Goal: Task Accomplishment & Management: Use online tool/utility

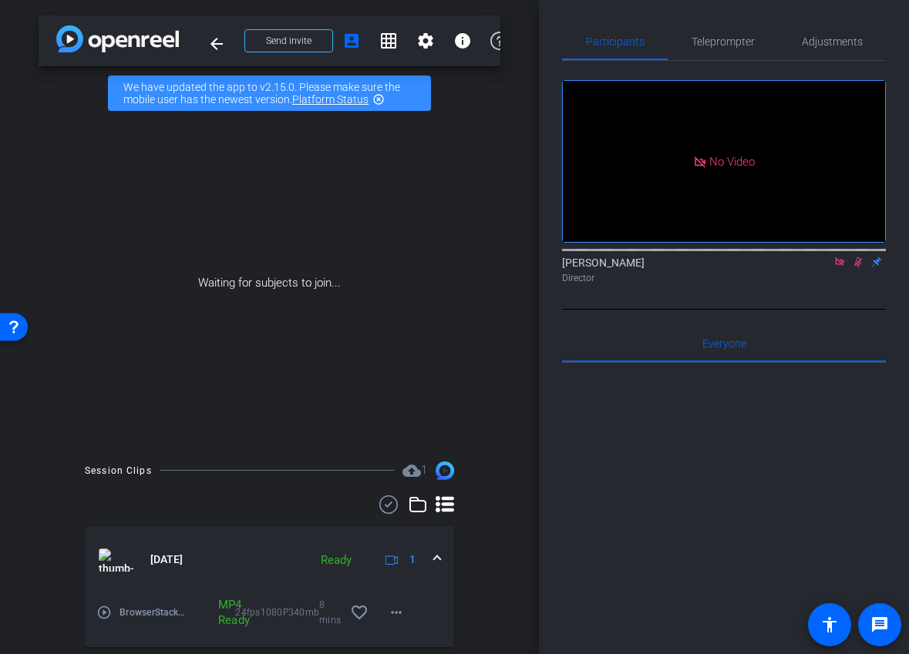
scroll to position [207, 0]
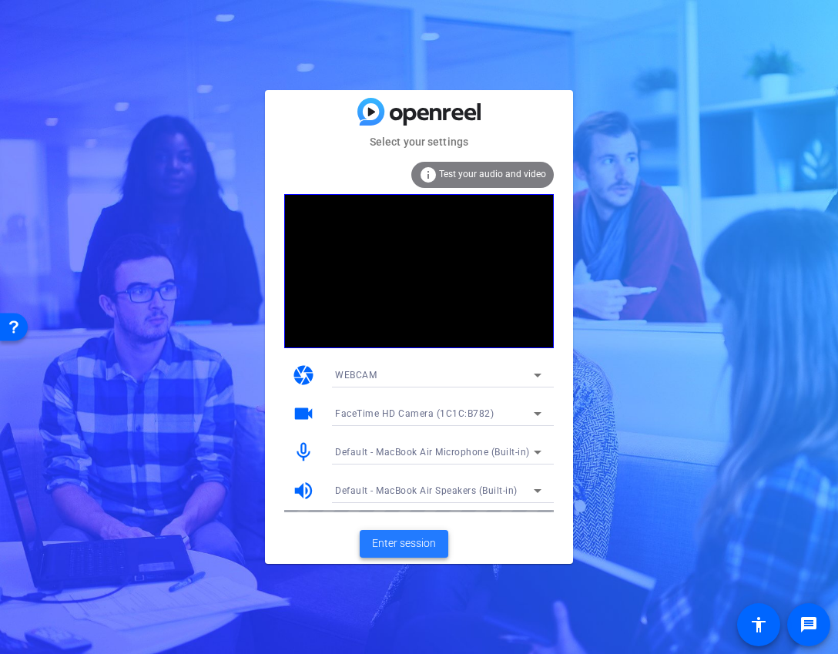
click at [405, 549] on span "Enter session" at bounding box center [404, 544] width 64 height 16
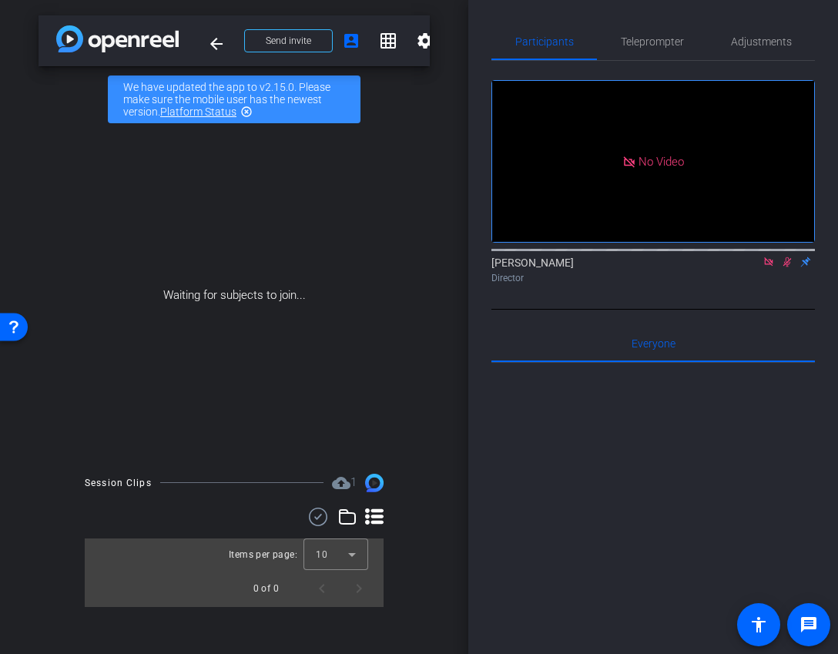
click at [776, 269] on mat-icon at bounding box center [769, 262] width 18 height 14
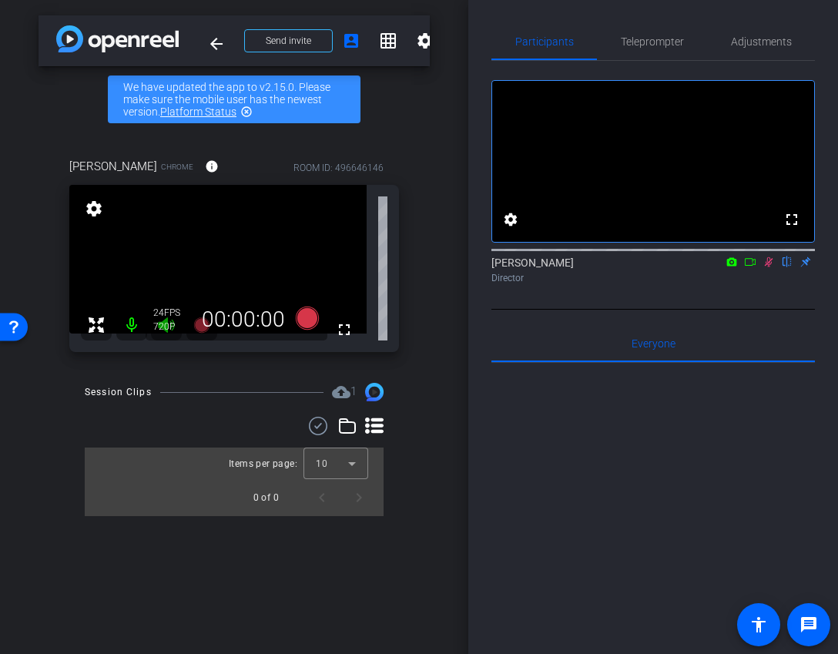
click at [770, 267] on icon at bounding box center [769, 262] width 12 height 11
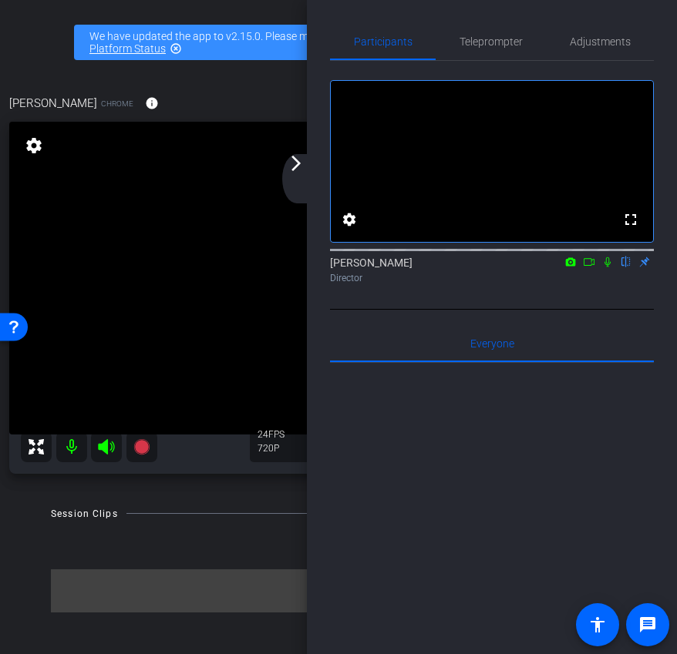
click at [299, 176] on div "arrow_back_ios_new arrow_forward_ios" at bounding box center [298, 178] width 32 height 49
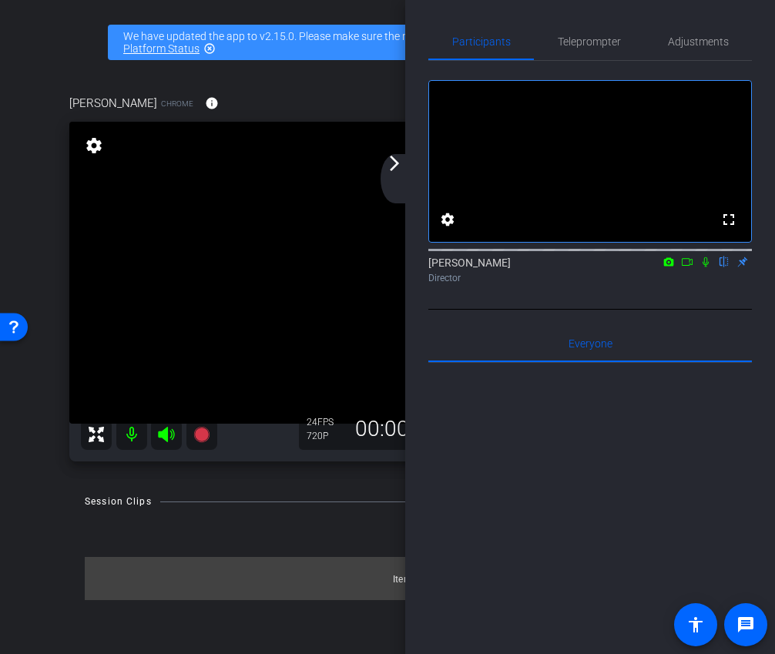
click at [394, 188] on div "arrow_back_ios_new arrow_forward_ios" at bounding box center [397, 178] width 32 height 49
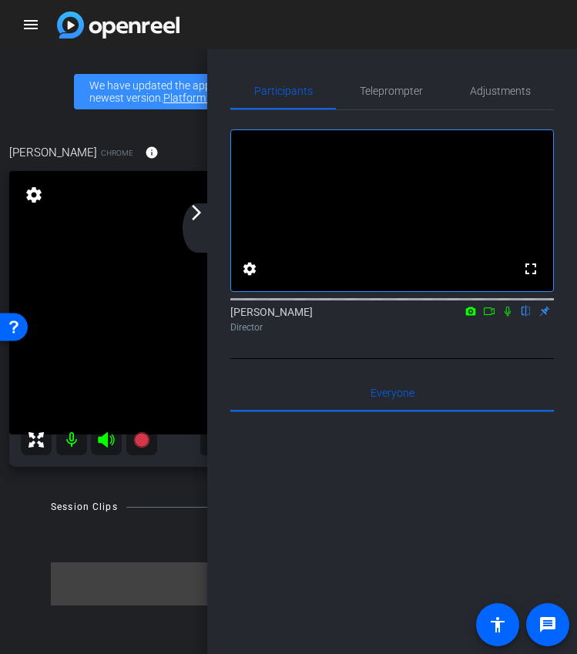
click at [196, 222] on div "arrow_back_ios_new arrow_forward_ios" at bounding box center [199, 227] width 32 height 49
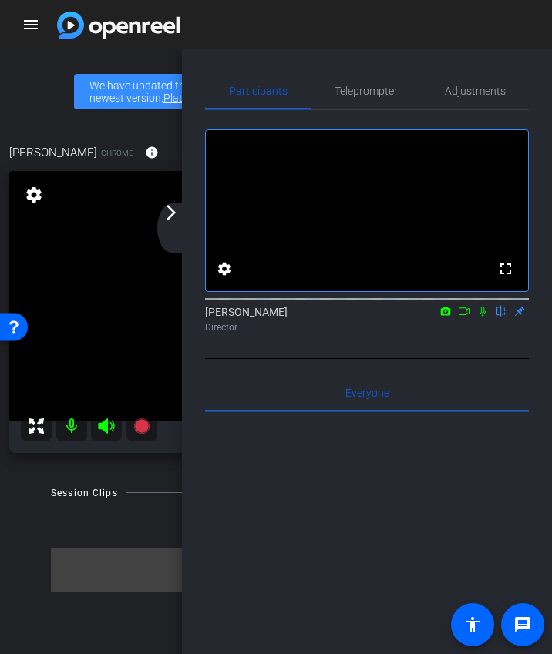
click at [178, 217] on mat-icon "arrow_forward_ios" at bounding box center [171, 212] width 18 height 18
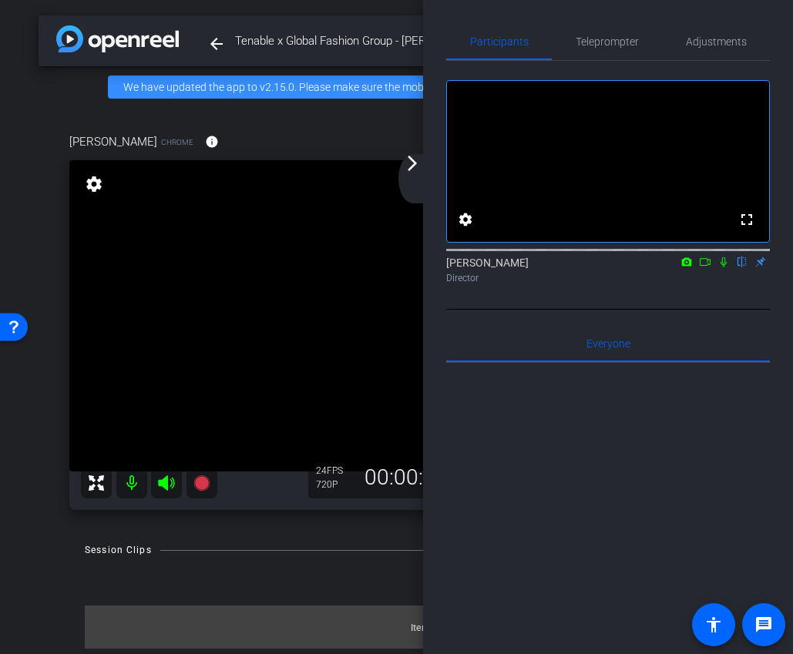
click at [412, 172] on mat-icon "arrow_forward_ios" at bounding box center [412, 163] width 18 height 18
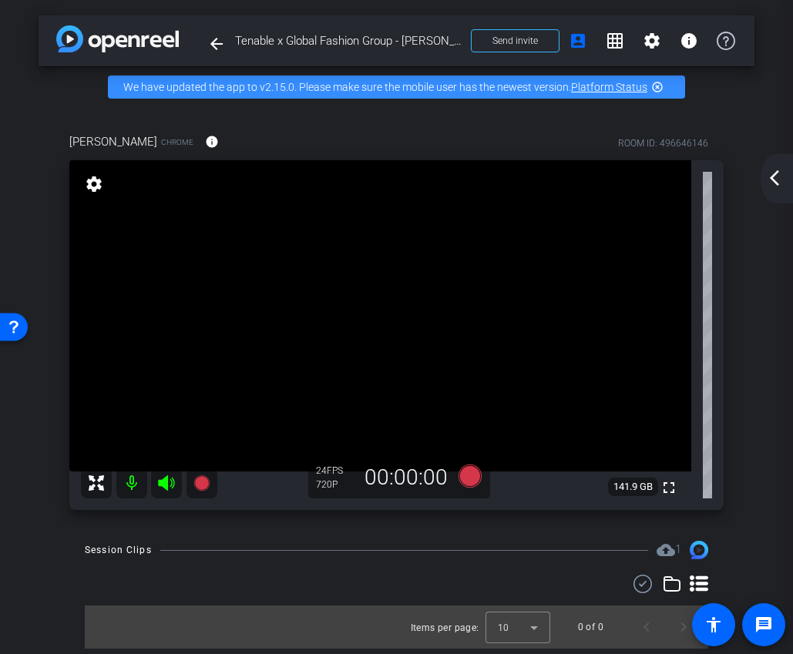
click at [777, 176] on mat-icon "arrow_back_ios_new" at bounding box center [774, 178] width 18 height 18
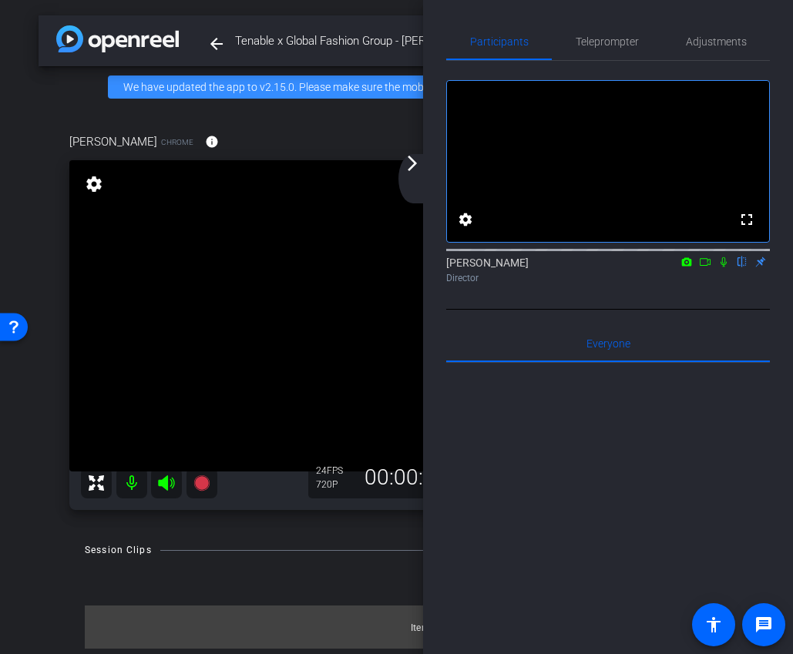
click at [405, 169] on mat-icon "arrow_forward_ios" at bounding box center [412, 163] width 18 height 18
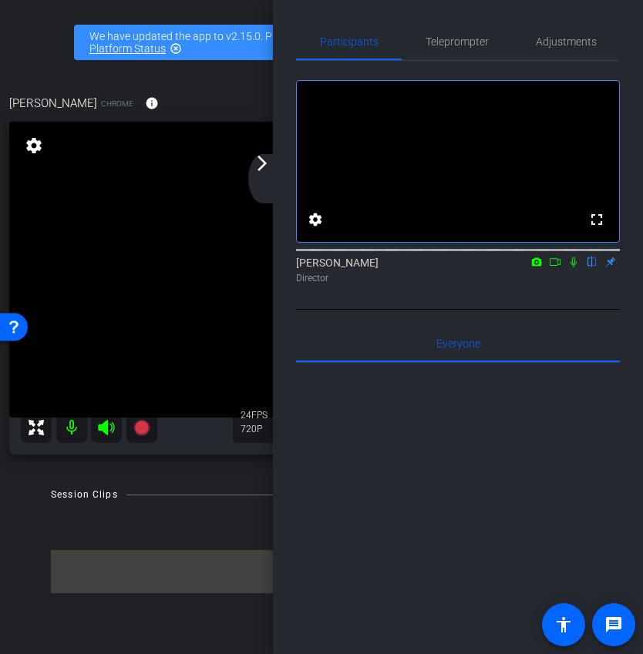
click at [263, 166] on mat-icon "arrow_forward_ios" at bounding box center [262, 163] width 18 height 18
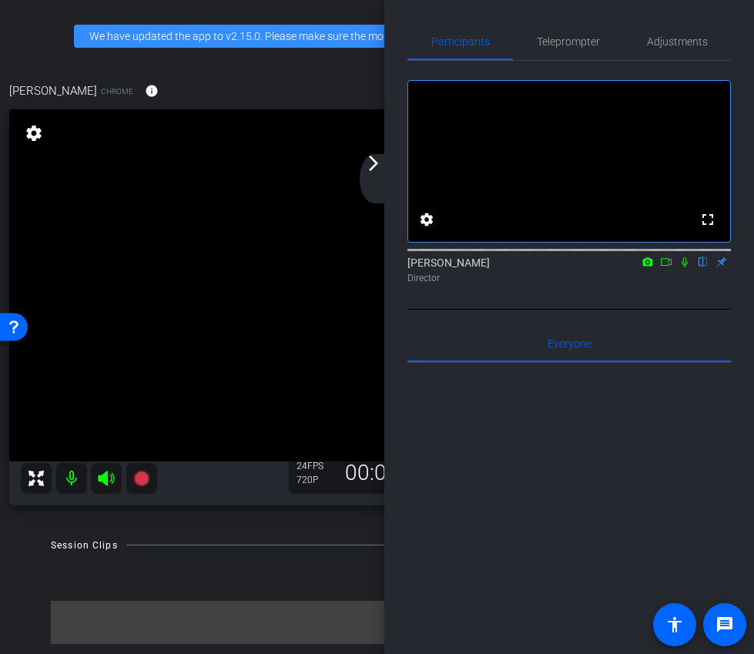
click at [380, 164] on mat-icon "arrow_forward_ios" at bounding box center [373, 163] width 18 height 18
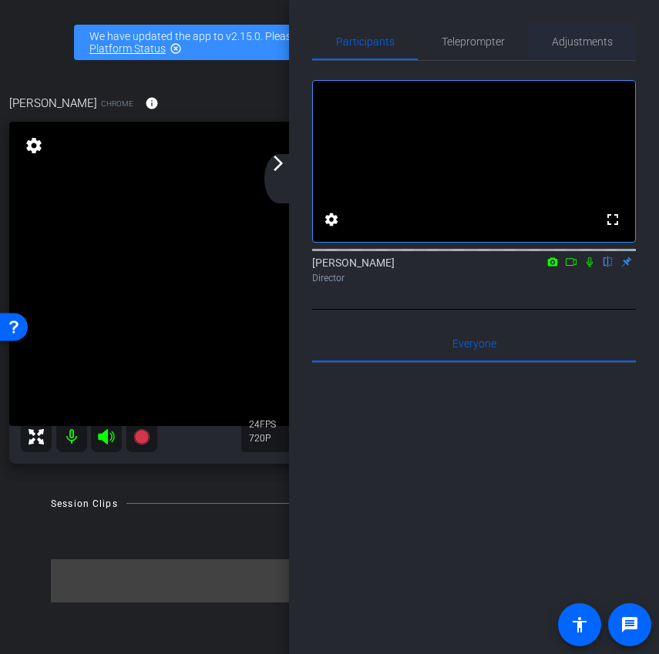
click at [592, 44] on span "Adjustments" at bounding box center [582, 41] width 61 height 11
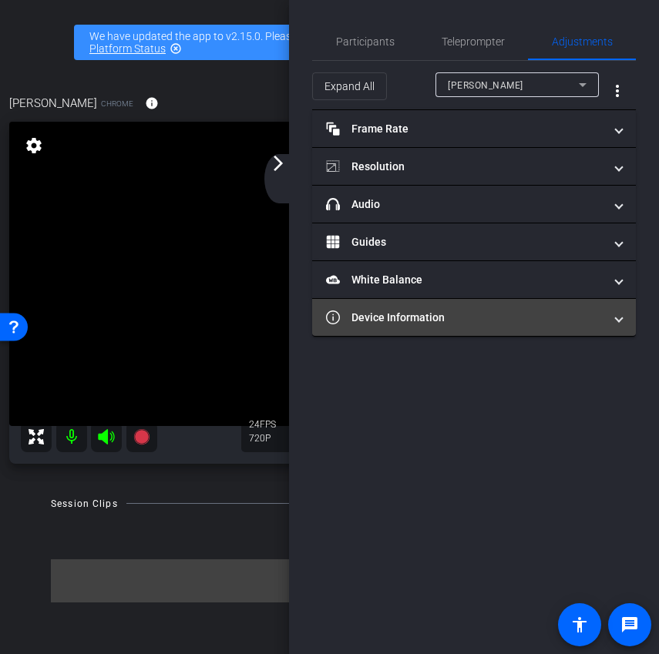
click at [477, 321] on mat-panel-title "Device Information" at bounding box center [464, 318] width 277 height 16
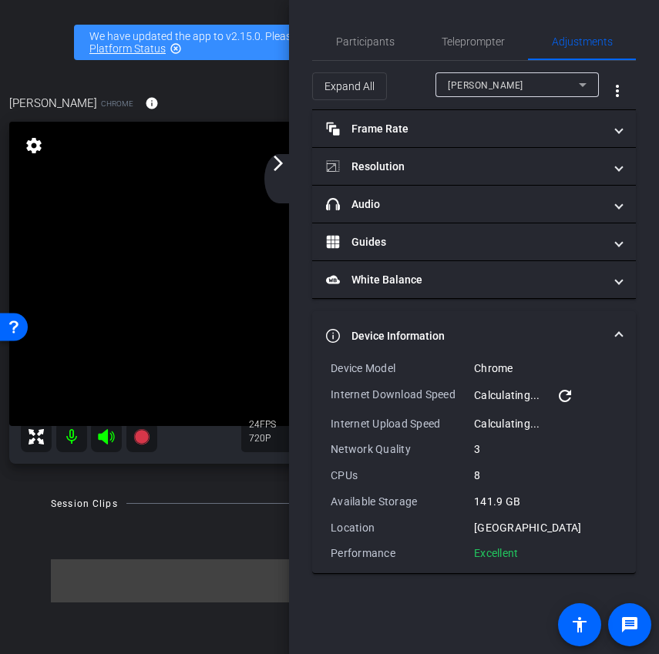
click at [477, 321] on mat-expansion-panel-header "Device Information" at bounding box center [474, 335] width 324 height 49
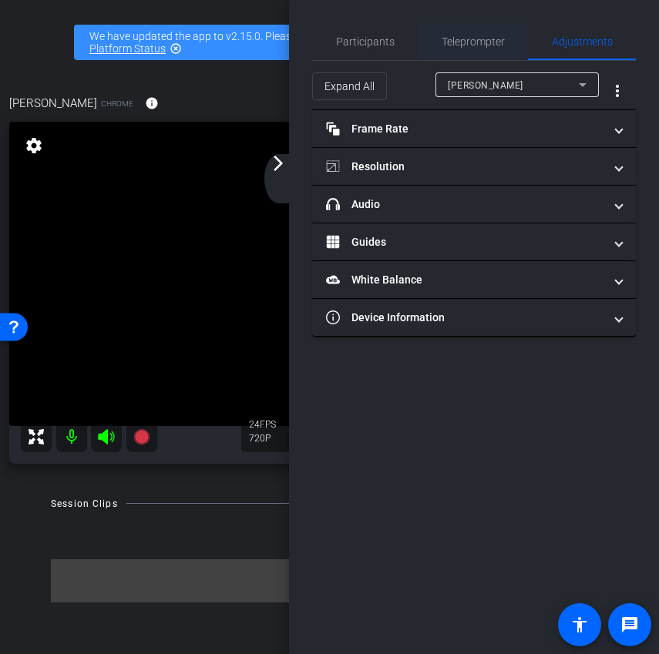
click at [471, 40] on span "Teleprompter" at bounding box center [473, 41] width 63 height 11
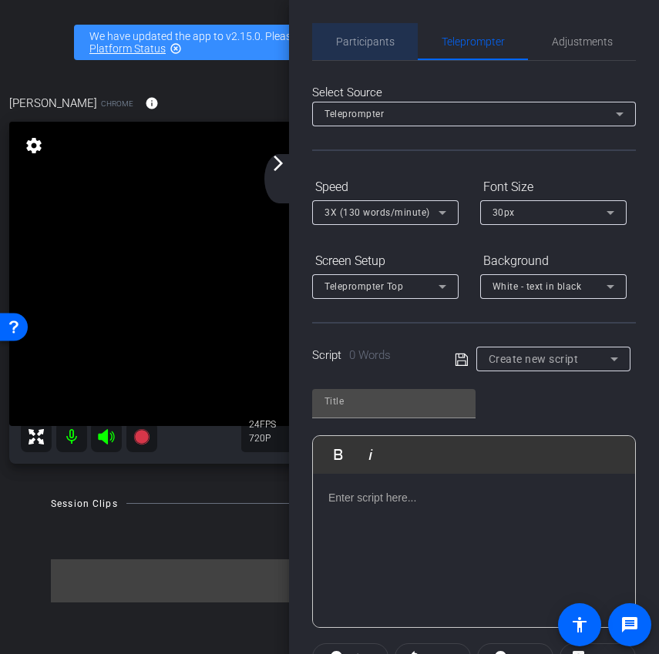
click at [370, 36] on span "Participants" at bounding box center [365, 41] width 59 height 11
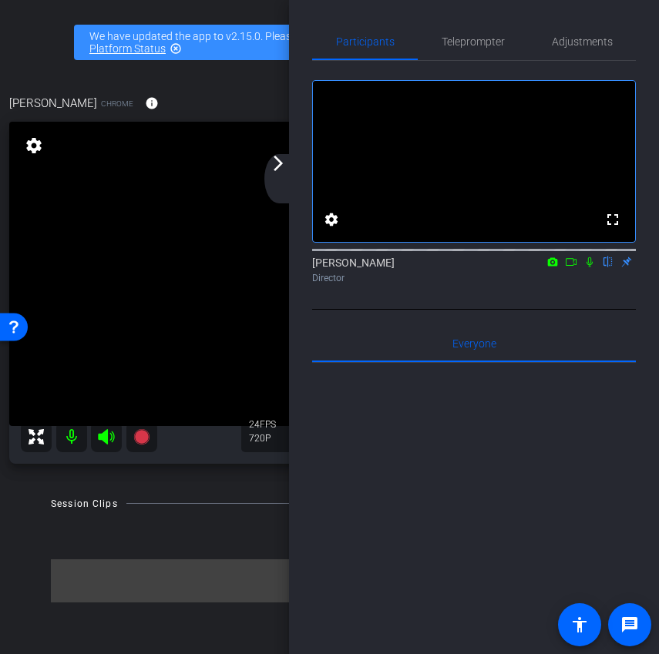
click at [270, 163] on mat-icon "arrow_forward_ios" at bounding box center [278, 163] width 18 height 18
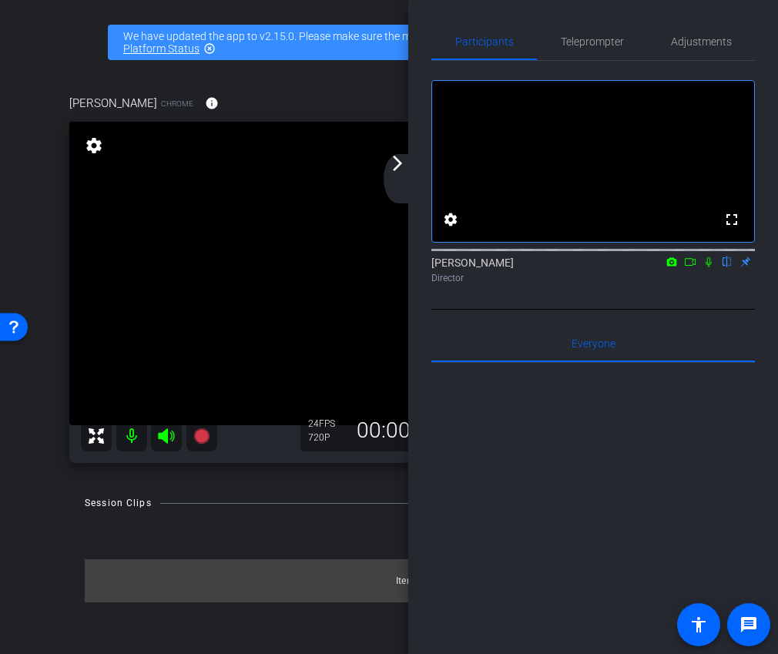
click at [405, 173] on div "arrow_back_ios_new arrow_forward_ios" at bounding box center [400, 178] width 32 height 49
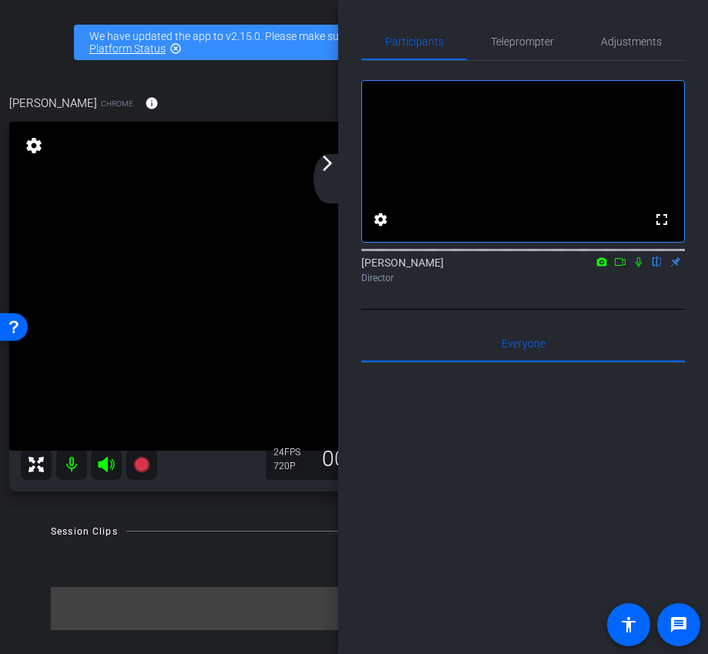
click at [328, 169] on mat-icon "arrow_forward_ios" at bounding box center [327, 163] width 18 height 18
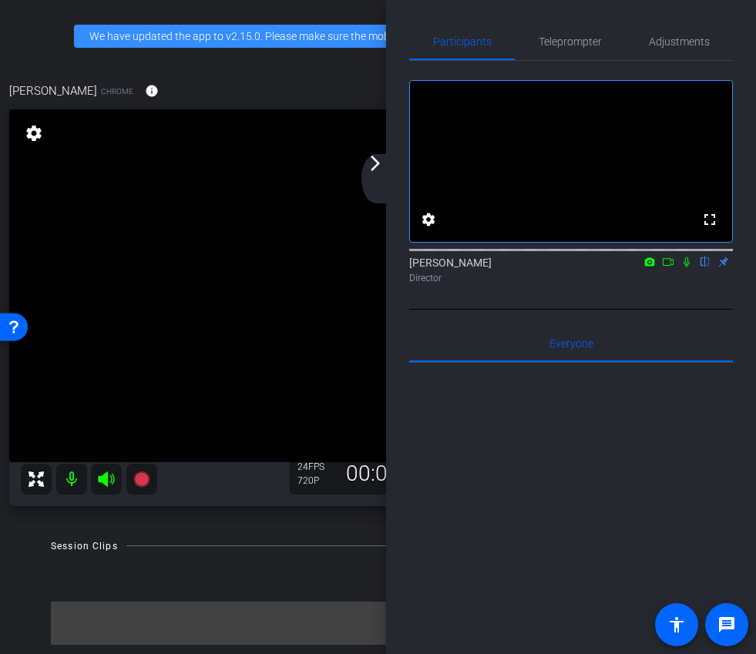
click at [370, 163] on mat-icon "arrow_forward_ios" at bounding box center [375, 163] width 18 height 18
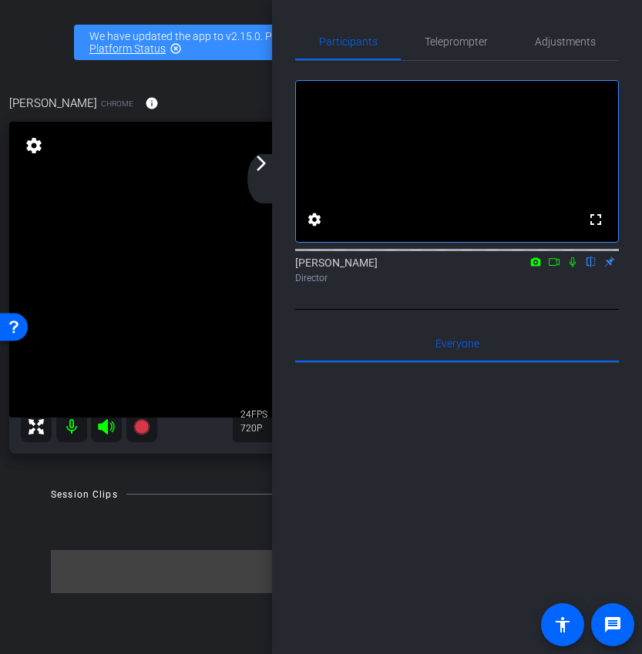
click at [267, 172] on mat-icon "arrow_forward_ios" at bounding box center [261, 163] width 18 height 18
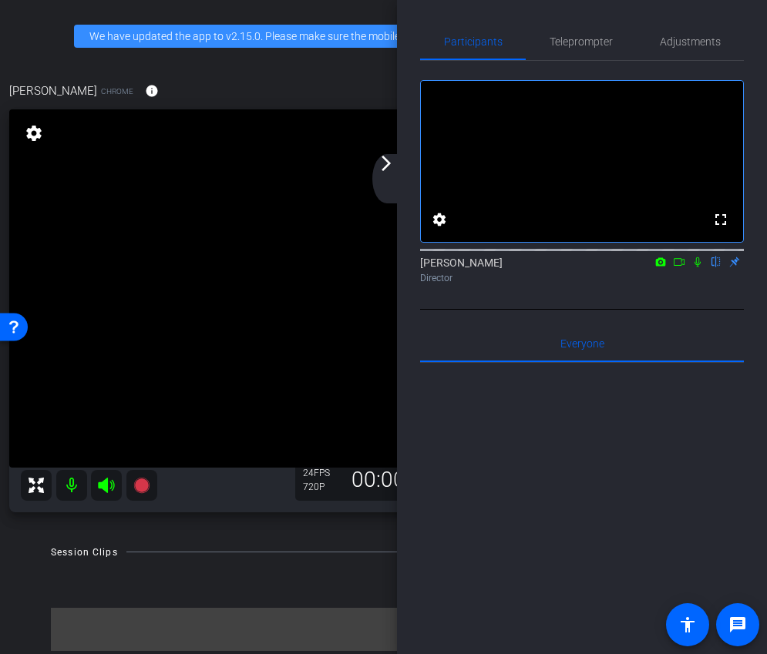
click at [380, 167] on mat-icon "arrow_forward_ios" at bounding box center [386, 163] width 18 height 18
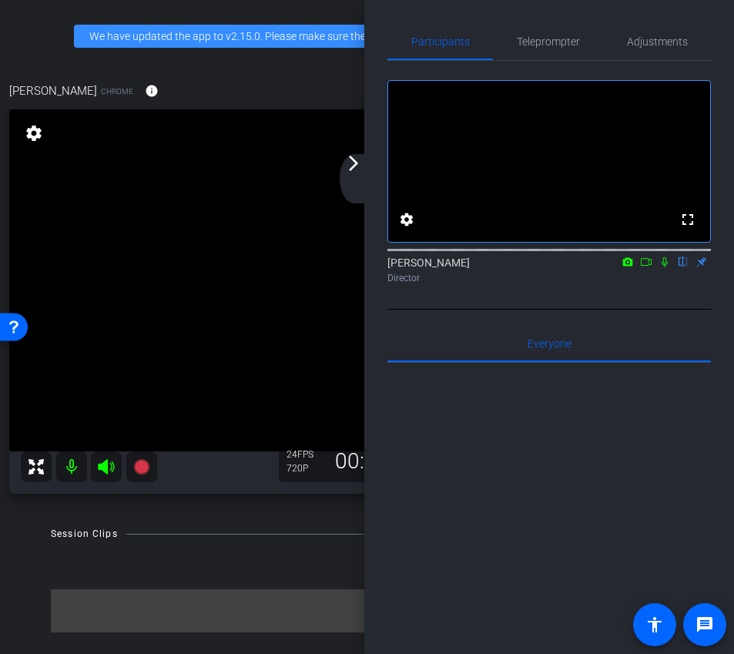
click at [363, 166] on div "arrow_back_ios_new arrow_forward_ios" at bounding box center [356, 178] width 32 height 49
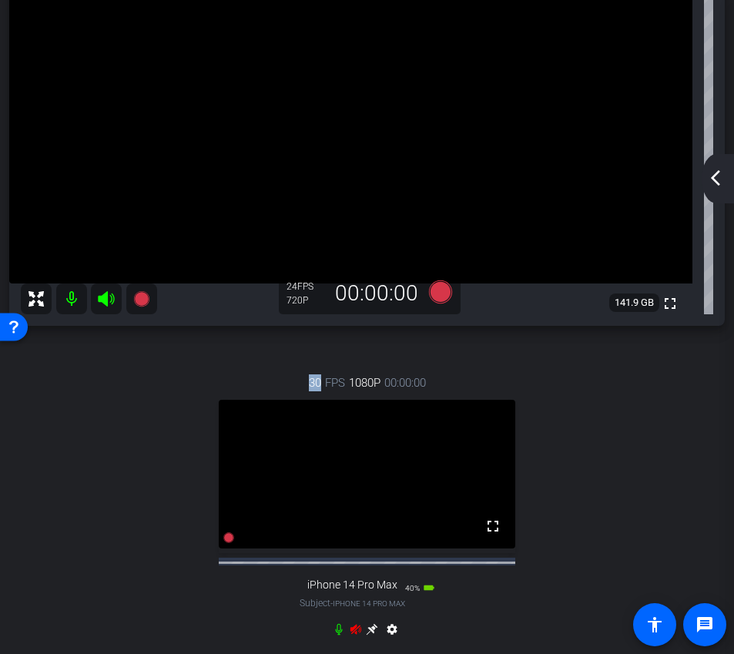
scroll to position [321, 0]
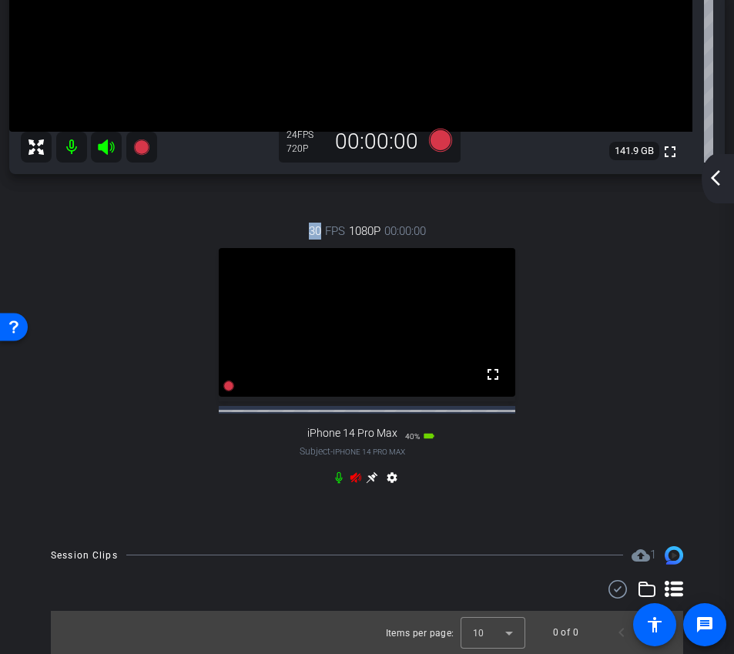
click at [359, 484] on icon at bounding box center [356, 478] width 12 height 12
click at [366, 484] on icon at bounding box center [372, 478] width 12 height 12
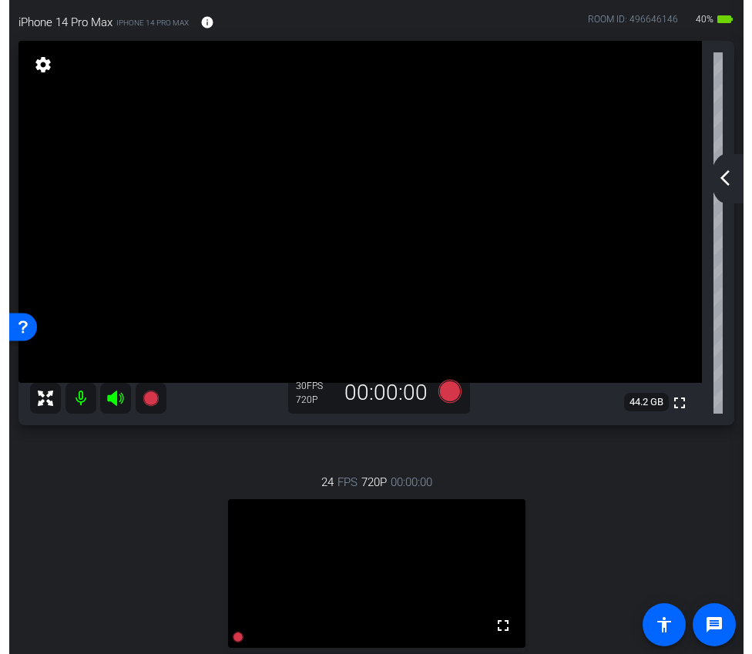
scroll to position [0, 0]
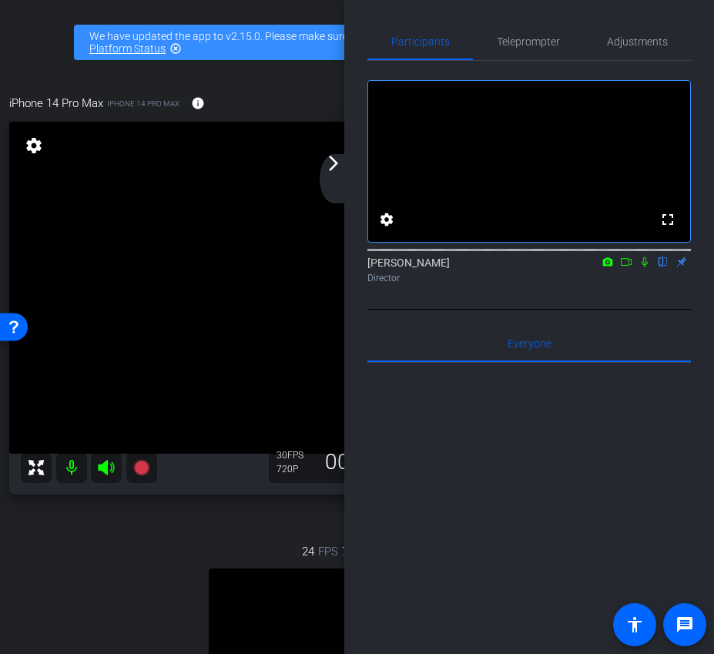
click at [331, 173] on div "arrow_back_ios_new arrow_forward_ios" at bounding box center [336, 178] width 32 height 49
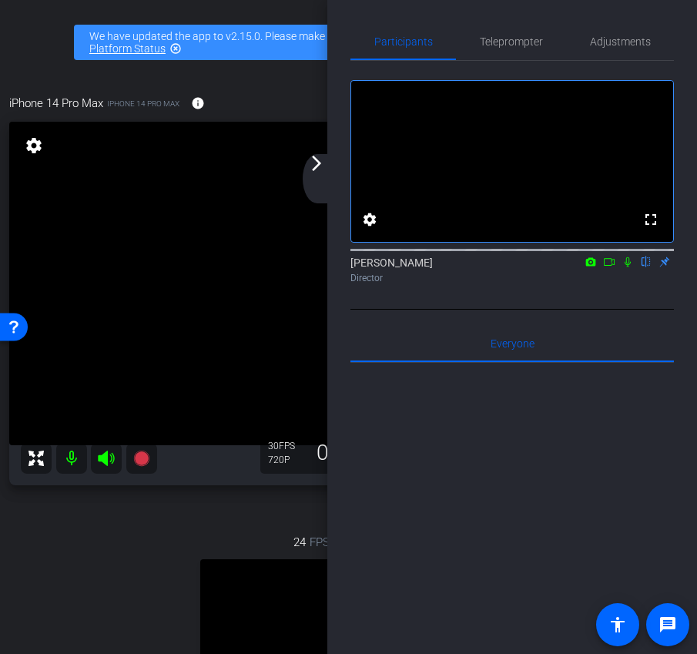
click at [325, 183] on div "arrow_back_ios_new arrow_forward_ios" at bounding box center [319, 178] width 32 height 49
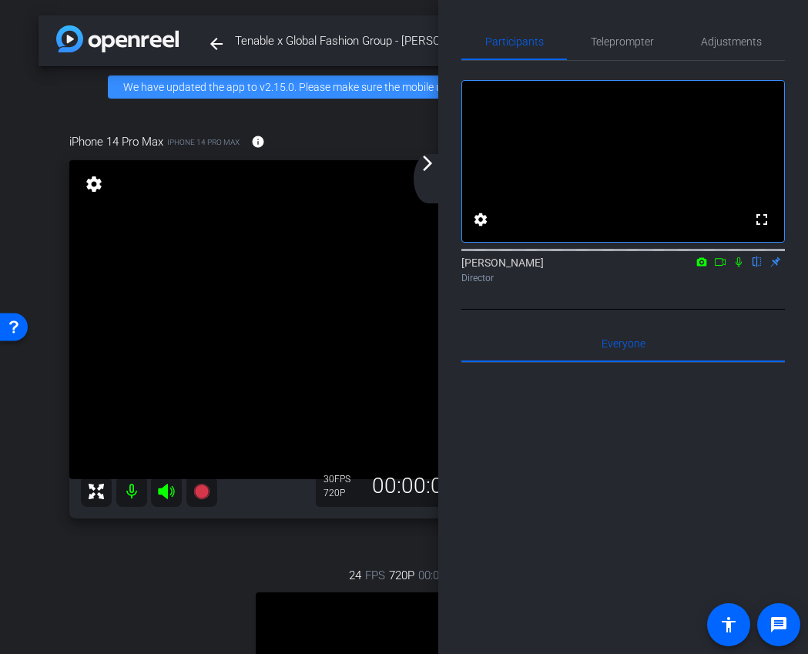
click at [433, 175] on div "arrow_back_ios_new arrow_forward_ios" at bounding box center [430, 178] width 32 height 49
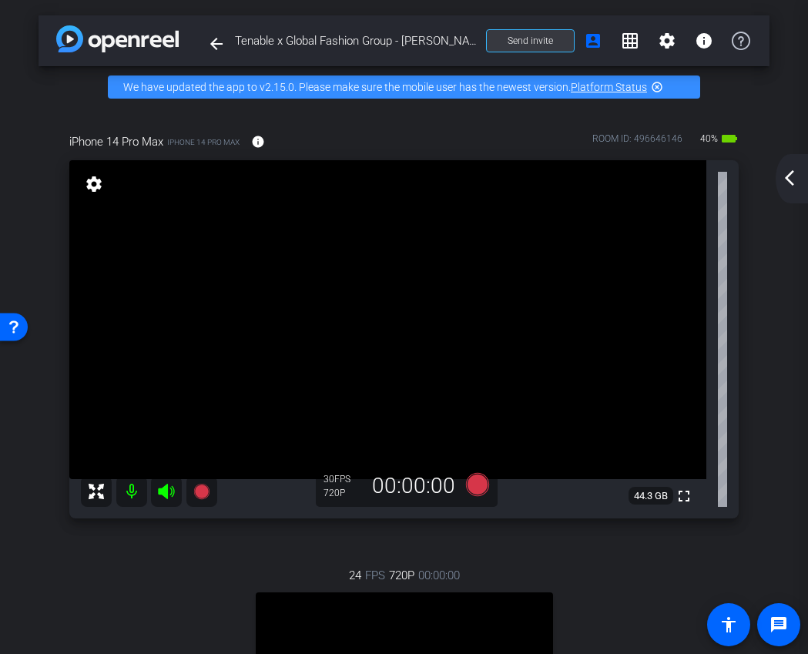
click at [525, 43] on span "Send invite" at bounding box center [530, 41] width 45 height 12
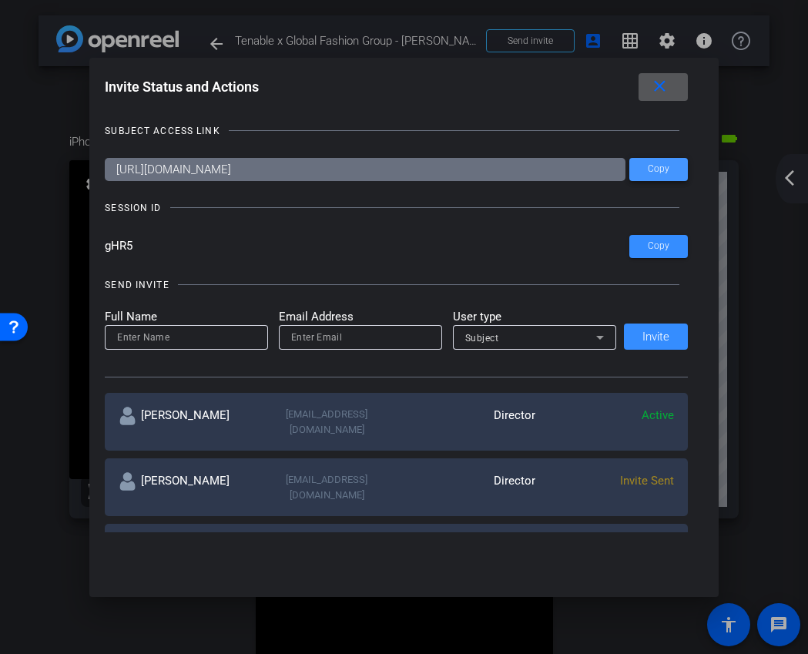
click at [660, 165] on span "Copy" at bounding box center [659, 169] width 22 height 12
click at [647, 251] on span at bounding box center [659, 246] width 59 height 37
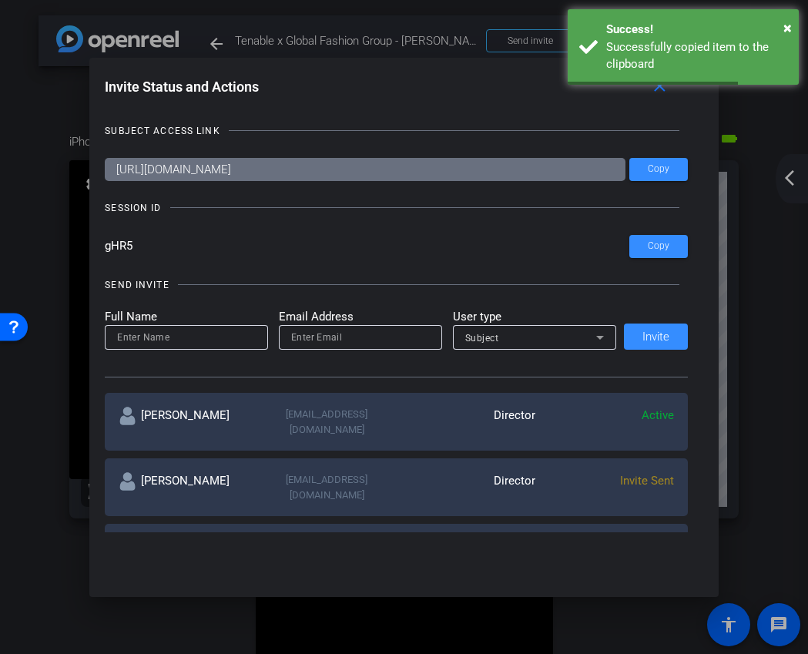
click at [770, 128] on div at bounding box center [404, 327] width 808 height 654
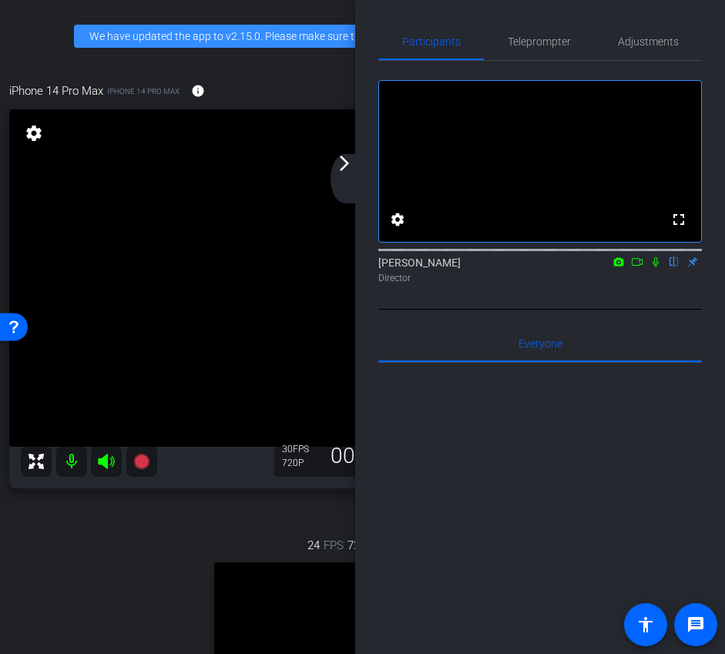
click at [347, 176] on div "arrow_back_ios_new arrow_forward_ios" at bounding box center [347, 178] width 32 height 49
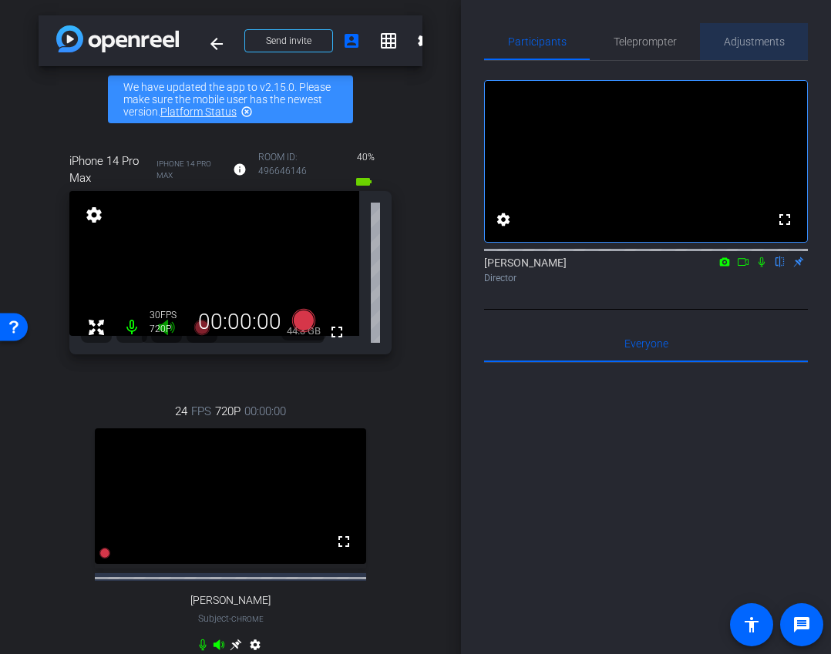
click at [755, 36] on span "Adjustments" at bounding box center [754, 41] width 61 height 11
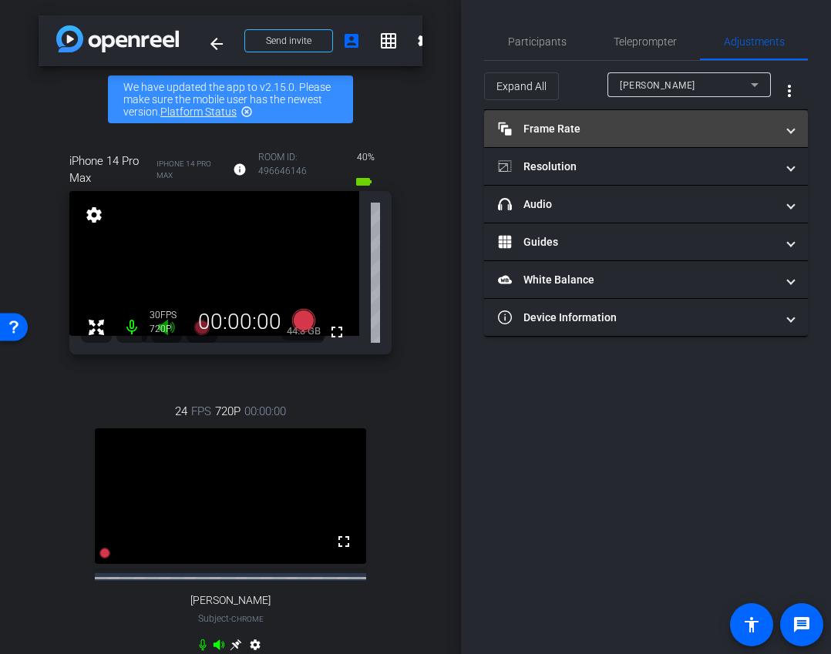
click at [668, 124] on mat-panel-title "Frame Rate Frame Rate" at bounding box center [636, 129] width 277 height 16
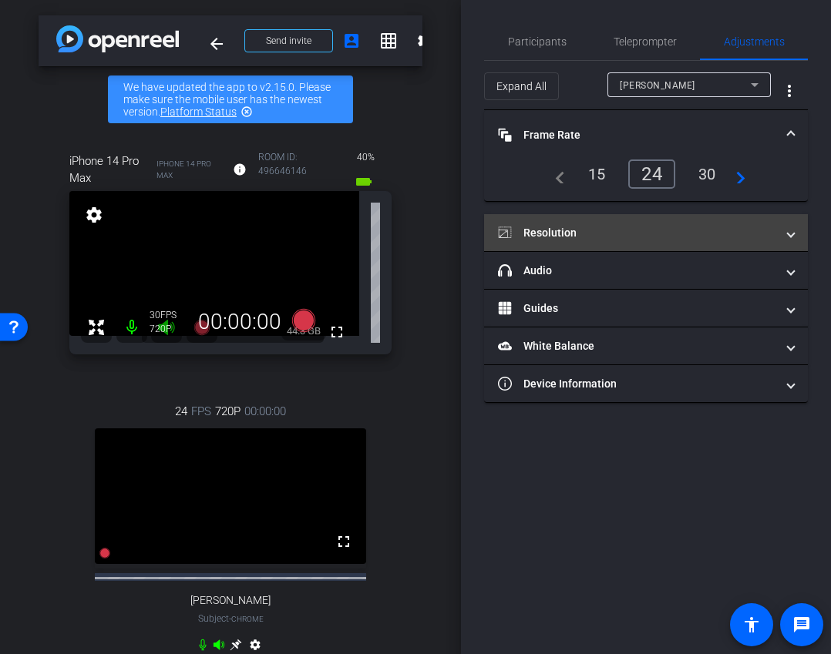
click at [628, 235] on mat-panel-title "Resolution" at bounding box center [636, 233] width 277 height 16
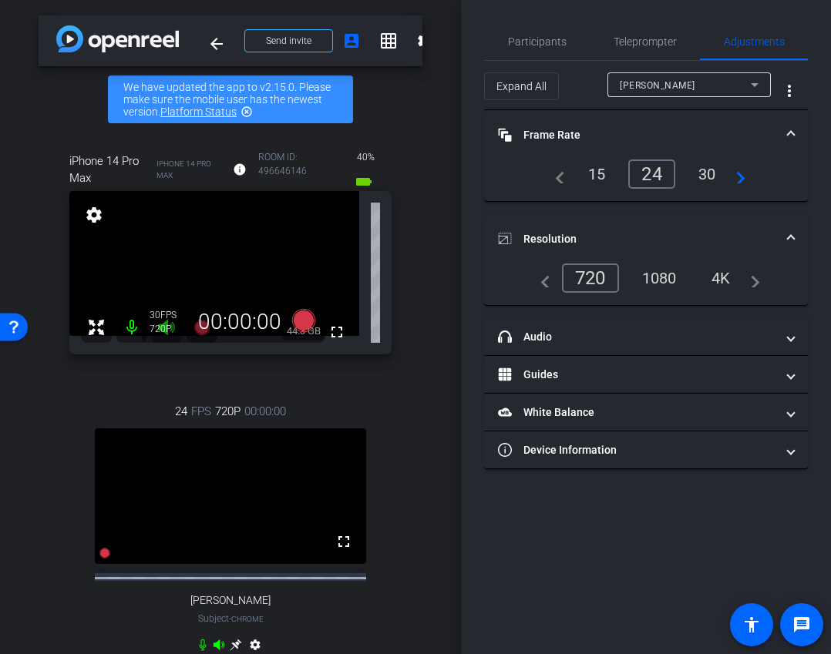
click at [664, 284] on div "1080" at bounding box center [659, 278] width 58 height 26
click at [684, 91] on div "Aleksandar Radosavljevic" at bounding box center [685, 85] width 131 height 19
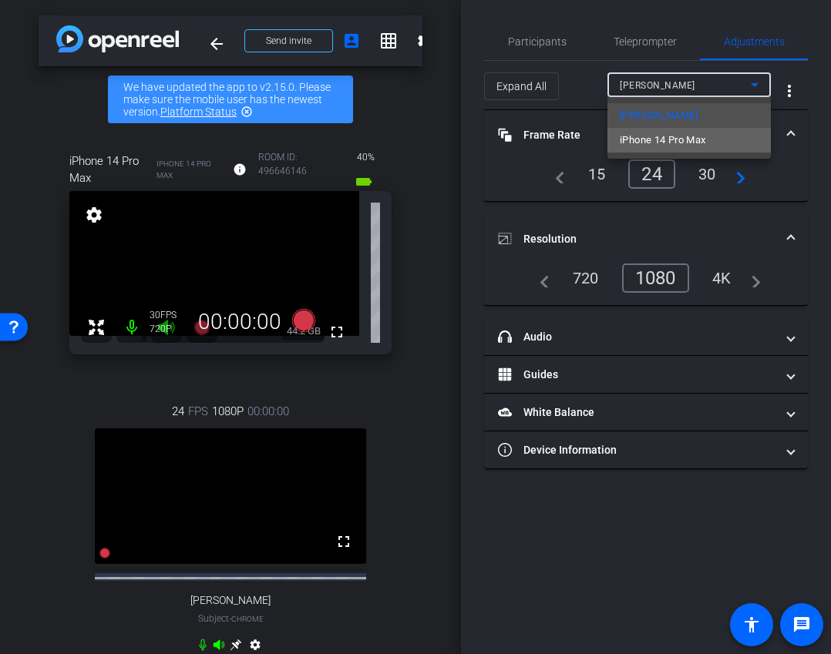
click at [667, 137] on span "iPhone 14 Pro Max" at bounding box center [663, 140] width 86 height 18
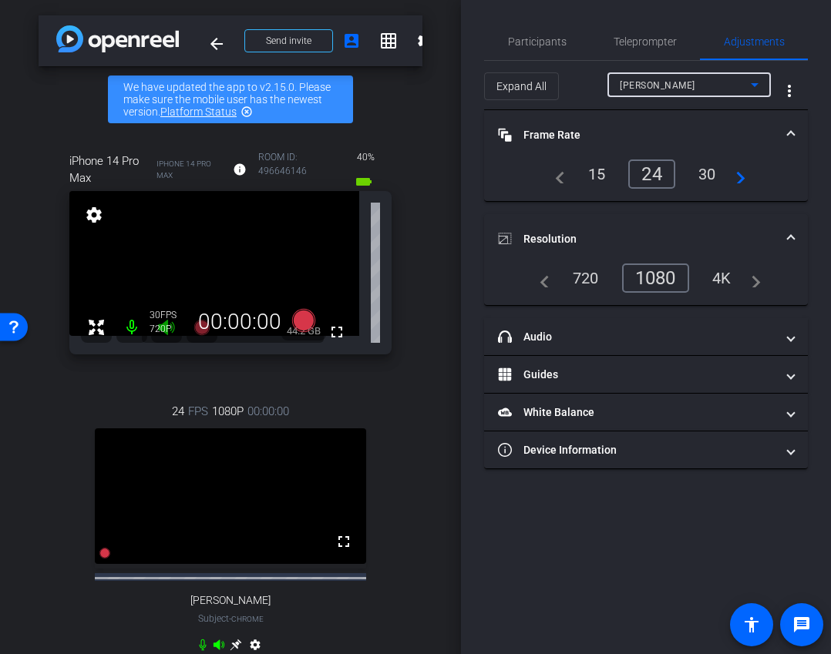
type input "1000"
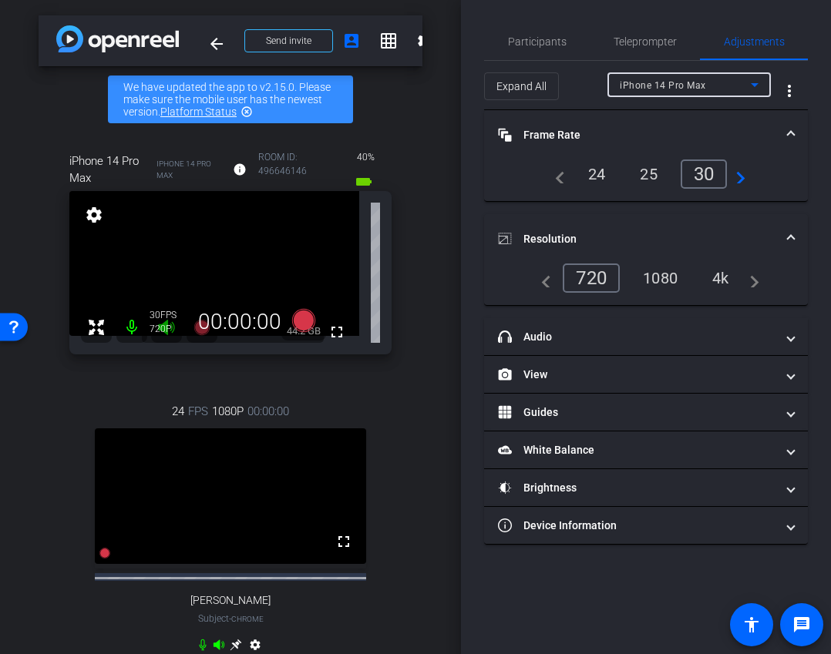
click at [663, 267] on div "1080" at bounding box center [660, 278] width 58 height 26
click at [594, 174] on div "24" at bounding box center [596, 174] width 41 height 26
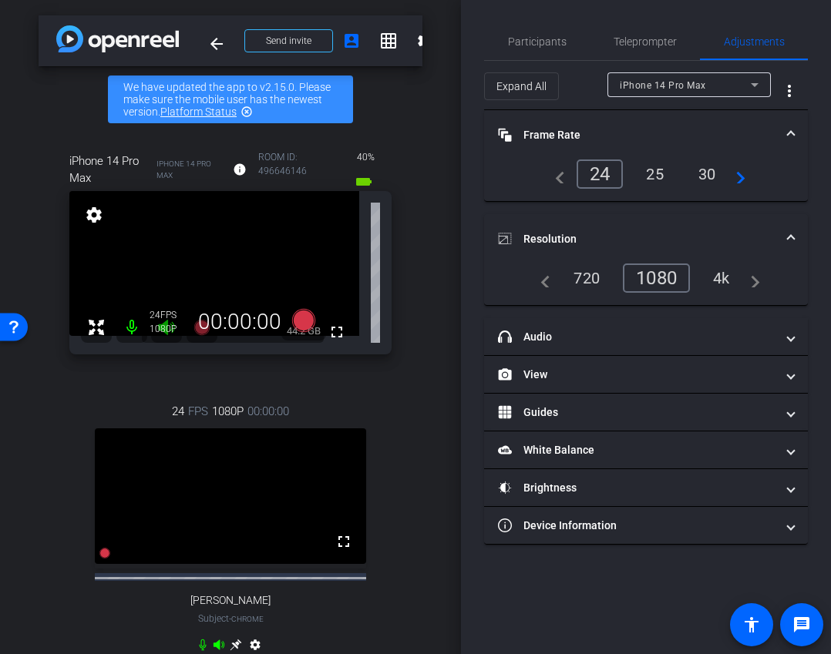
click at [683, 136] on mat-panel-title "Frame Rate Frame Rate" at bounding box center [636, 135] width 277 height 16
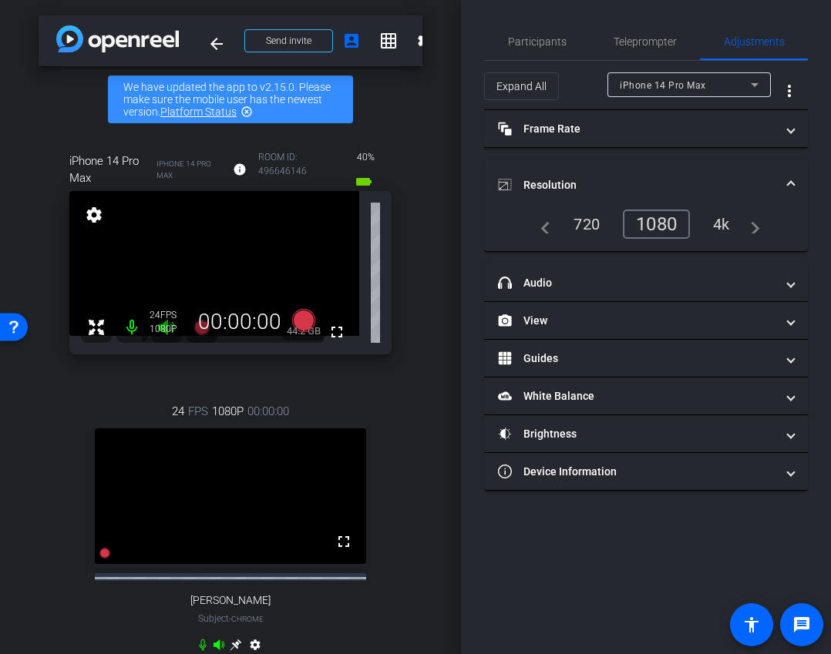
click at [675, 172] on mat-expansion-panel-header "Resolution" at bounding box center [646, 184] width 324 height 49
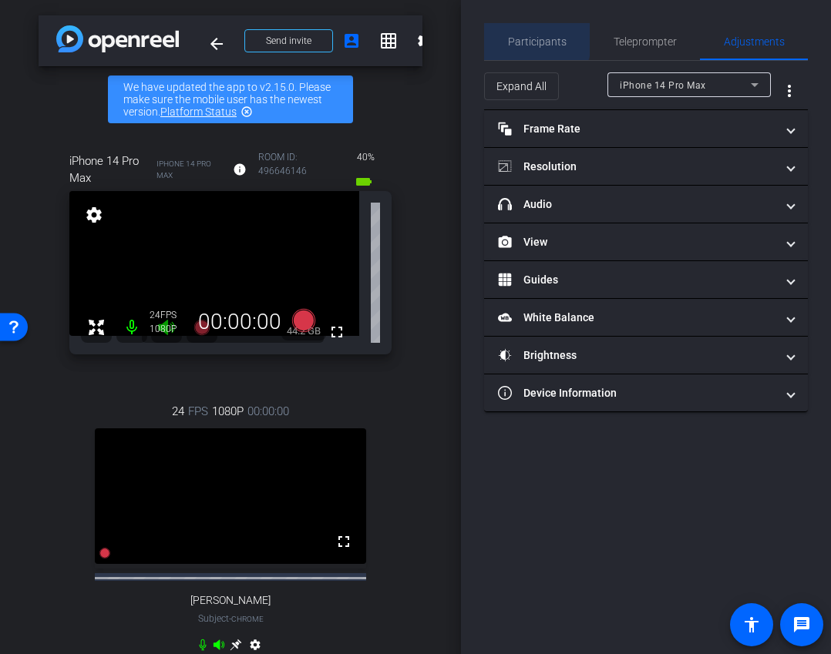
click at [528, 39] on span "Participants" at bounding box center [537, 41] width 59 height 11
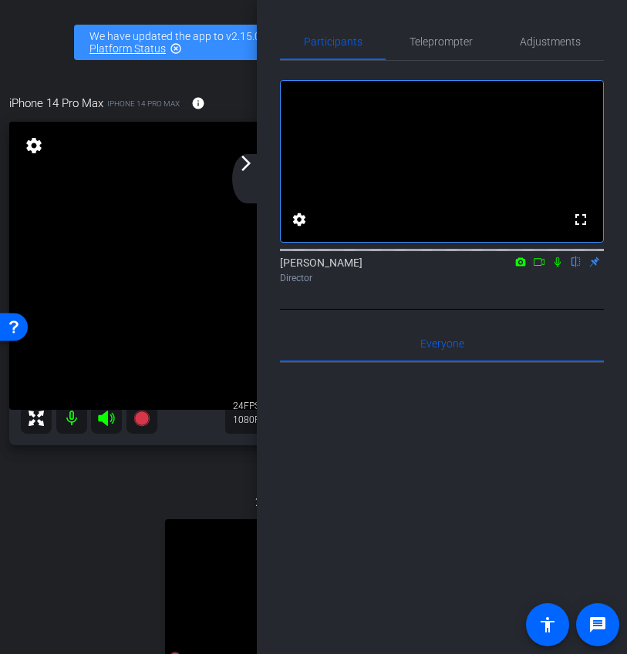
click at [238, 171] on mat-icon "arrow_forward_ios" at bounding box center [246, 163] width 18 height 18
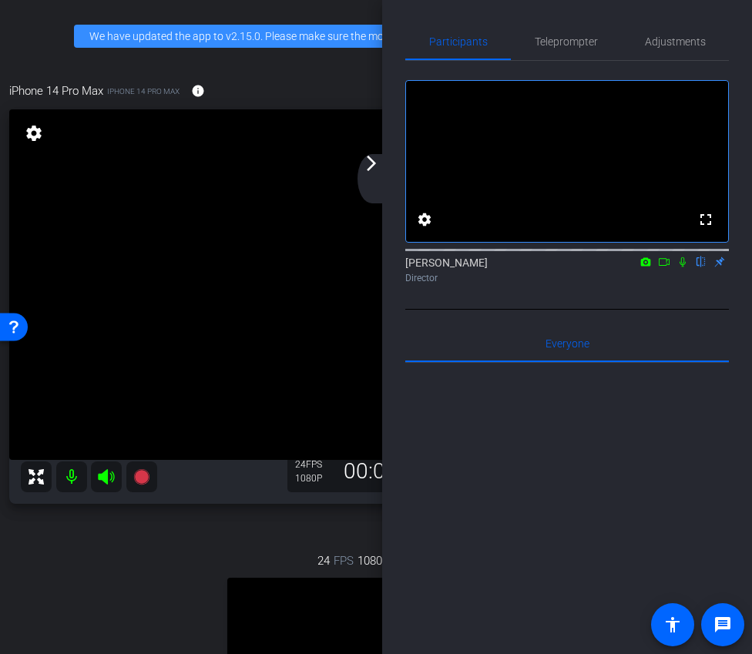
click at [667, 267] on icon at bounding box center [664, 262] width 12 height 11
click at [684, 266] on icon at bounding box center [682, 261] width 8 height 8
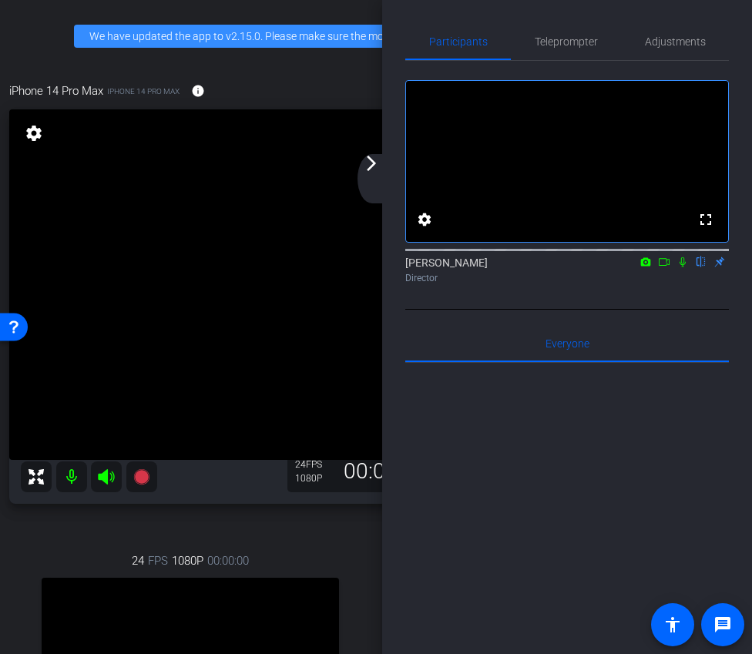
click at [381, 172] on div "arrow_back_ios_new arrow_forward_ios" at bounding box center [374, 178] width 32 height 49
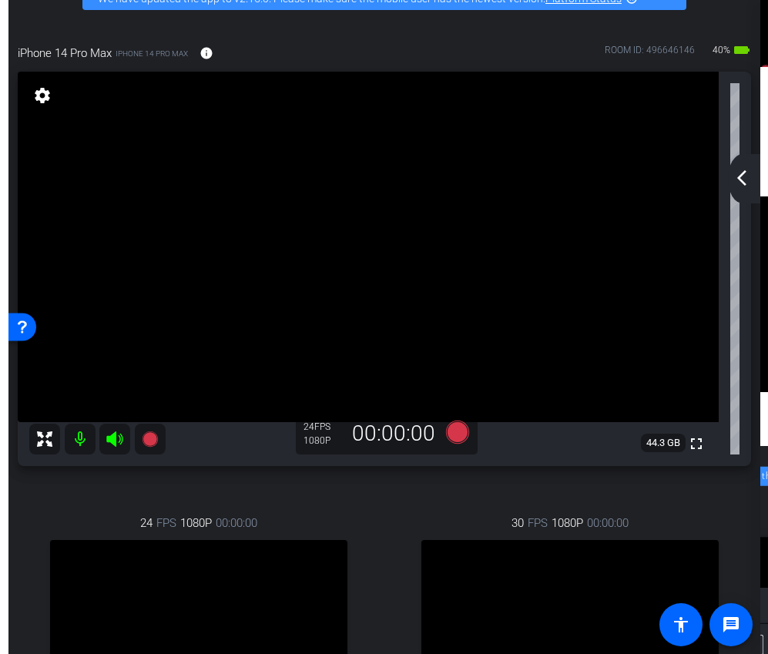
scroll to position [45, 0]
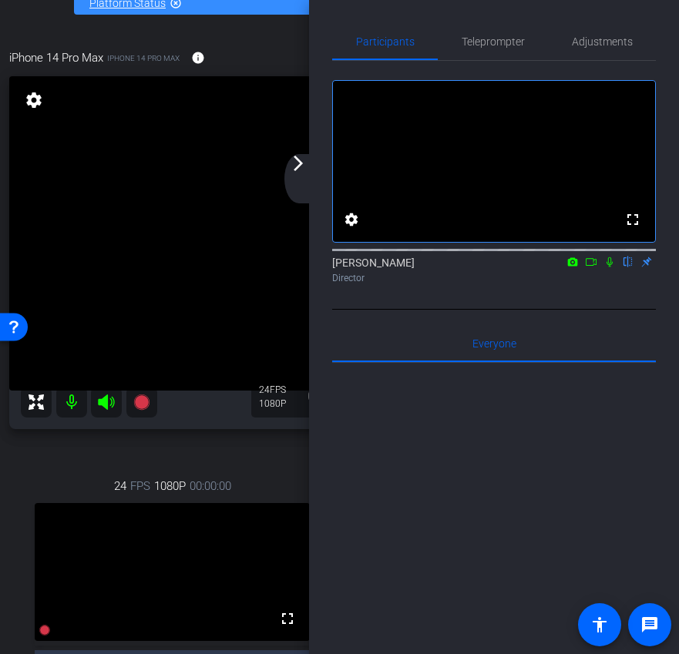
click at [273, 181] on video at bounding box center [323, 233] width 628 height 314
click at [294, 180] on div "arrow_back_ios_new arrow_forward_ios" at bounding box center [300, 178] width 32 height 49
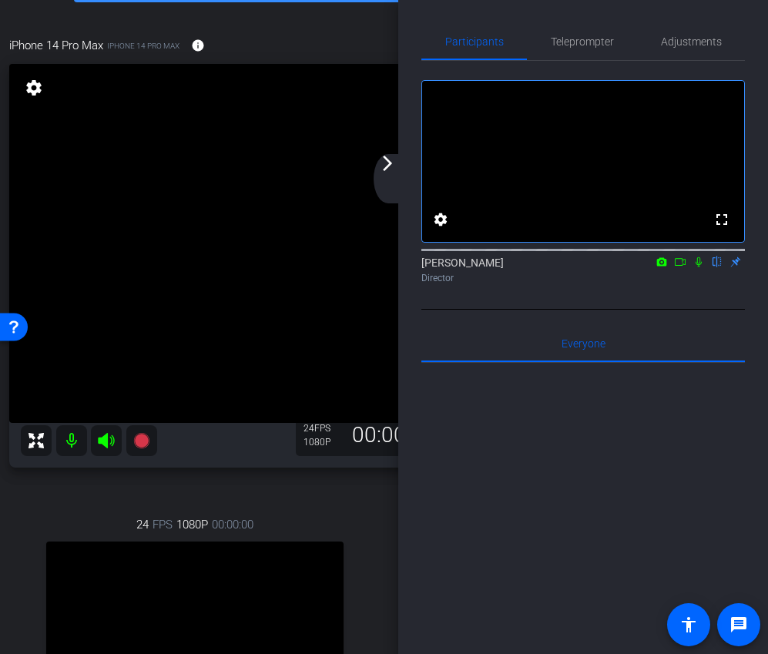
click at [404, 177] on div "arrow_back_ios_new arrow_forward_ios" at bounding box center [390, 178] width 32 height 49
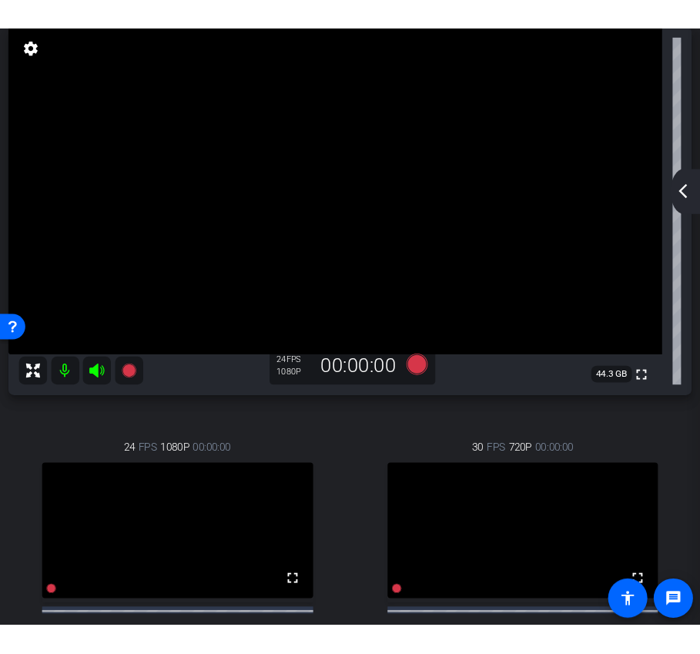
scroll to position [0, 0]
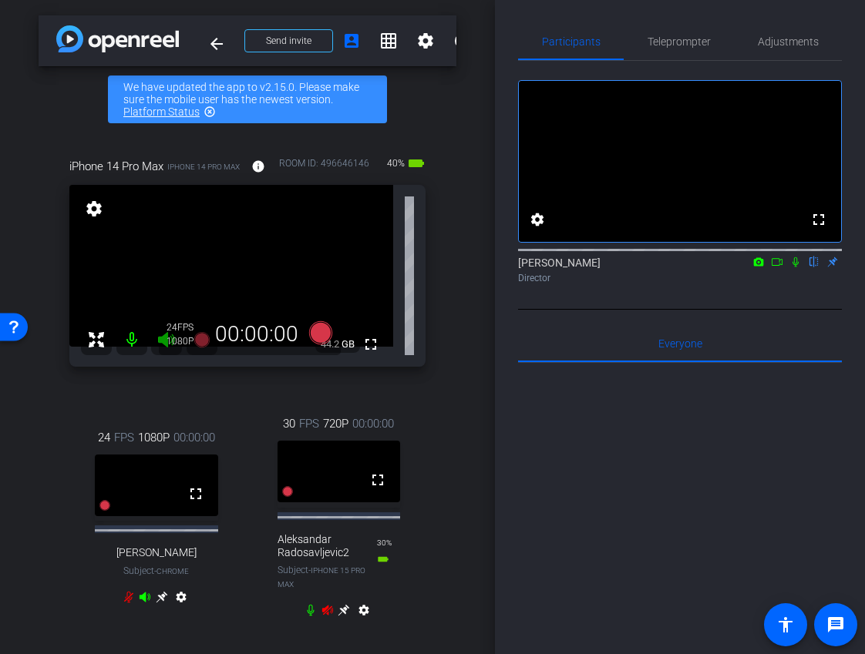
click at [328, 615] on icon at bounding box center [326, 610] width 11 height 10
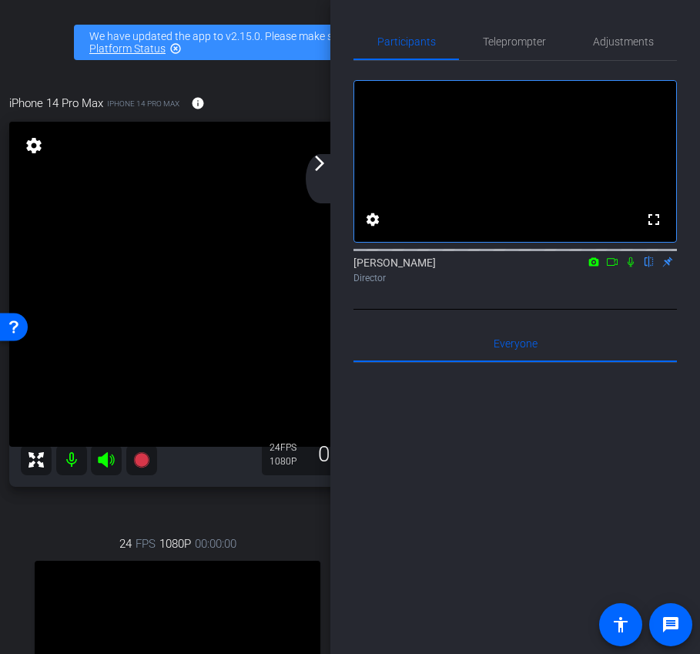
click at [326, 170] on mat-icon "arrow_forward_ios" at bounding box center [320, 163] width 18 height 18
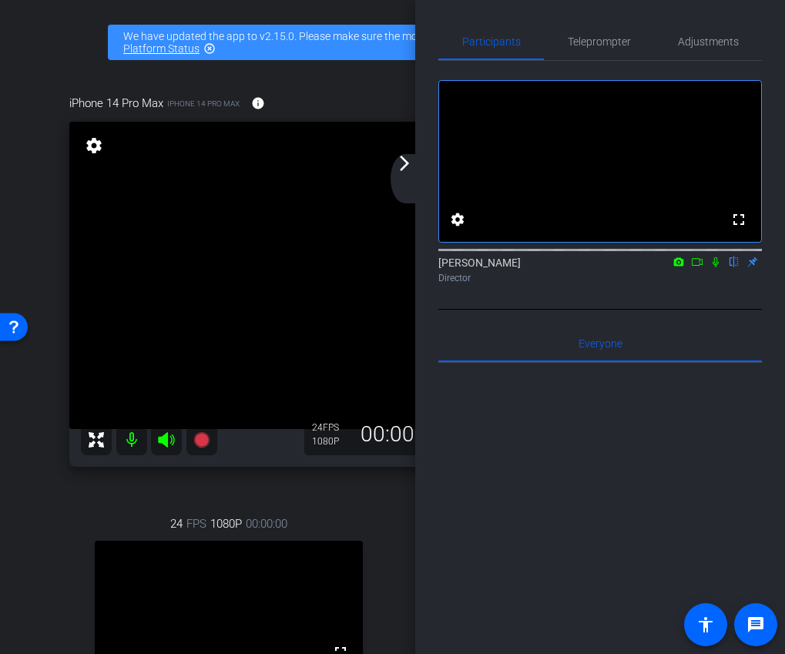
click at [403, 163] on mat-icon "arrow_forward_ios" at bounding box center [404, 163] width 18 height 18
click at [415, 170] on div "arrow_back_ios_new arrow_forward_ios" at bounding box center [407, 178] width 32 height 49
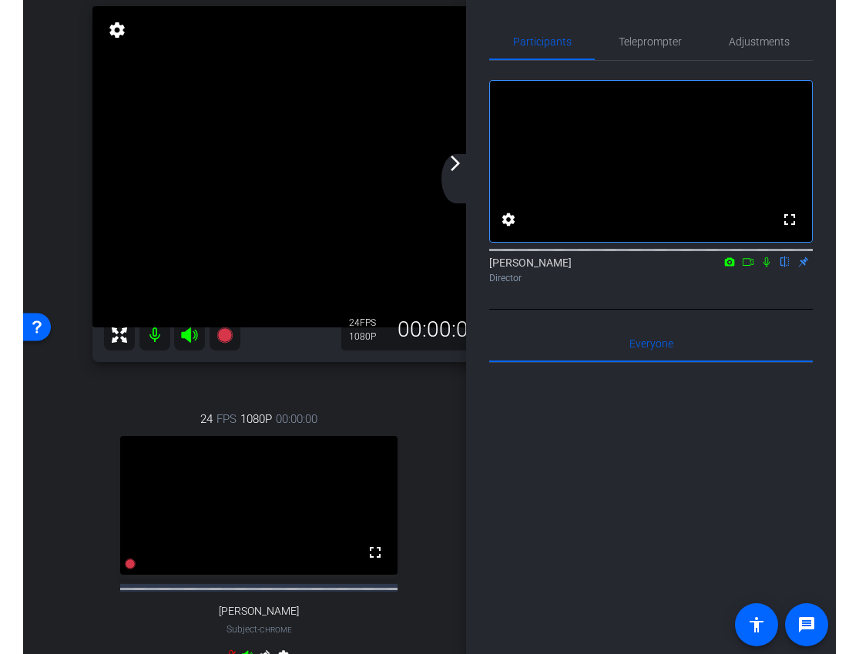
scroll to position [135, 0]
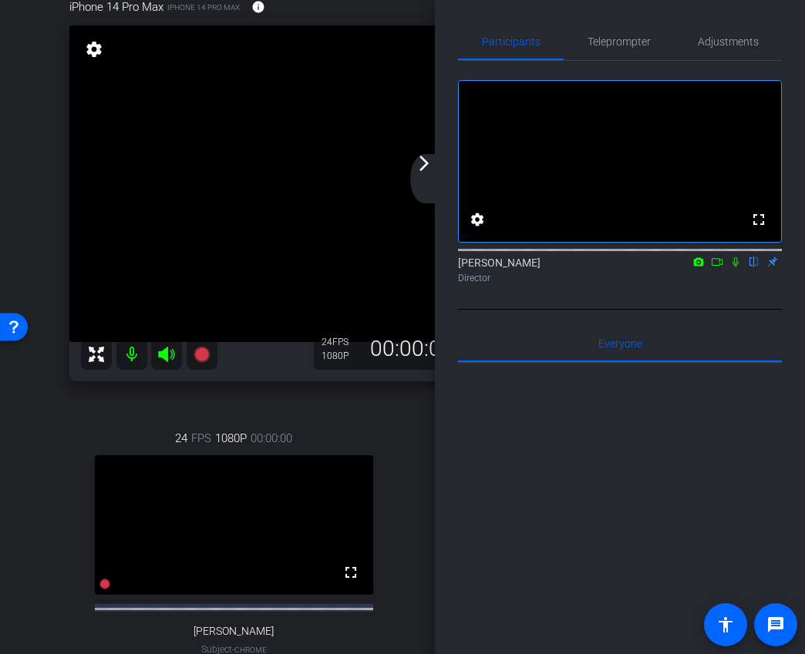
click at [424, 170] on mat-icon "arrow_forward_ios" at bounding box center [424, 163] width 18 height 18
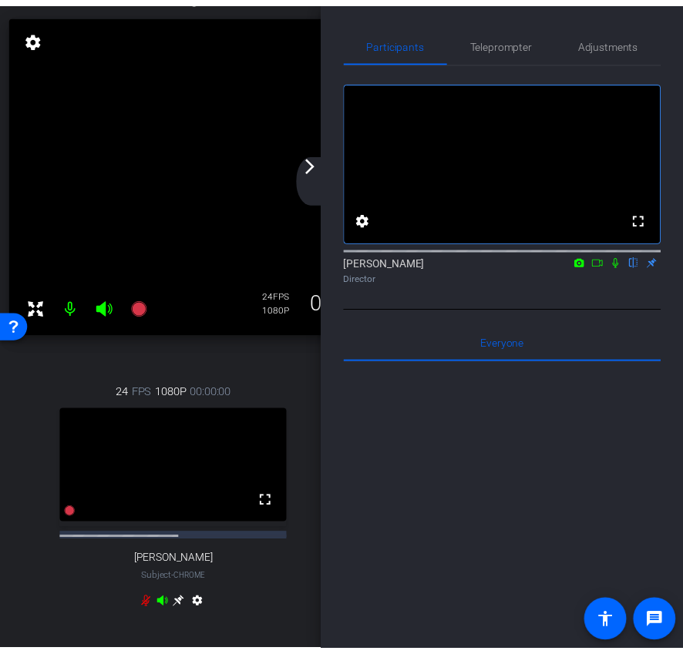
scroll to position [109, 0]
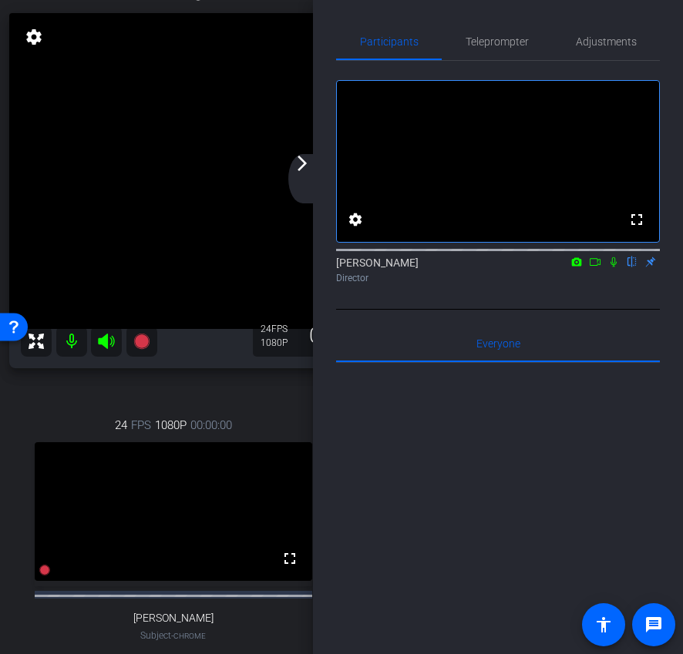
click at [304, 173] on div "arrow_back_ios_new arrow_forward_ios" at bounding box center [304, 178] width 32 height 49
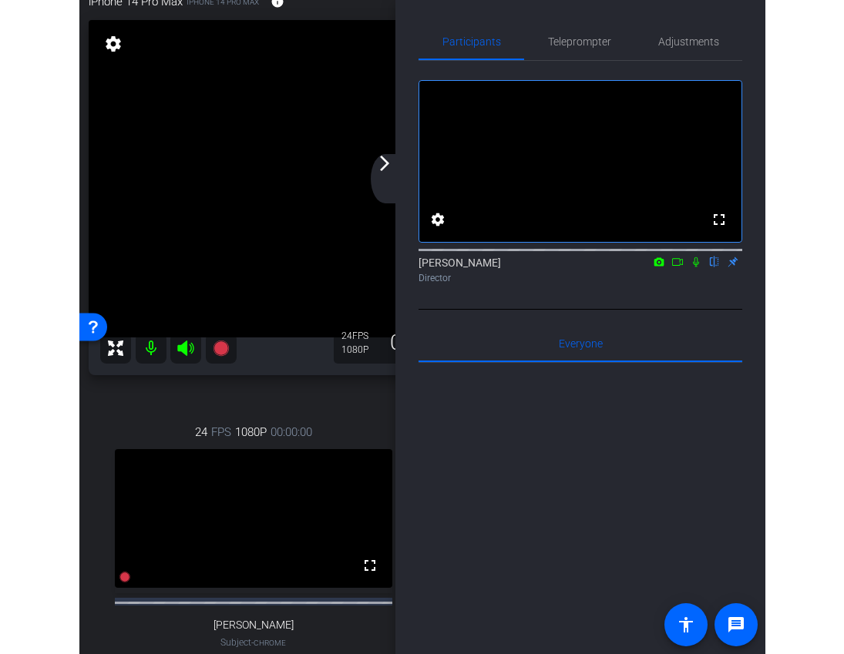
scroll to position [102, 0]
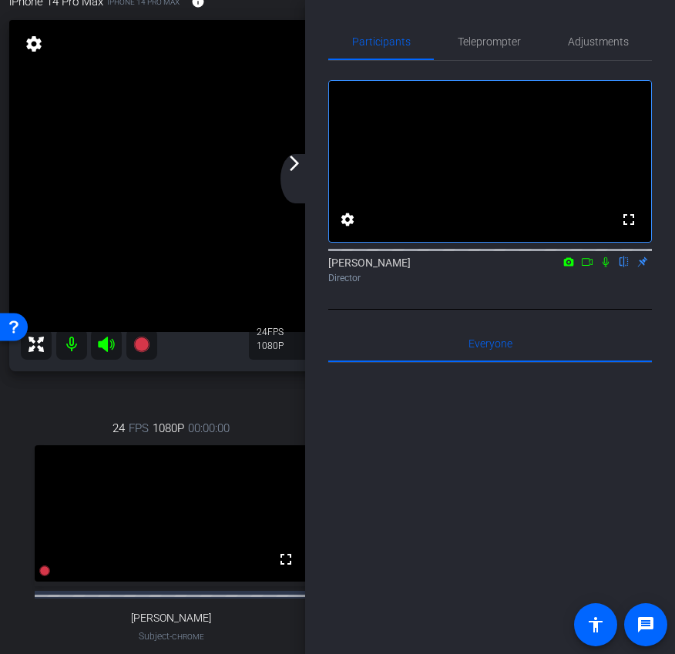
click at [301, 173] on div "arrow_back_ios_new arrow_forward_ios" at bounding box center [297, 178] width 32 height 49
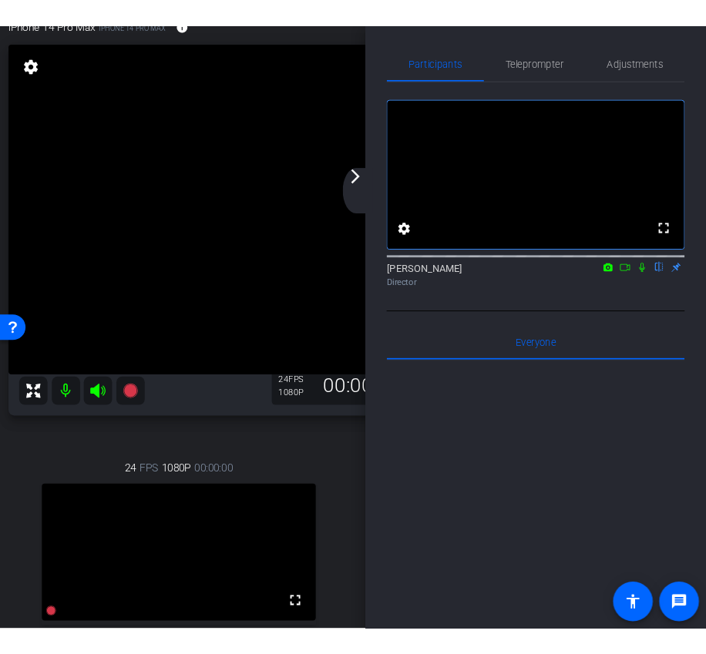
scroll to position [39, 0]
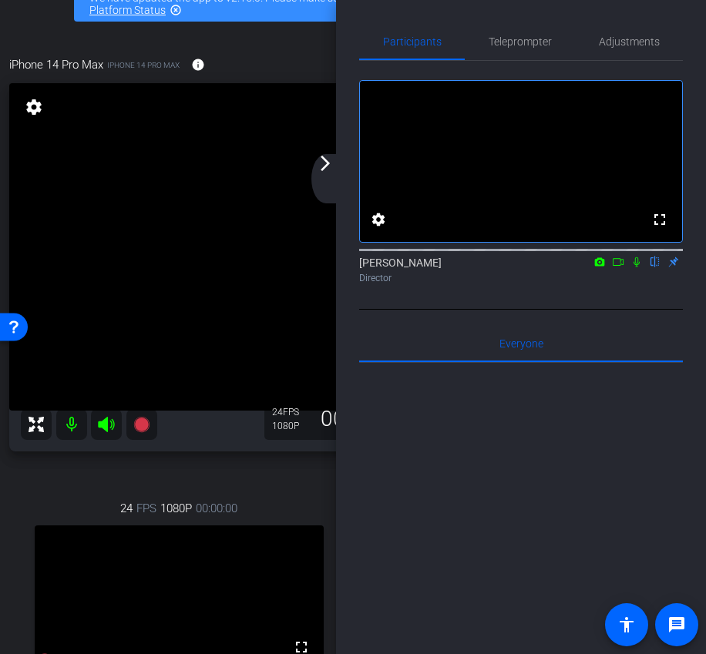
click at [325, 176] on div "arrow_back_ios_new arrow_forward_ios" at bounding box center [327, 178] width 32 height 49
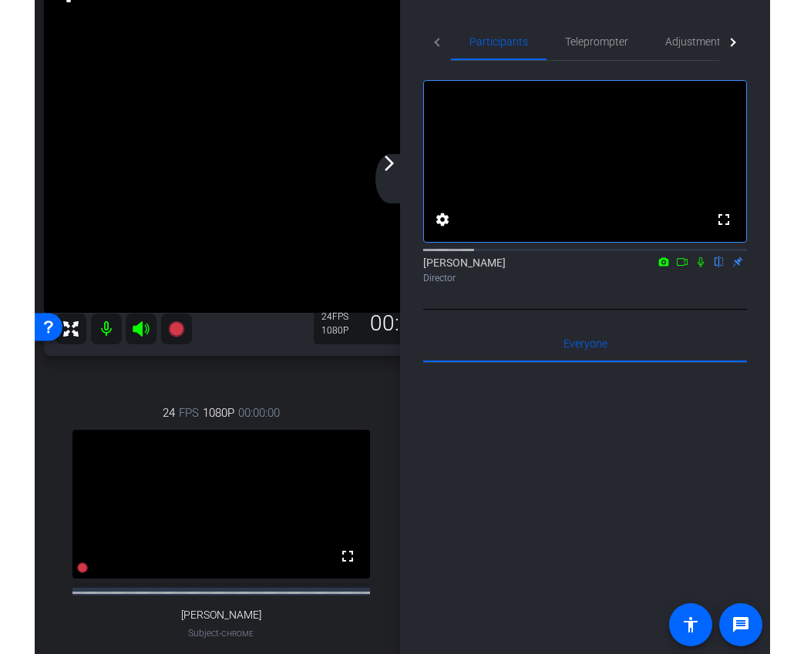
scroll to position [165, 0]
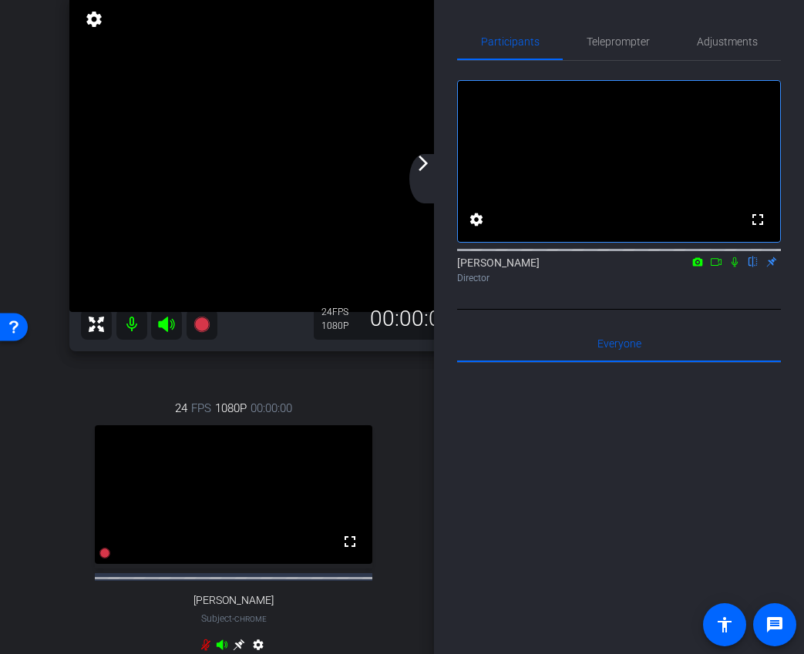
click at [423, 176] on div "arrow_back_ios_new arrow_forward_ios" at bounding box center [425, 178] width 32 height 49
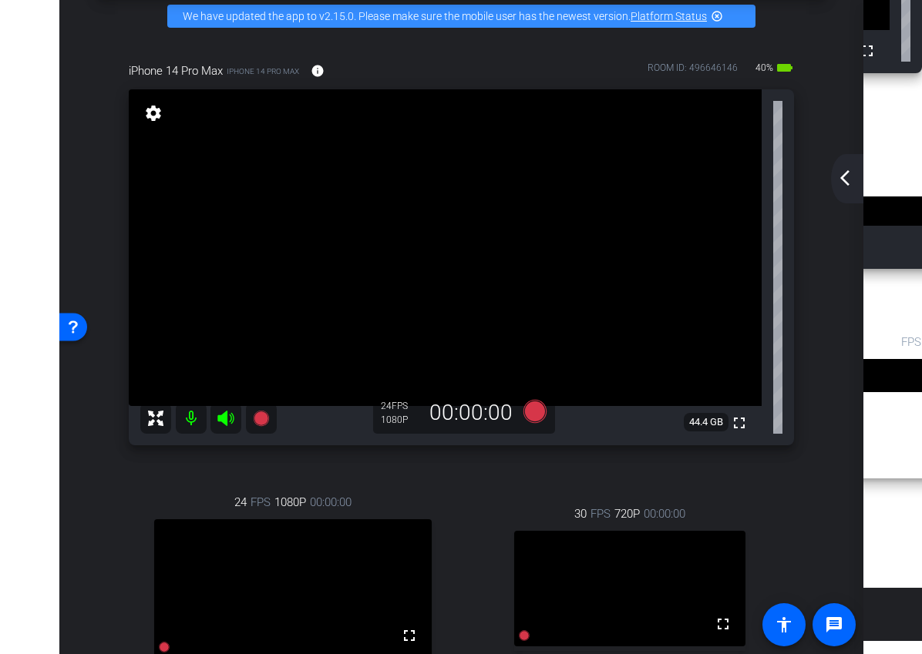
scroll to position [15, 0]
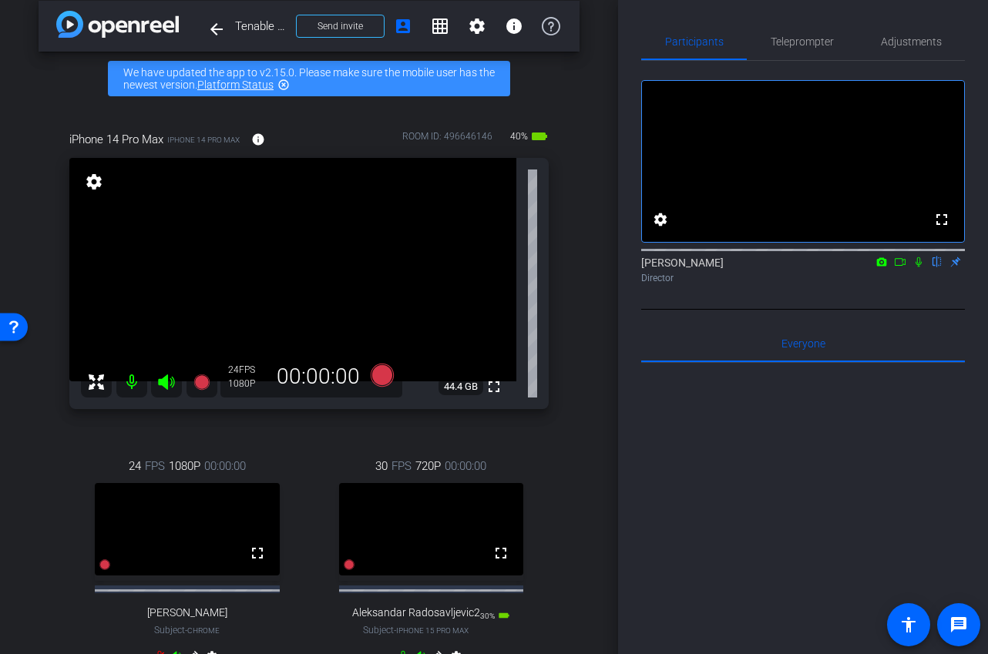
click at [898, 267] on icon at bounding box center [900, 262] width 12 height 11
click at [376, 378] on icon at bounding box center [382, 375] width 23 height 23
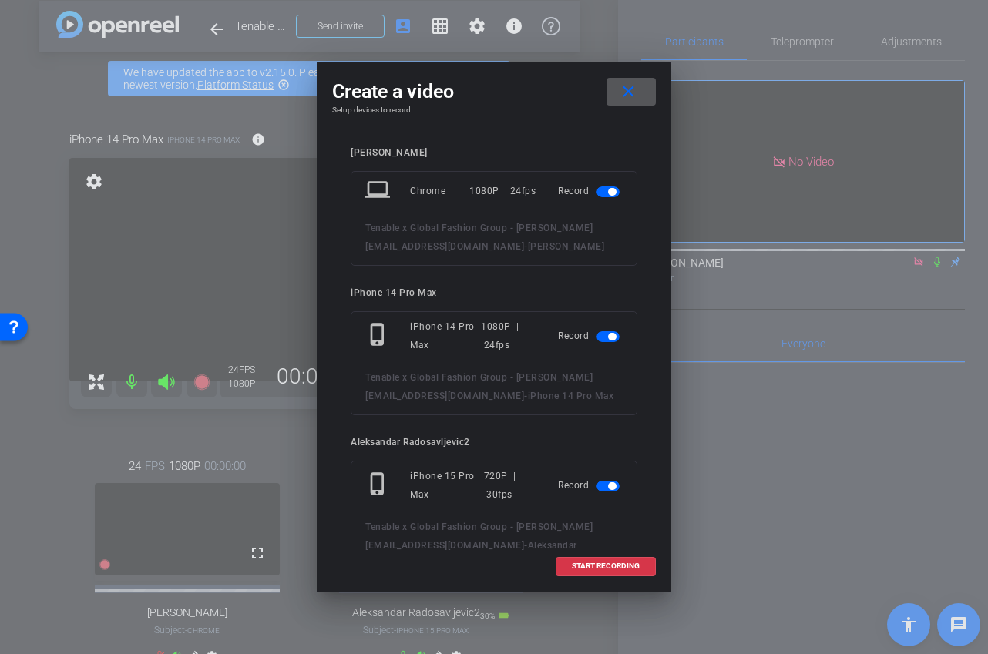
click at [609, 182] on mat-slide-toggle at bounding box center [609, 191] width 26 height 18
click at [606, 191] on span "button" at bounding box center [607, 191] width 23 height 11
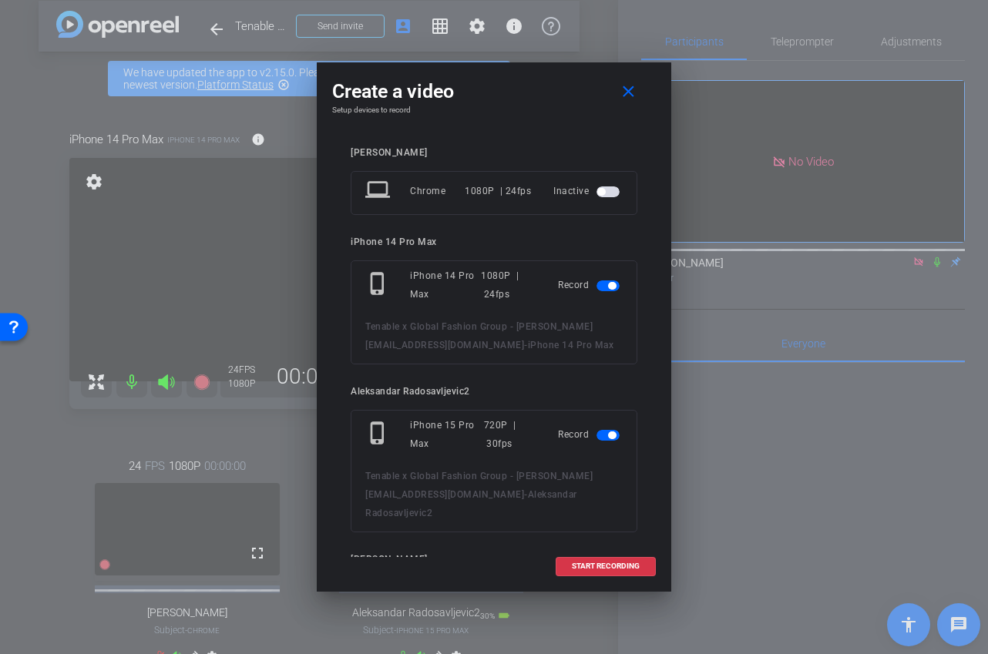
click at [605, 433] on span "button" at bounding box center [607, 435] width 23 height 11
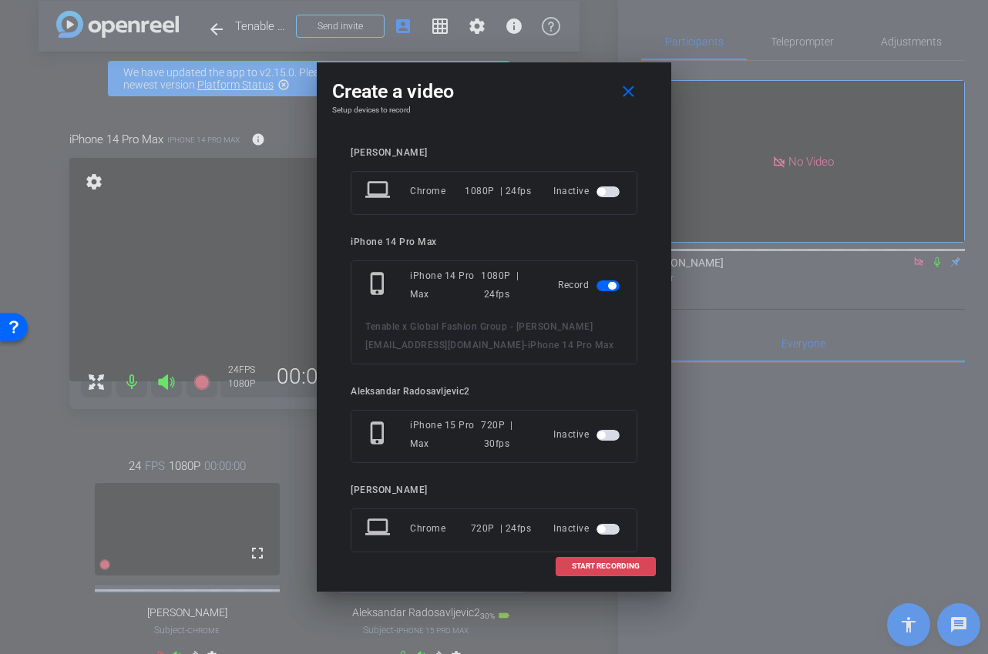
click at [589, 561] on span at bounding box center [605, 566] width 99 height 37
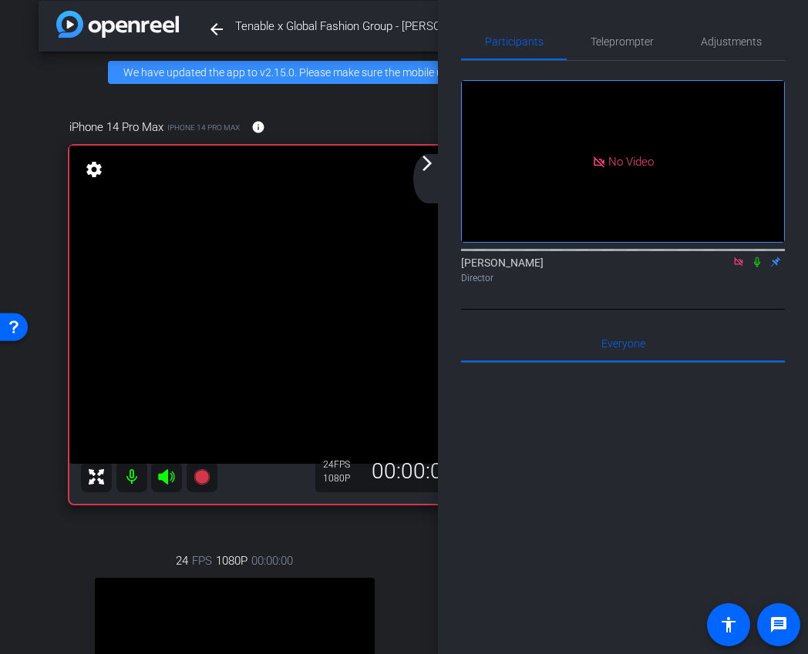
click at [431, 173] on div "arrow_back_ios_new arrow_forward_ios" at bounding box center [429, 178] width 32 height 49
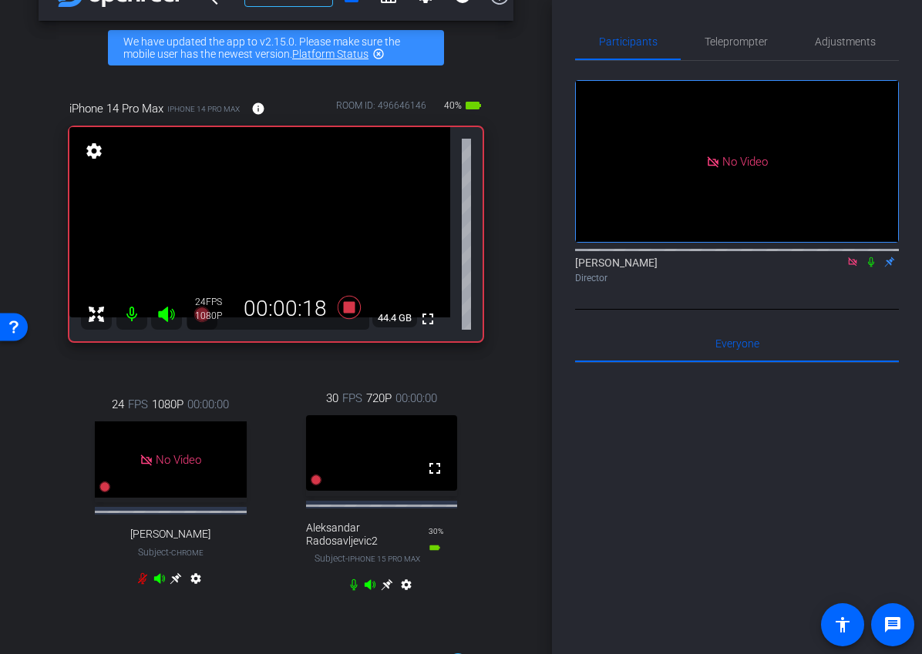
scroll to position [42, 0]
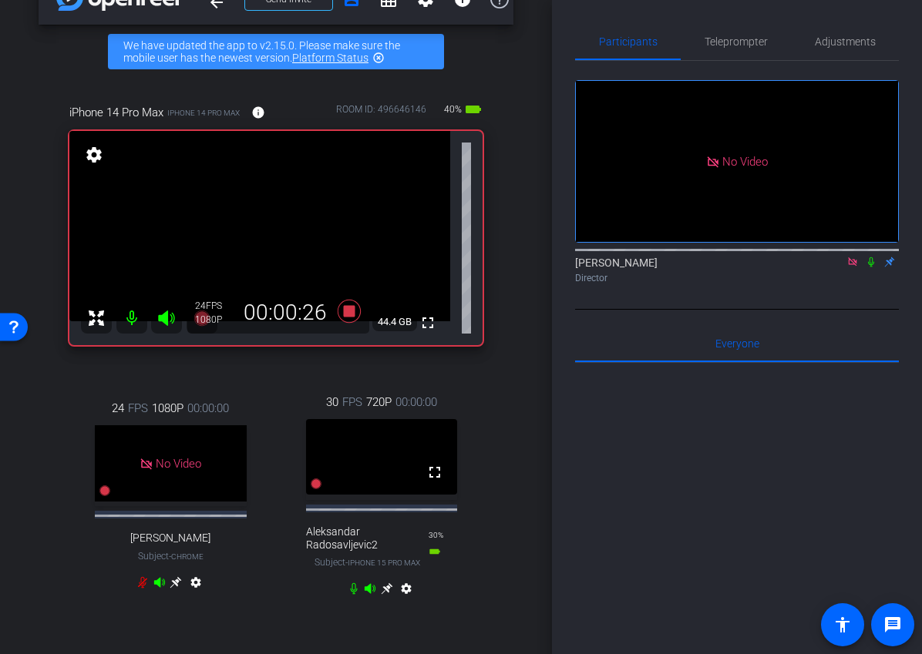
click at [855, 267] on icon at bounding box center [852, 262] width 12 height 11
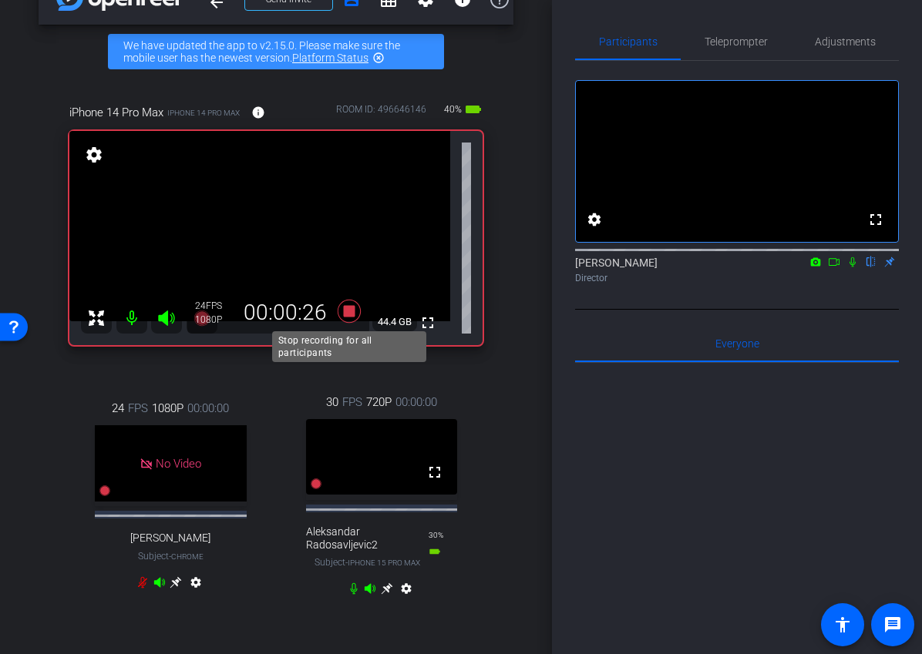
click at [354, 316] on icon at bounding box center [349, 311] width 23 height 23
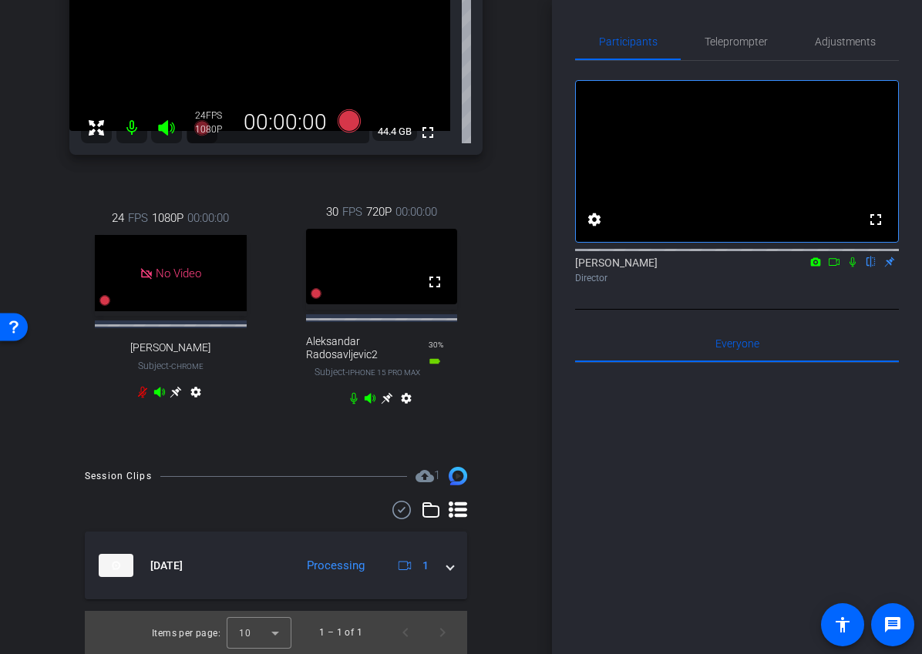
scroll to position [319, 0]
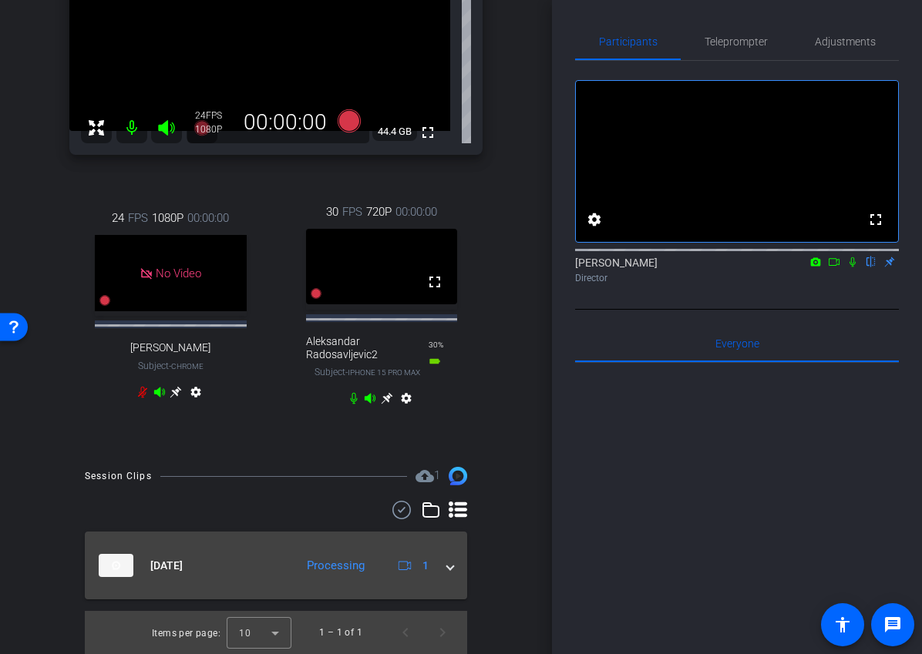
click at [455, 567] on mat-expansion-panel-header "Aug 21, 2025 Processing 1" at bounding box center [276, 566] width 382 height 68
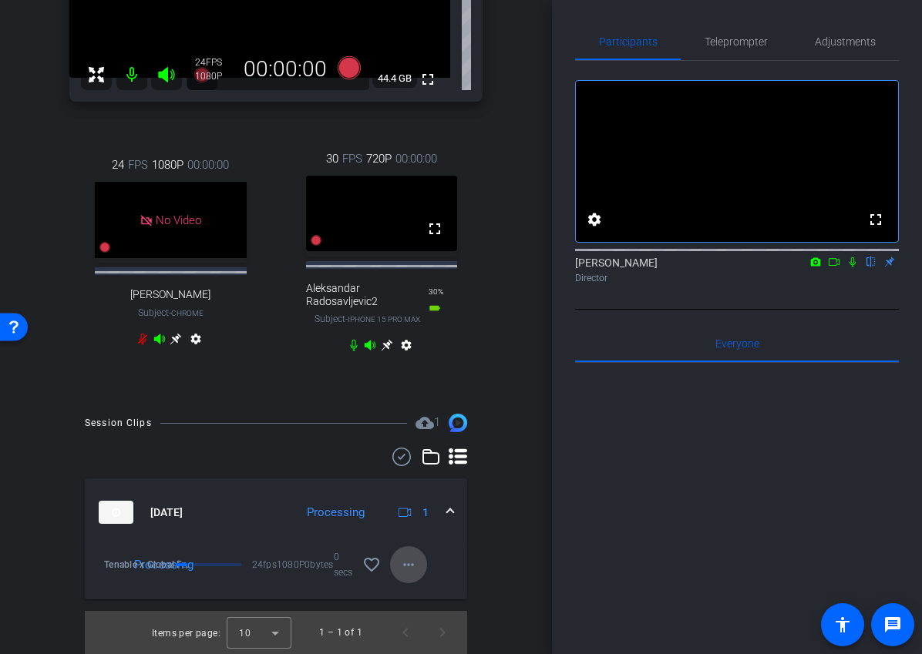
click at [412, 574] on mat-icon "more_horiz" at bounding box center [408, 565] width 18 height 18
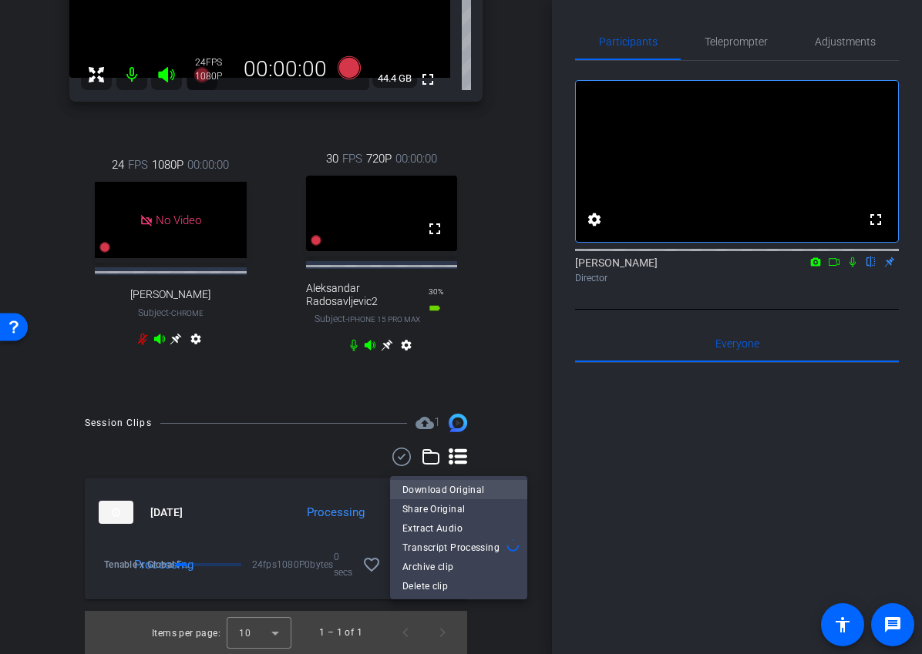
click at [458, 485] on span "Download Original" at bounding box center [458, 489] width 113 height 18
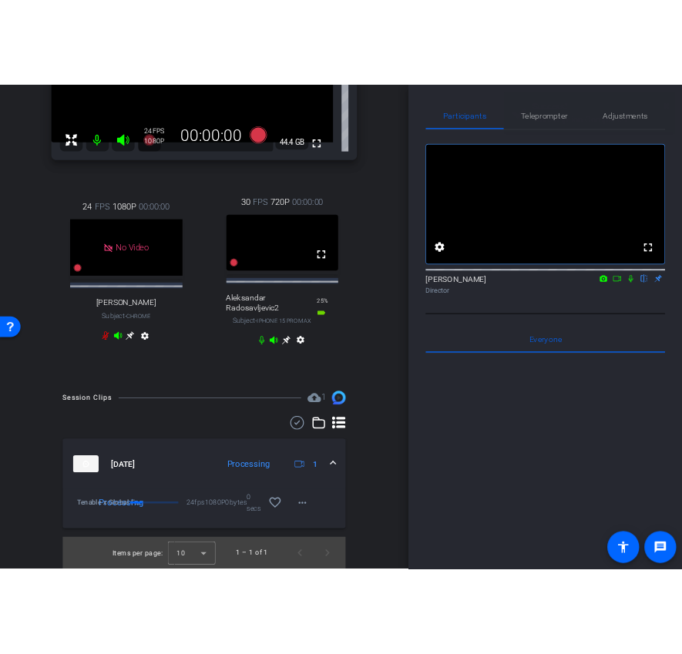
scroll to position [0, 0]
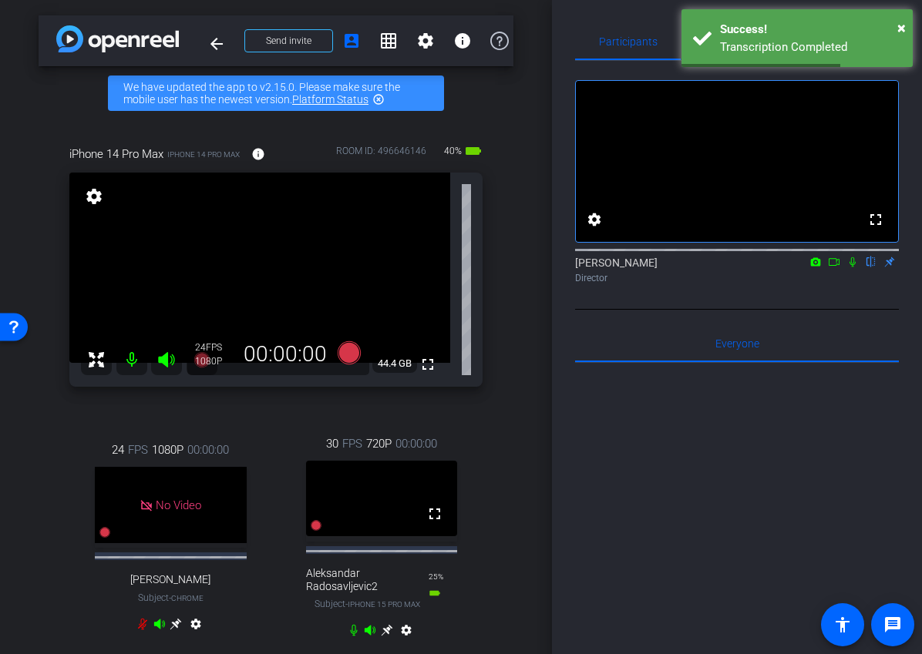
click at [832, 267] on icon at bounding box center [834, 262] width 12 height 11
click at [872, 267] on icon at bounding box center [871, 262] width 12 height 11
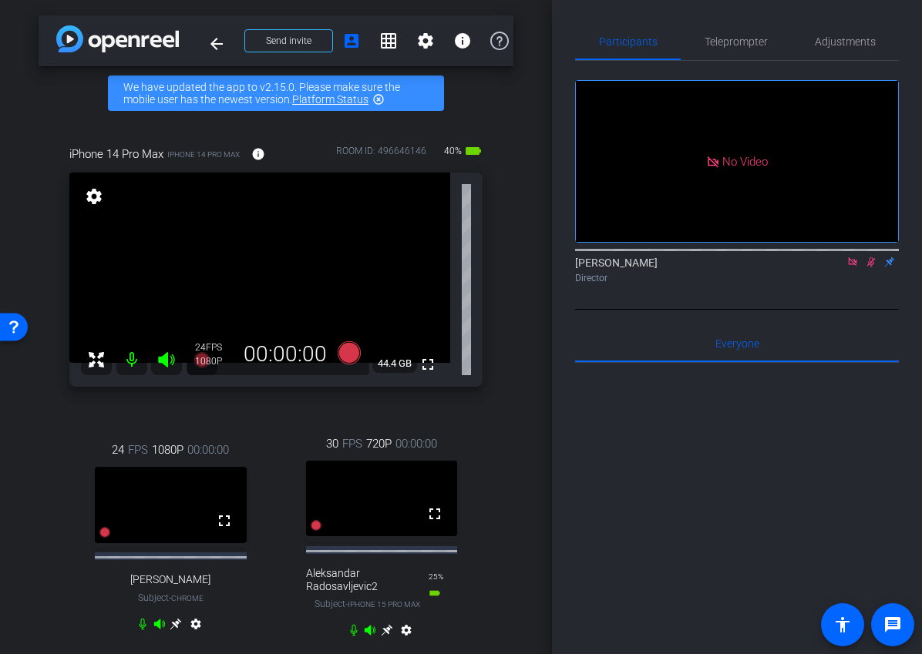
click at [871, 267] on icon at bounding box center [871, 262] width 8 height 10
click at [870, 267] on icon at bounding box center [871, 262] width 12 height 11
click at [870, 267] on icon at bounding box center [871, 262] width 8 height 10
click at [852, 267] on icon at bounding box center [852, 262] width 12 height 11
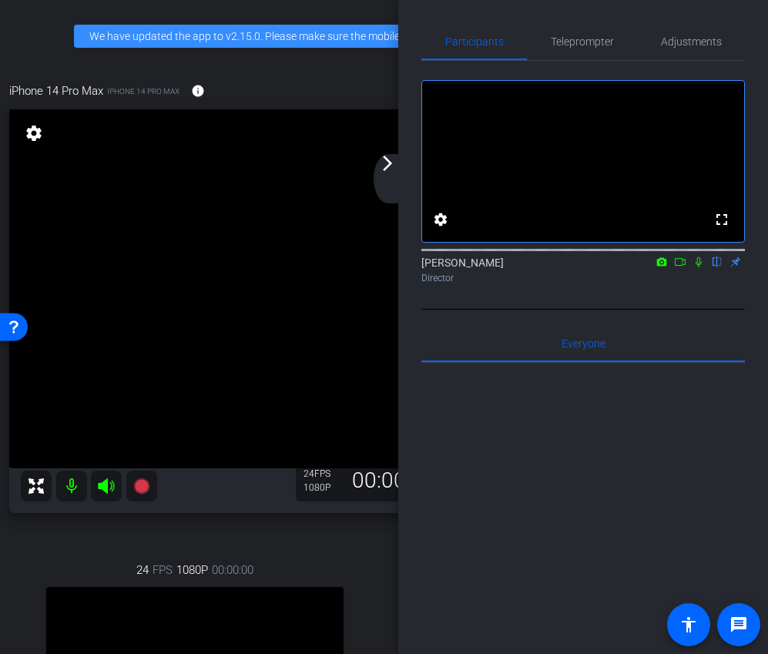
click at [394, 169] on mat-icon "arrow_forward_ios" at bounding box center [387, 163] width 18 height 18
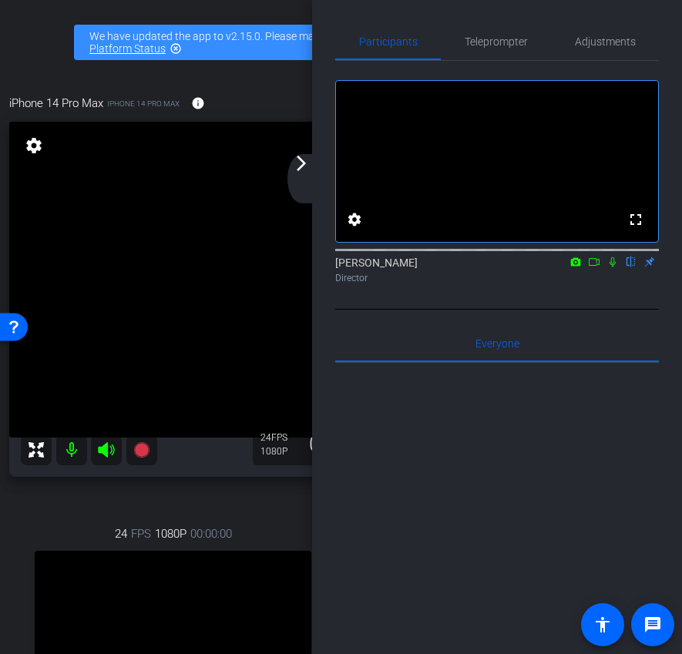
click at [297, 173] on div "arrow_back_ios_new arrow_forward_ios" at bounding box center [303, 178] width 32 height 49
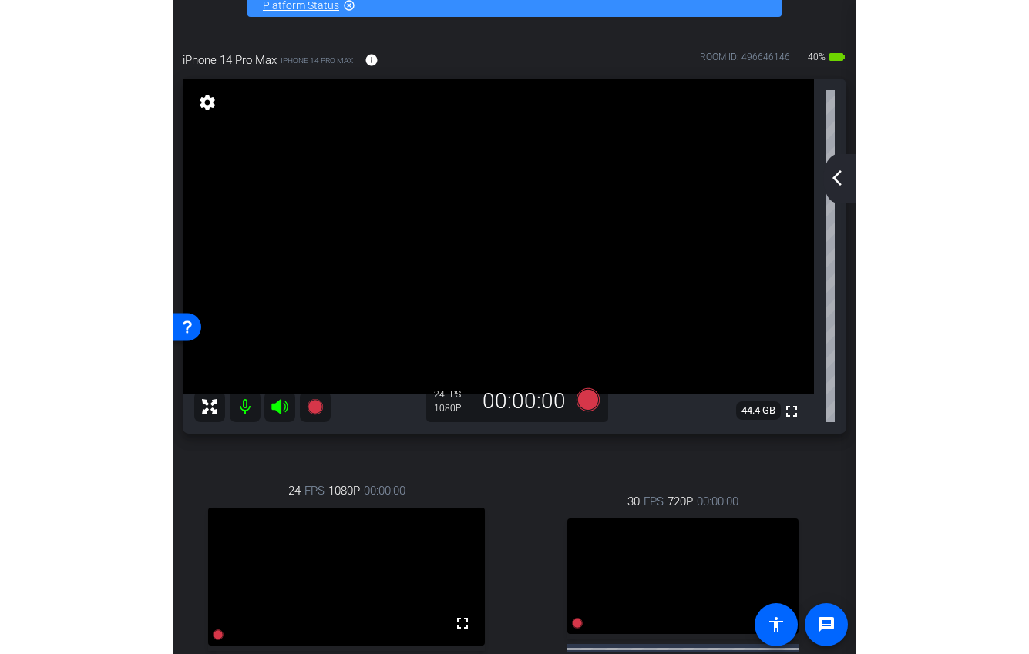
scroll to position [27, 0]
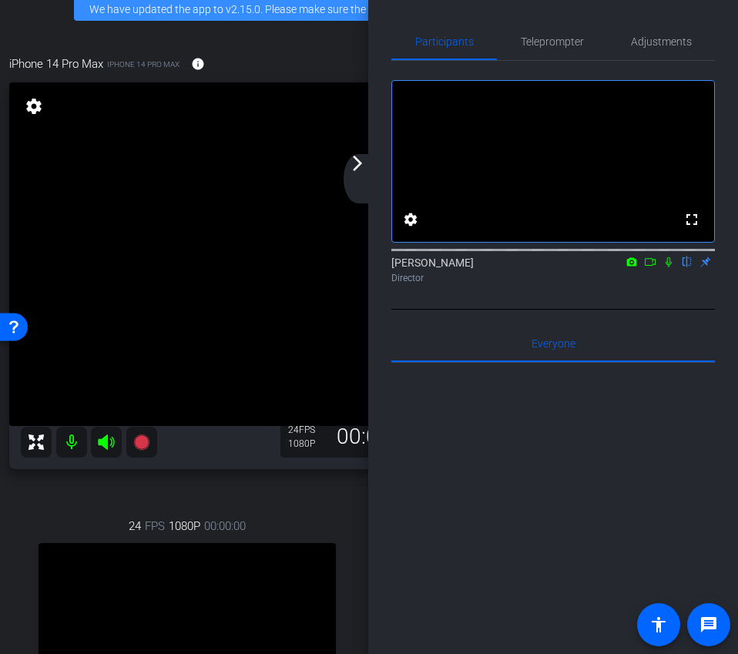
click at [365, 172] on mat-icon "arrow_forward_ios" at bounding box center [357, 163] width 18 height 18
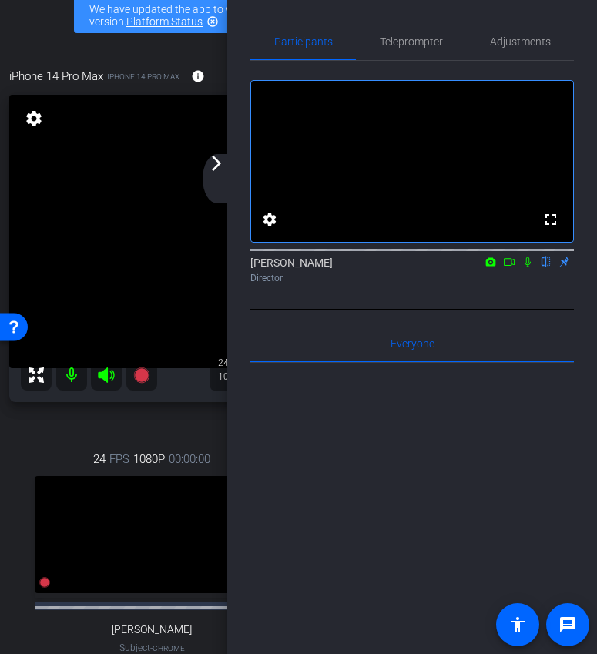
click at [227, 173] on div "arrow_back_ios_new arrow_forward_ios" at bounding box center [219, 178] width 32 height 49
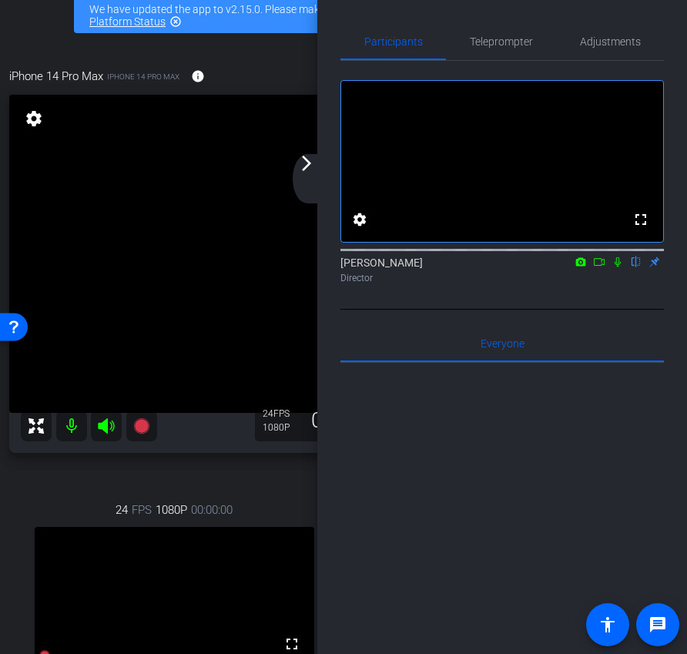
click at [311, 176] on div "arrow_back_ios_new arrow_forward_ios" at bounding box center [309, 178] width 32 height 49
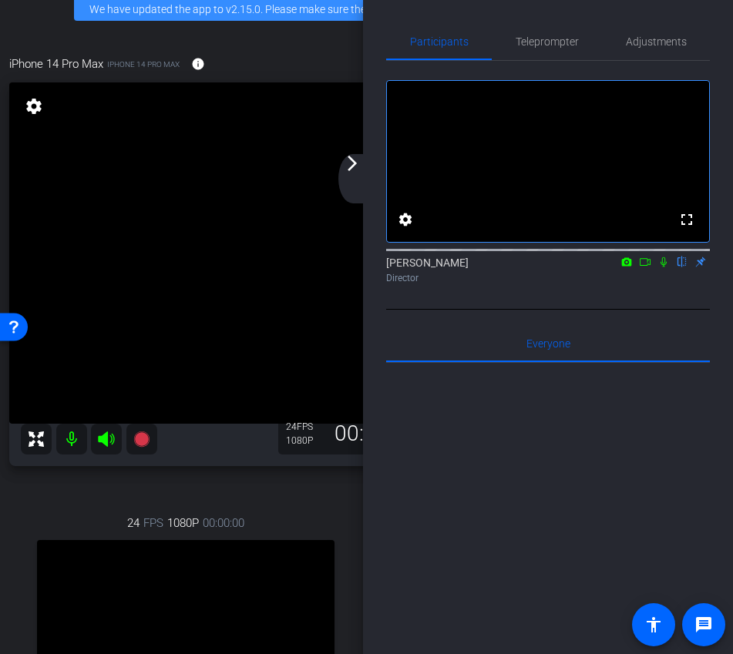
click at [357, 170] on mat-icon "arrow_forward_ios" at bounding box center [352, 163] width 18 height 18
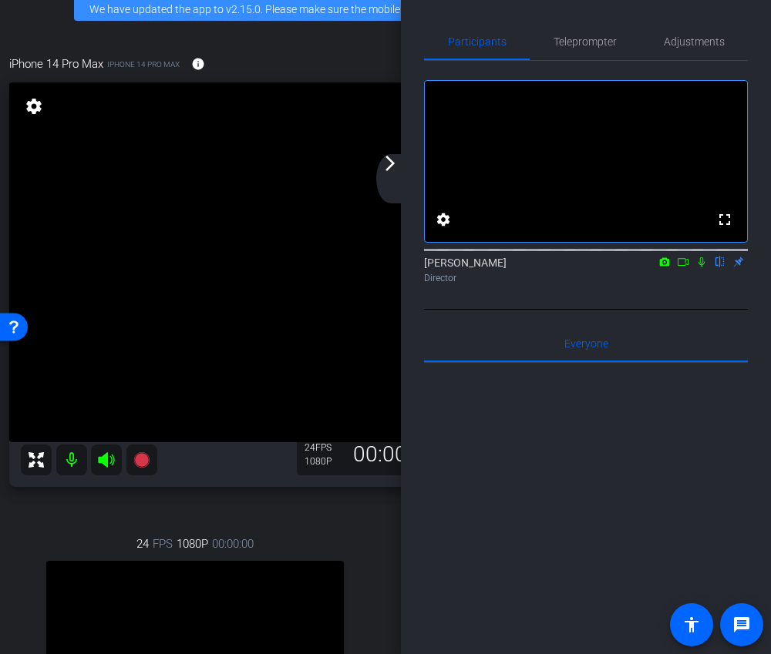
click at [388, 163] on mat-icon "arrow_forward_ios" at bounding box center [390, 163] width 18 height 18
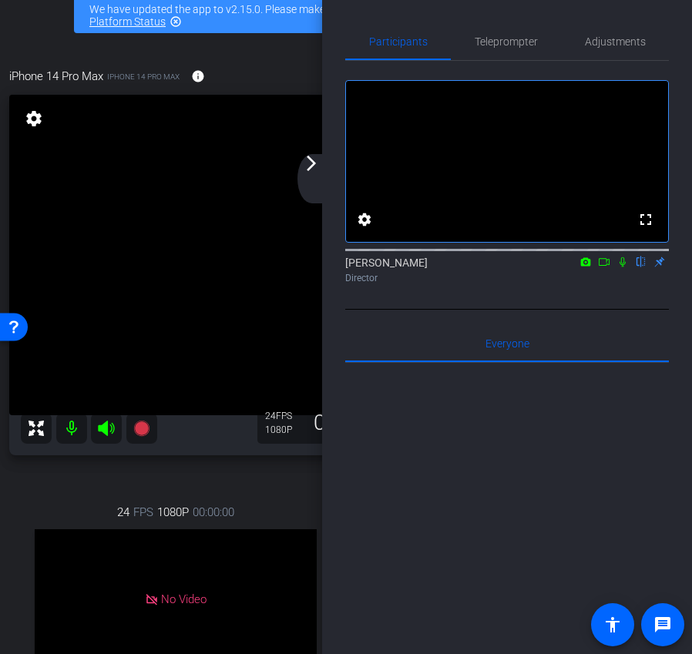
click at [311, 175] on div "arrow_back_ios_new arrow_forward_ios" at bounding box center [313, 178] width 32 height 49
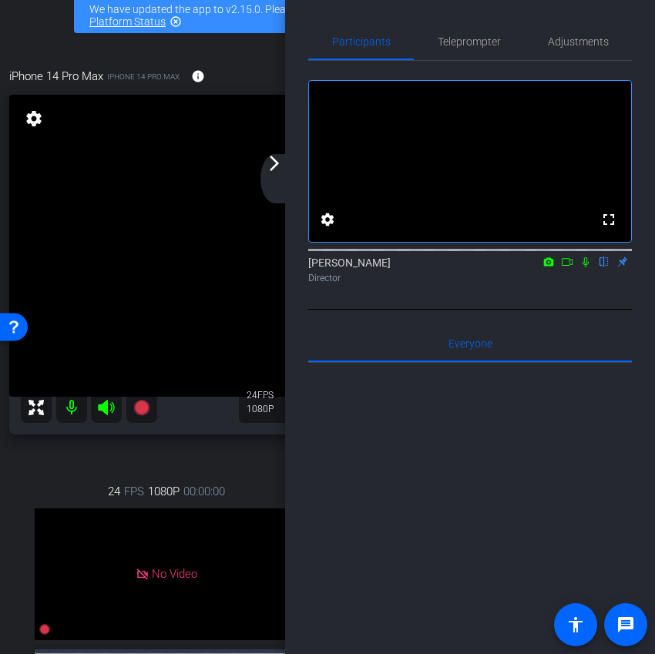
click at [278, 174] on div "arrow_back_ios_new arrow_forward_ios" at bounding box center [276, 178] width 32 height 49
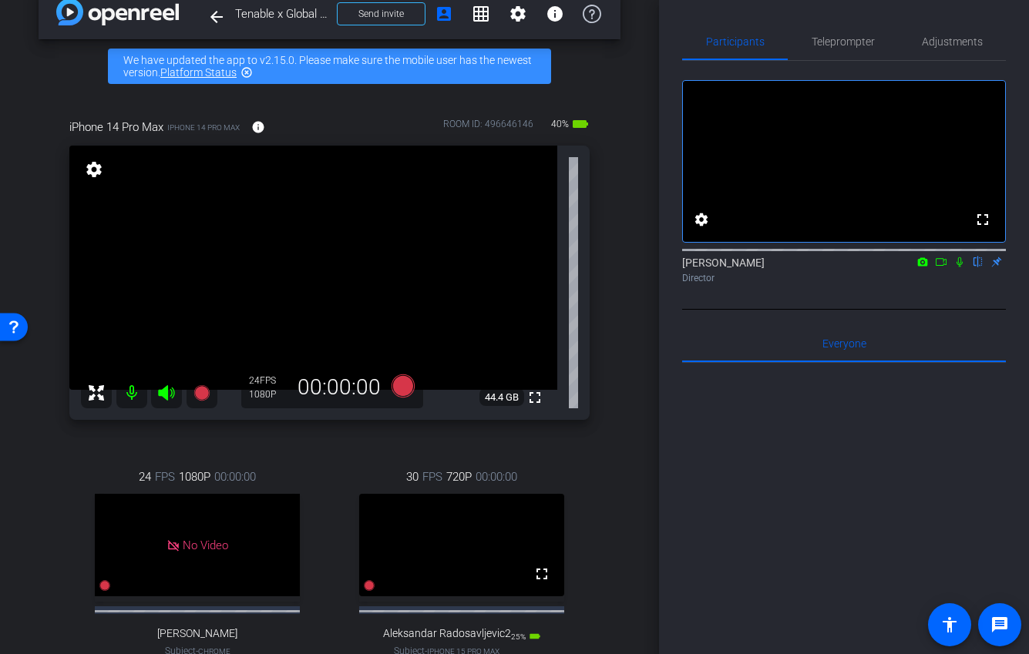
click at [942, 267] on icon at bounding box center [941, 262] width 12 height 11
click at [412, 386] on icon at bounding box center [402, 386] width 23 height 23
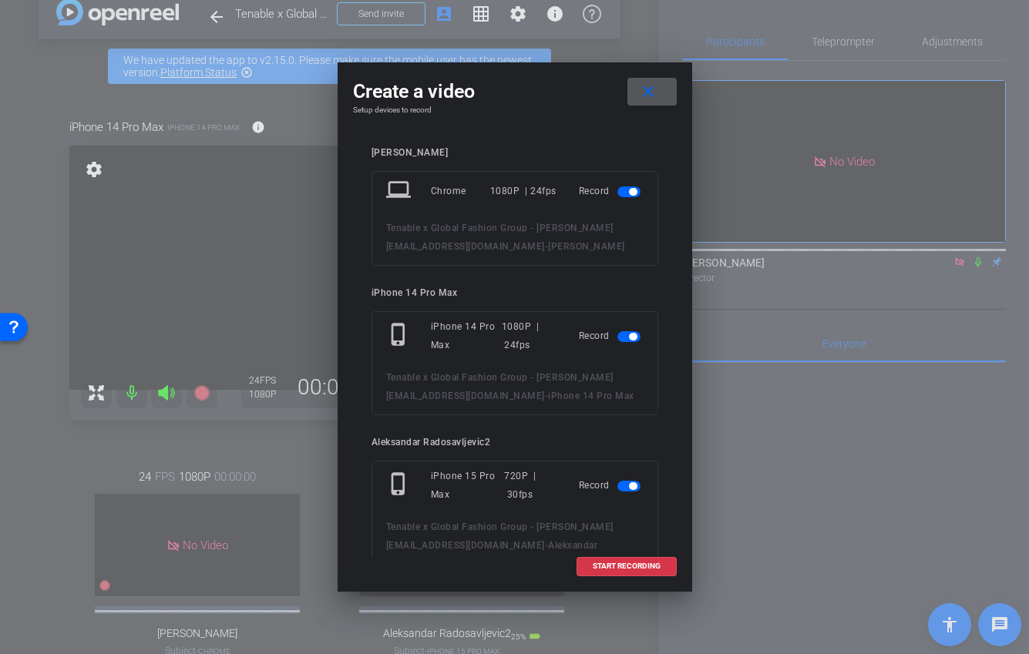
click at [628, 183] on mat-slide-toggle at bounding box center [630, 191] width 26 height 18
click at [629, 193] on span "button" at bounding box center [633, 192] width 8 height 8
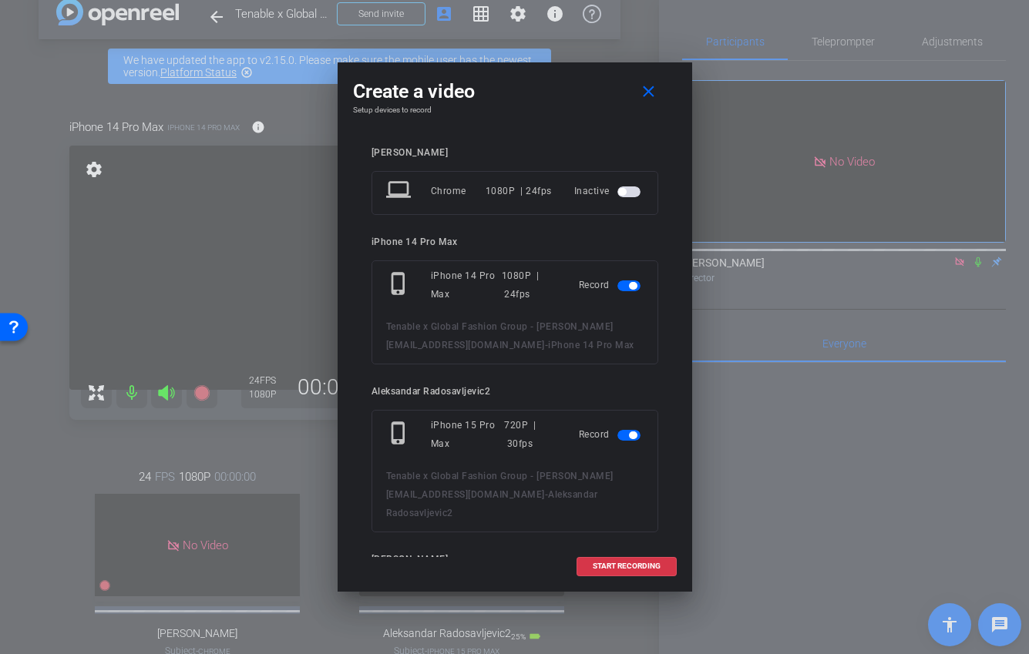
click at [628, 432] on span "button" at bounding box center [628, 435] width 23 height 11
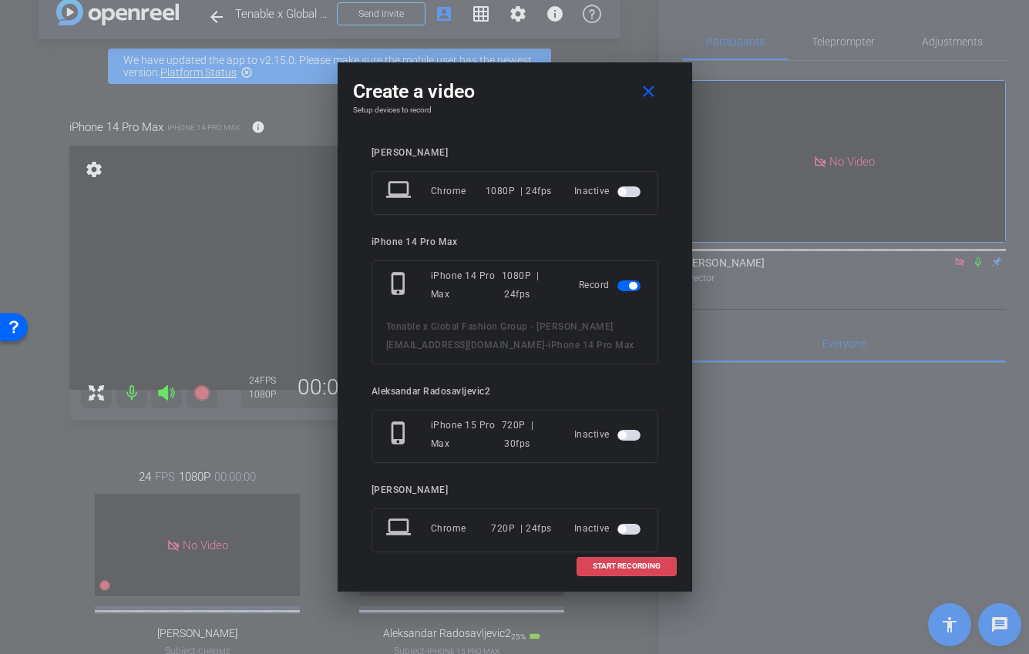
click at [603, 563] on span "START RECORDING" at bounding box center [627, 567] width 68 height 8
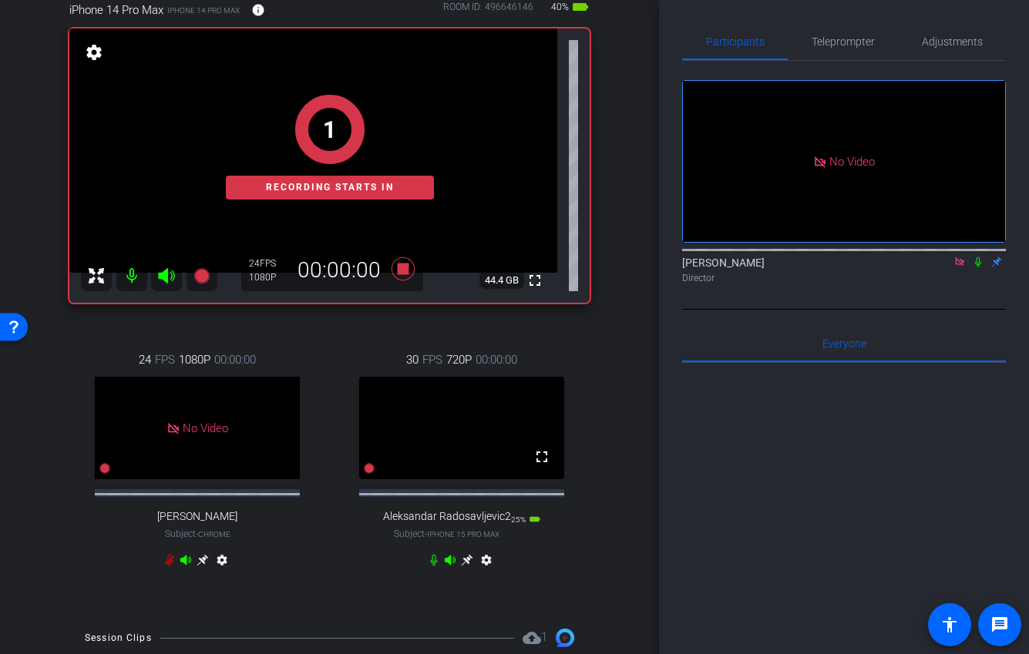
scroll to position [204, 0]
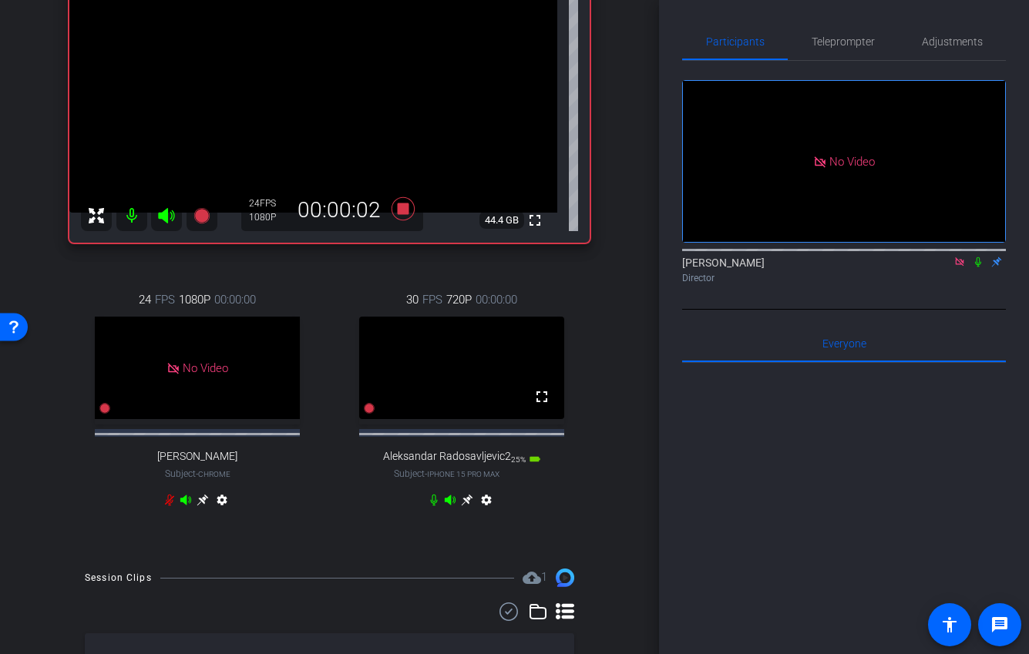
click at [435, 506] on icon at bounding box center [433, 501] width 7 height 12
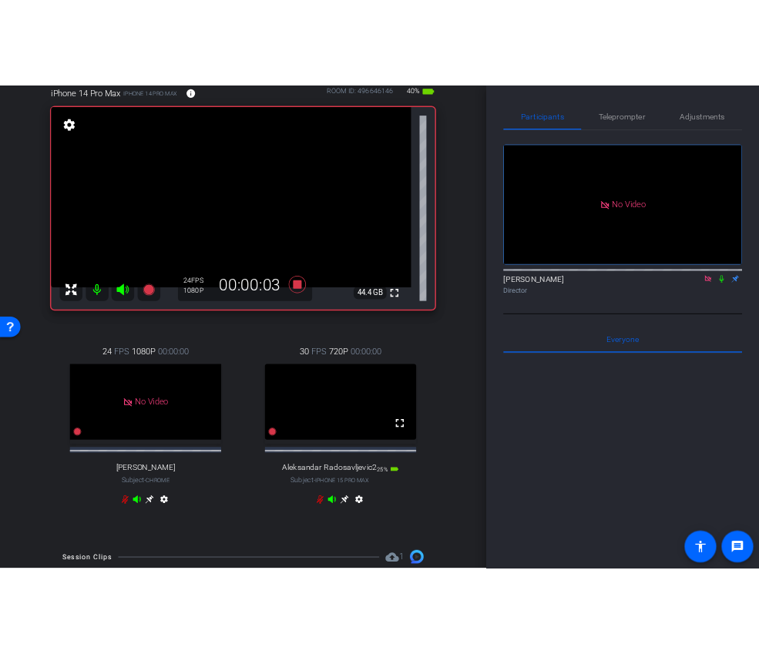
scroll to position [96, 0]
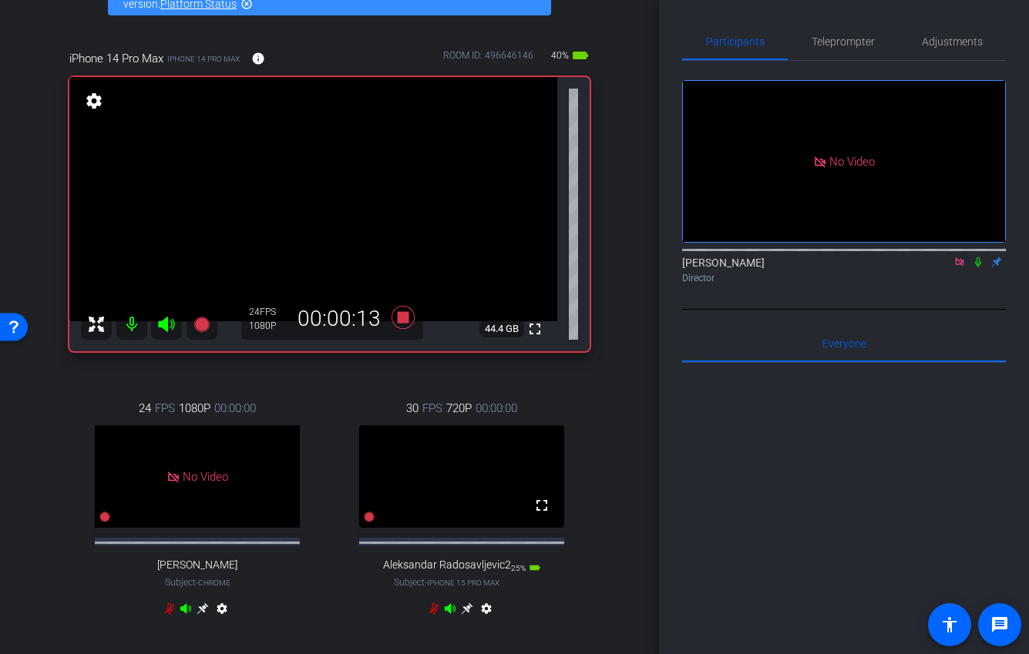
click at [979, 267] on icon at bounding box center [978, 262] width 6 height 10
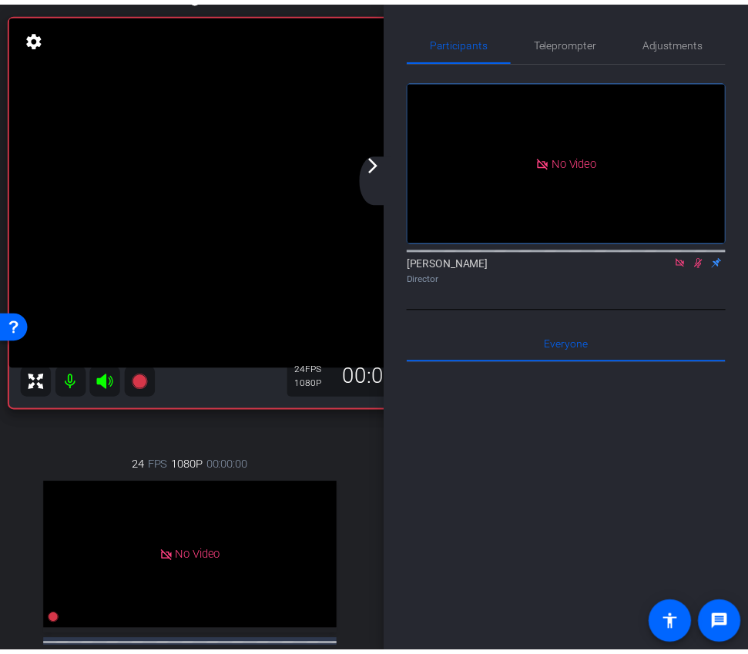
scroll to position [45, 0]
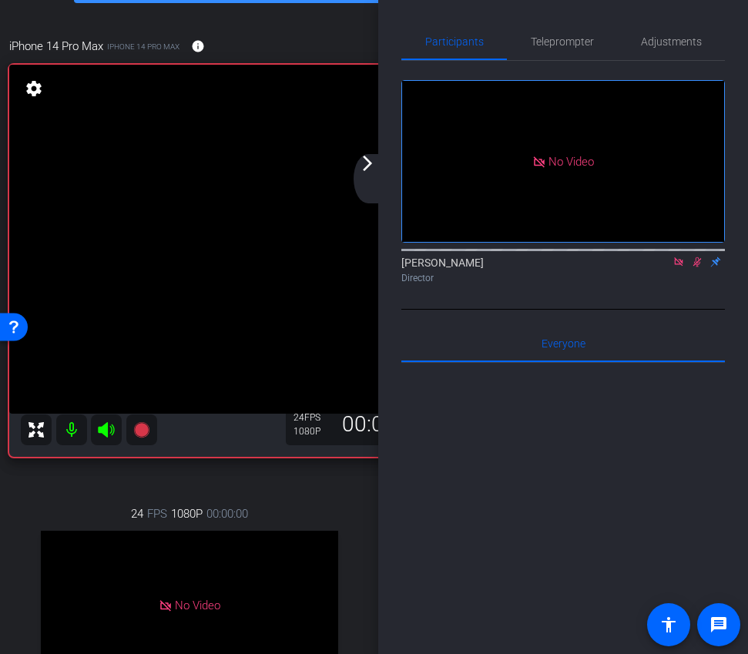
click at [697, 267] on icon at bounding box center [698, 262] width 8 height 10
click at [374, 182] on div "arrow_back_ios_new arrow_forward_ios" at bounding box center [370, 178] width 32 height 49
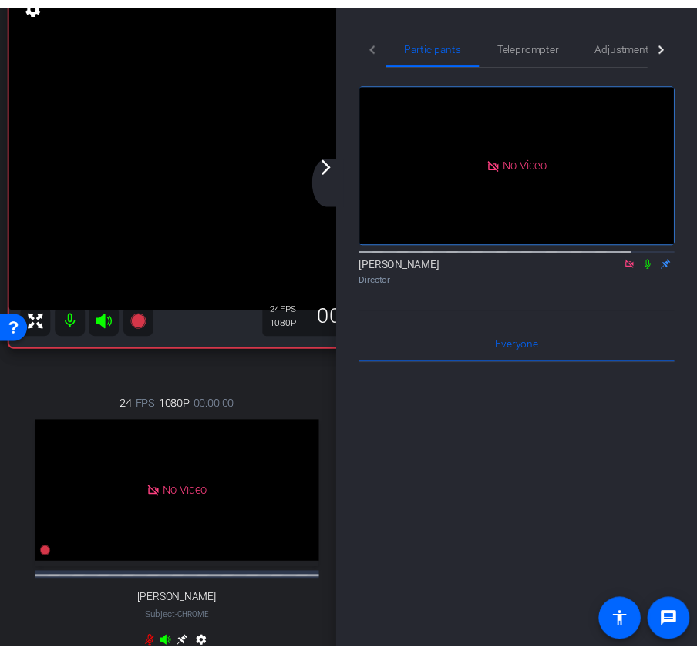
scroll to position [157, 0]
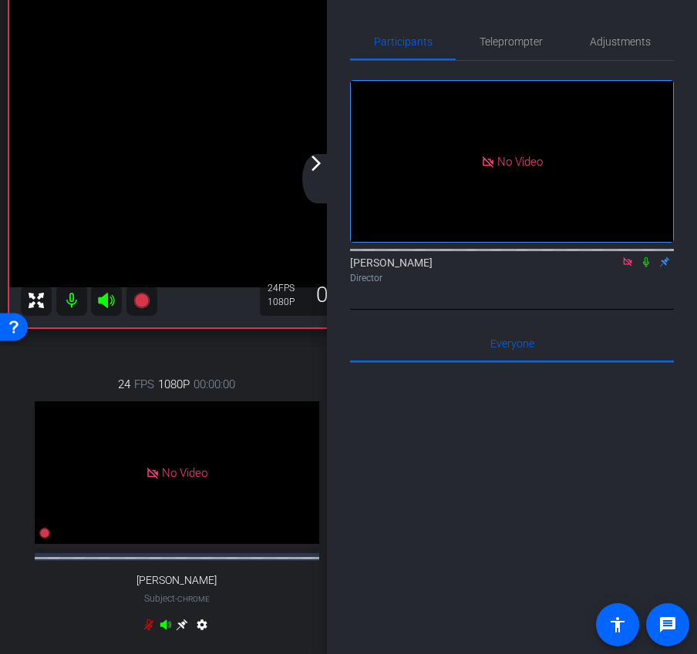
click at [325, 166] on div "arrow_back_ios_new arrow_forward_ios" at bounding box center [318, 178] width 32 height 49
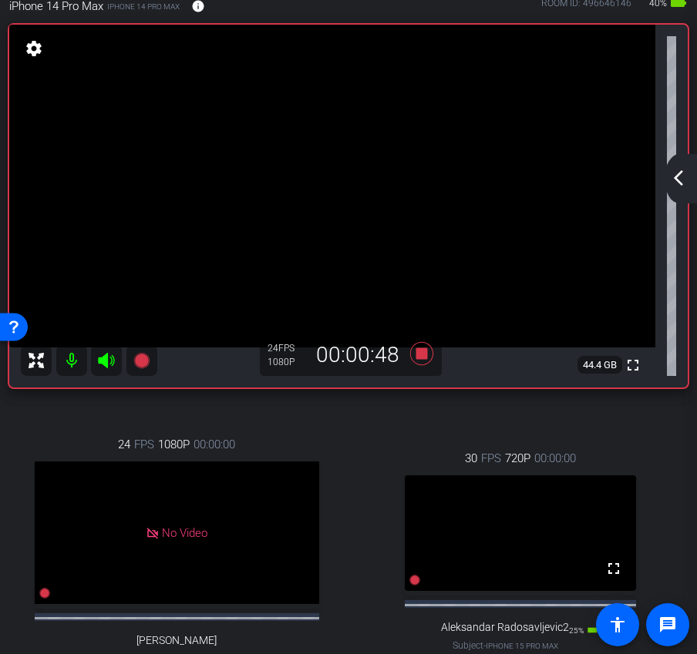
scroll to position [76, 0]
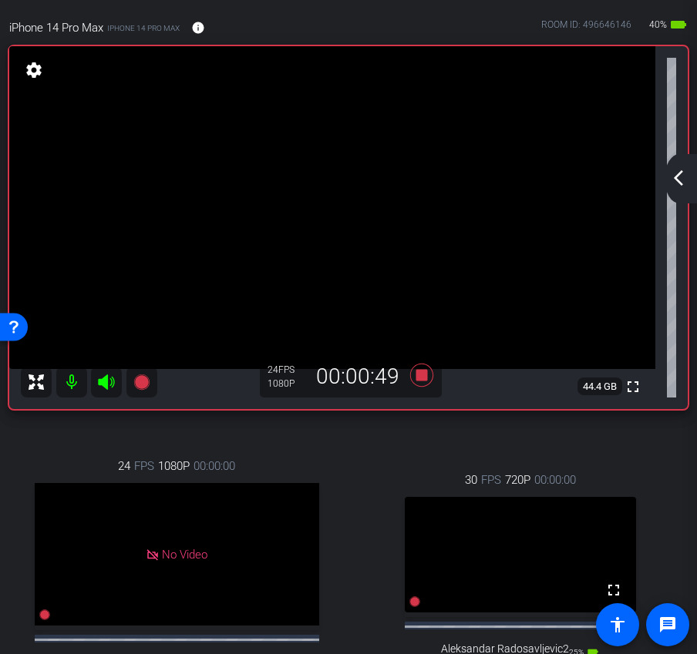
click at [680, 179] on mat-icon "arrow_back_ios_new" at bounding box center [678, 178] width 18 height 18
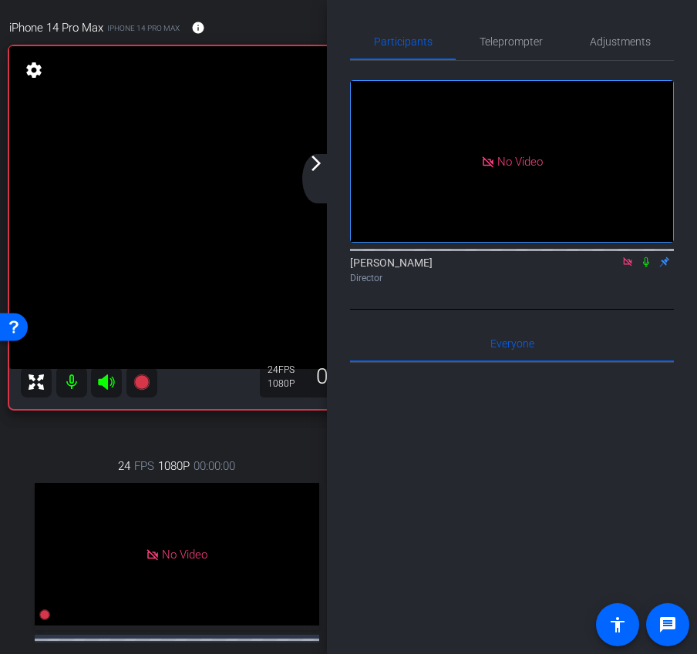
click at [324, 178] on div "arrow_back_ios_new arrow_forward_ios" at bounding box center [318, 178] width 32 height 49
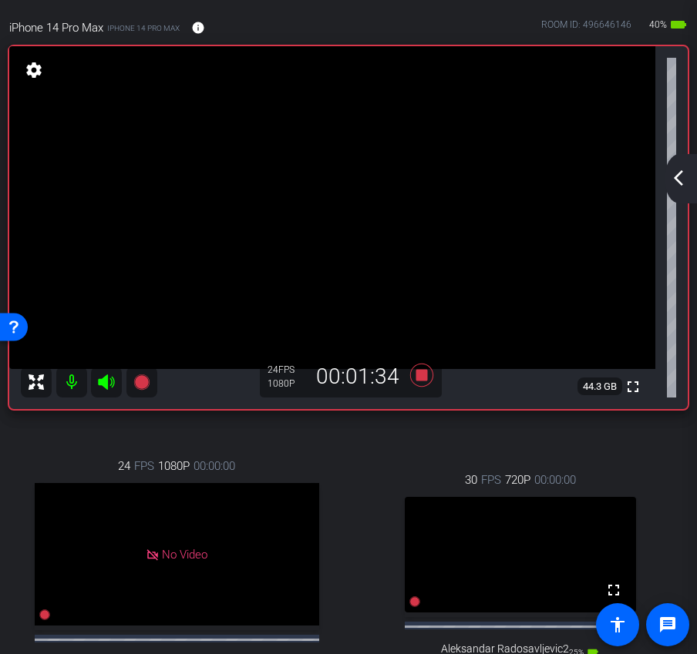
click at [677, 184] on mat-icon "arrow_back_ios_new" at bounding box center [678, 178] width 18 height 18
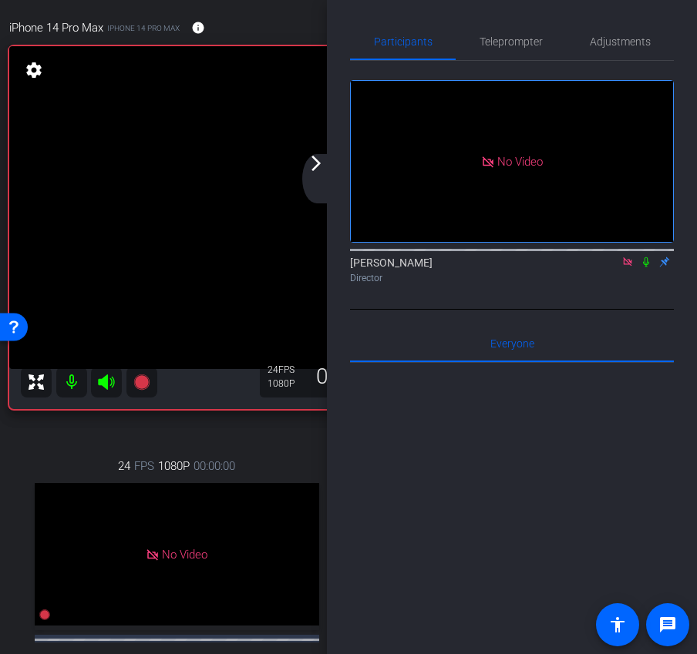
click at [316, 178] on div "arrow_back_ios_new arrow_forward_ios" at bounding box center [318, 178] width 32 height 49
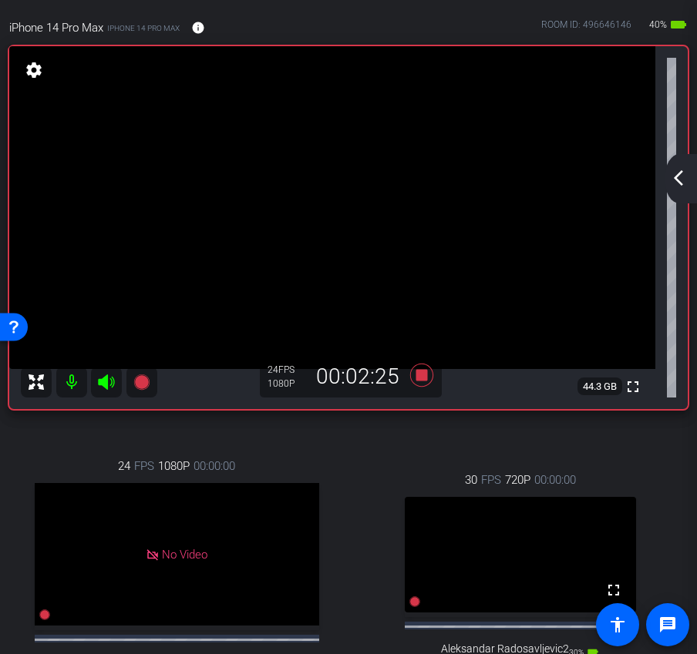
click at [680, 176] on mat-icon "arrow_back_ios_new" at bounding box center [678, 178] width 18 height 18
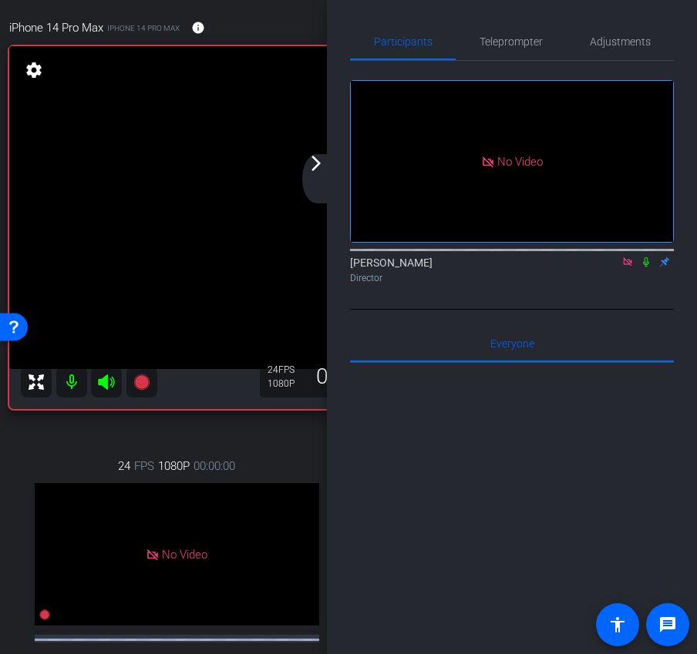
click at [309, 178] on div "arrow_back_ios_new arrow_forward_ios" at bounding box center [318, 178] width 32 height 49
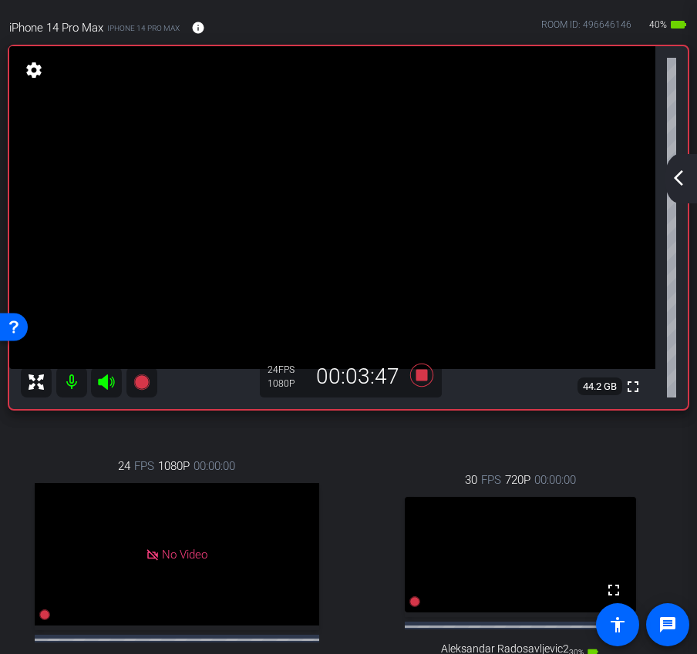
click at [665, 182] on div "arrow_back_ios_new arrow_forward_ios" at bounding box center [680, 178] width 32 height 49
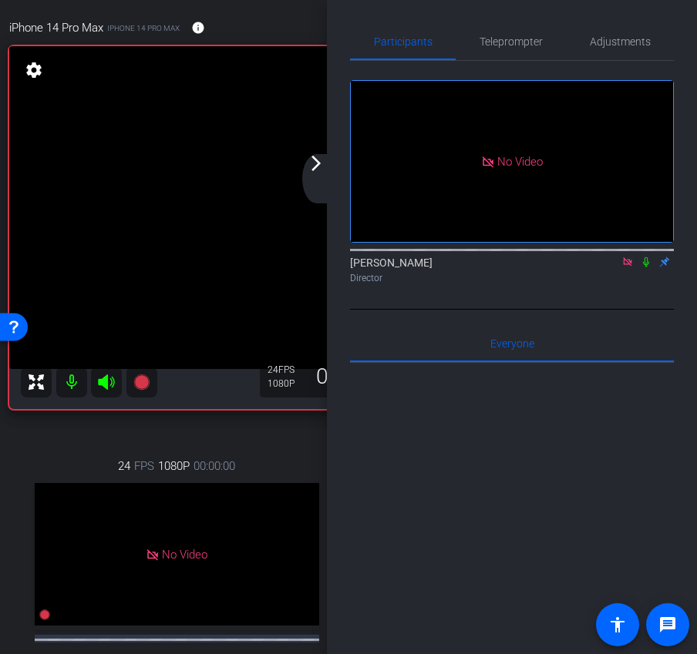
click at [328, 170] on div "arrow_back_ios_new arrow_forward_ios" at bounding box center [318, 178] width 32 height 49
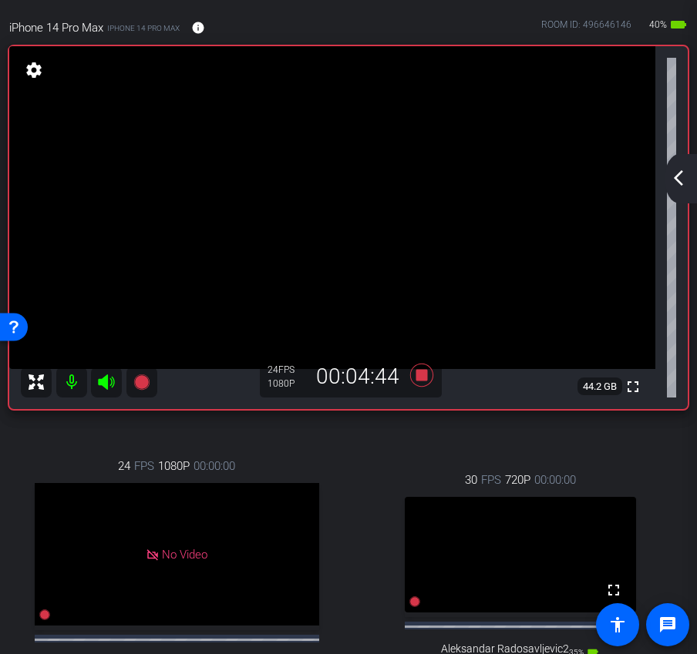
click at [670, 176] on mat-icon "arrow_back_ios_new" at bounding box center [678, 178] width 18 height 18
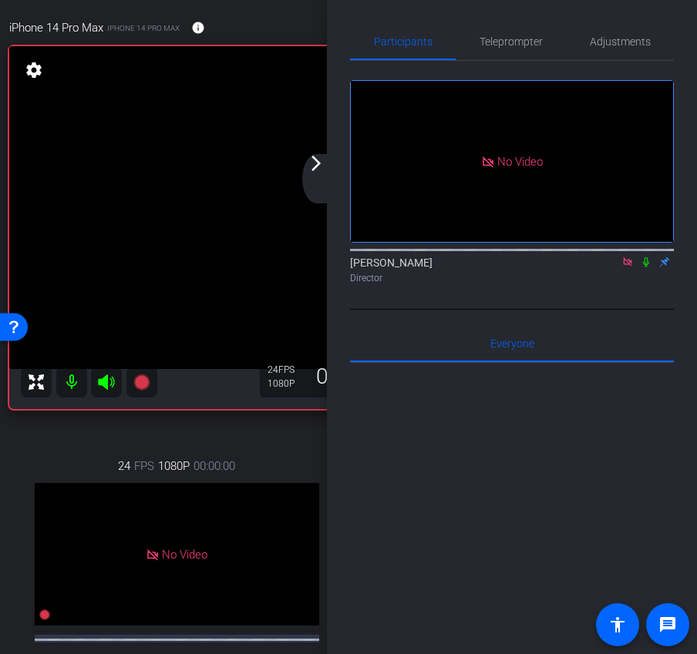
click at [317, 166] on mat-icon "arrow_forward_ios" at bounding box center [316, 163] width 18 height 18
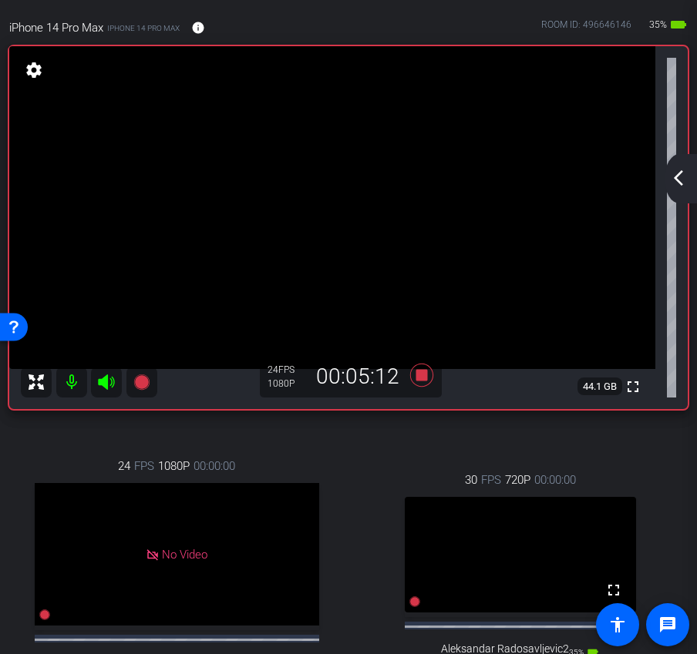
click at [687, 176] on mat-icon "arrow_back_ios_new" at bounding box center [678, 178] width 18 height 18
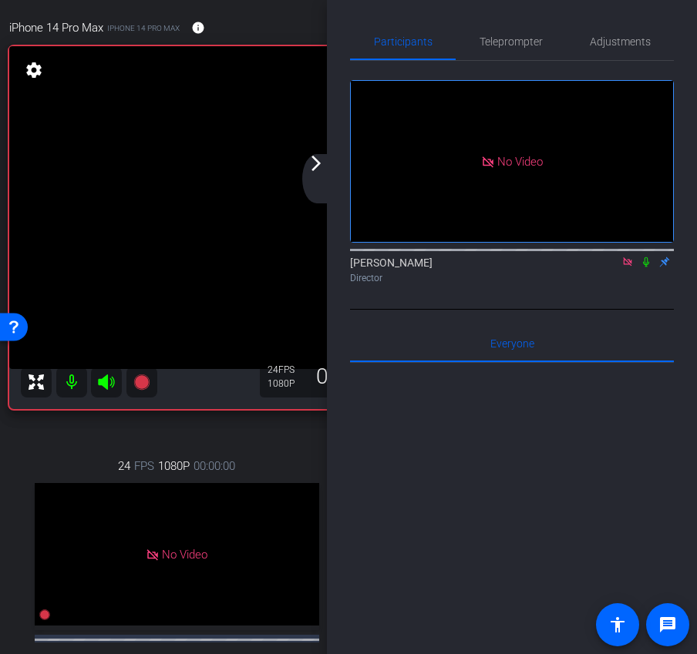
click at [647, 267] on icon at bounding box center [646, 262] width 12 height 11
click at [316, 178] on div "arrow_back_ios_new arrow_forward_ios" at bounding box center [318, 178] width 32 height 49
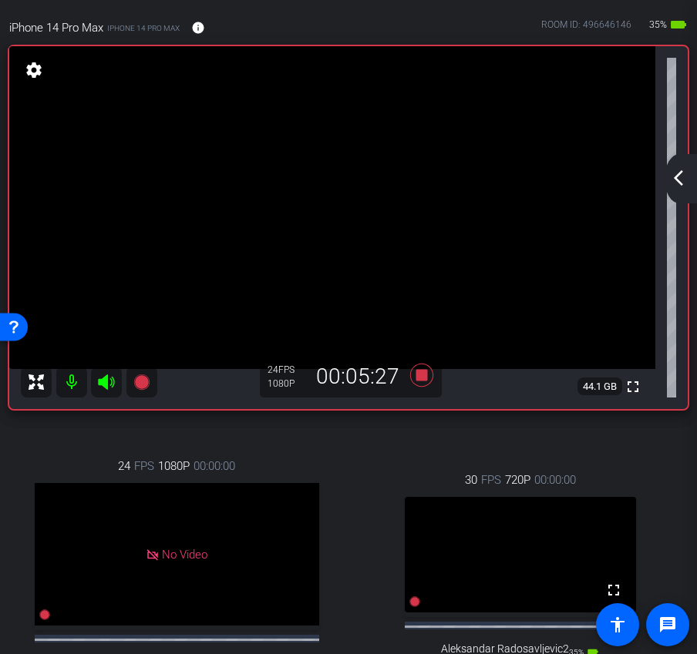
click at [674, 180] on mat-icon "arrow_back_ios_new" at bounding box center [678, 178] width 18 height 18
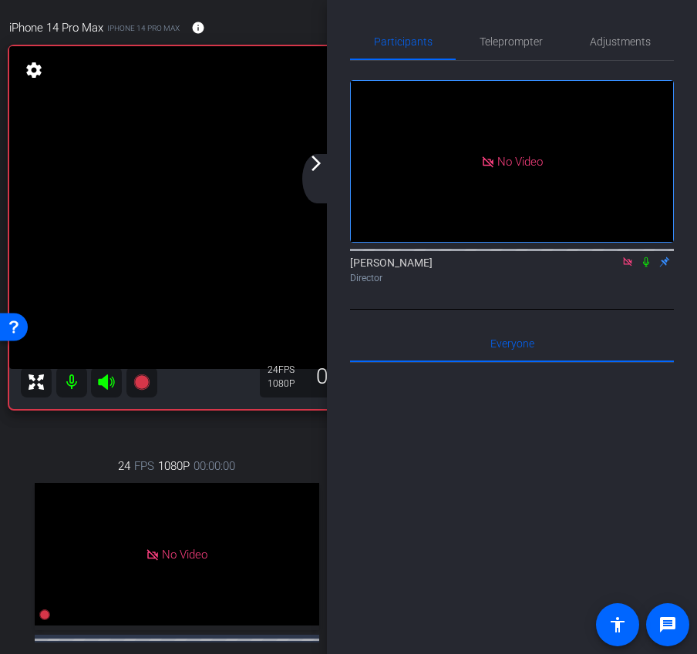
click at [318, 170] on mat-icon "arrow_forward_ios" at bounding box center [316, 163] width 18 height 18
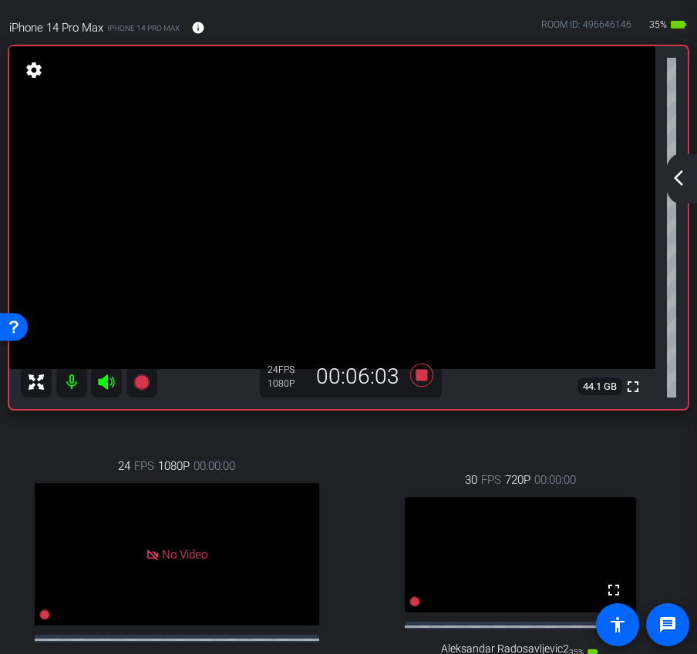
click at [670, 173] on mat-icon "arrow_back_ios_new" at bounding box center [678, 178] width 18 height 18
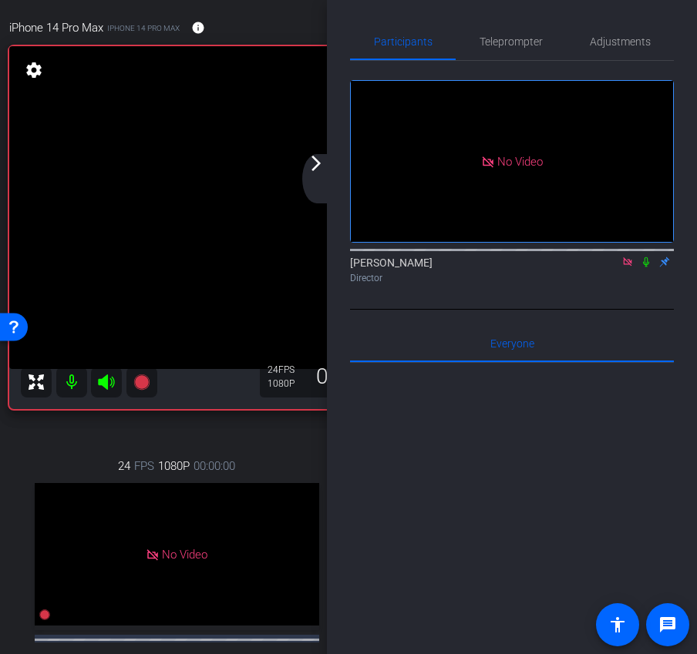
click at [307, 168] on mat-icon "arrow_forward_ios" at bounding box center [316, 163] width 18 height 18
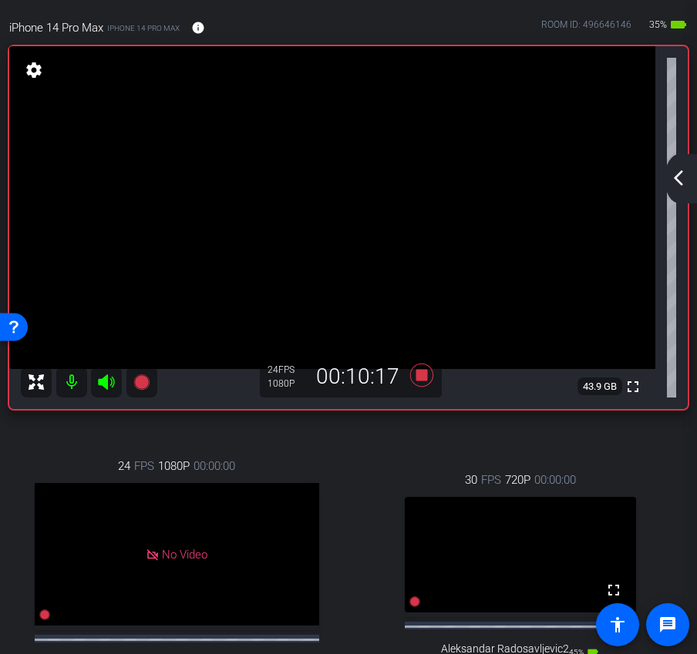
click at [677, 189] on div "arrow_back_ios_new arrow_forward_ios" at bounding box center [680, 178] width 32 height 49
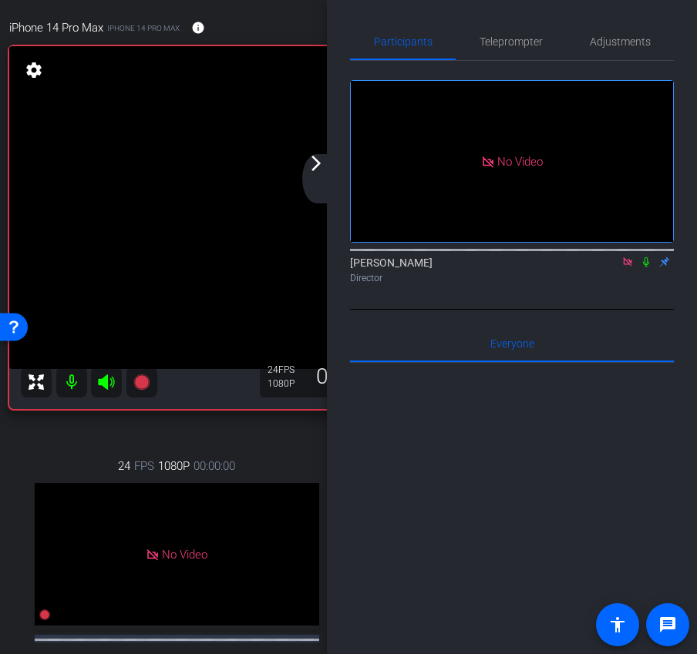
click at [641, 267] on icon at bounding box center [646, 262] width 12 height 11
click at [647, 267] on icon at bounding box center [646, 262] width 12 height 11
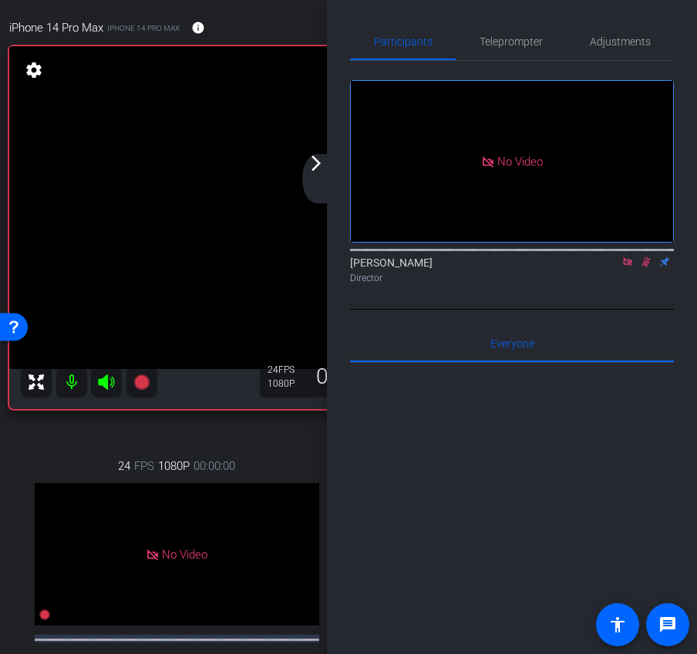
click at [643, 267] on icon at bounding box center [646, 262] width 12 height 11
click at [314, 171] on mat-icon "arrow_forward_ios" at bounding box center [316, 163] width 18 height 18
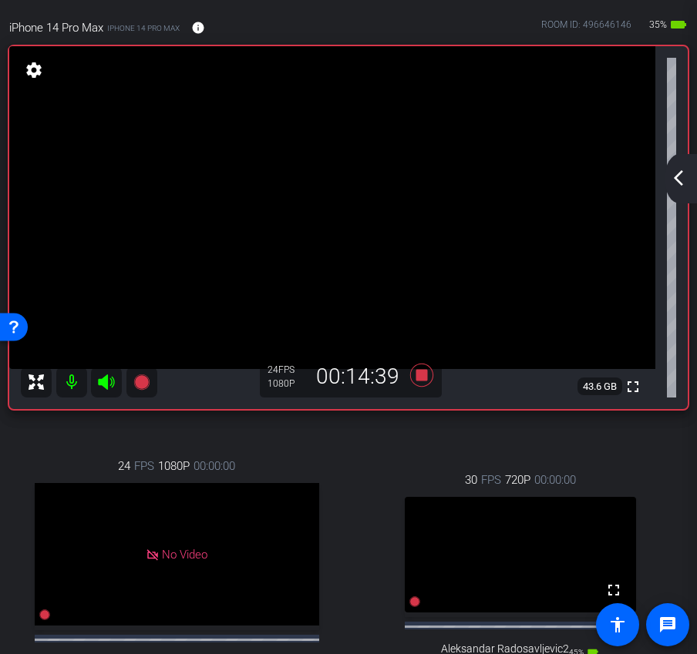
click at [665, 189] on div "arrow_back_ios_new arrow_forward_ios" at bounding box center [680, 178] width 32 height 49
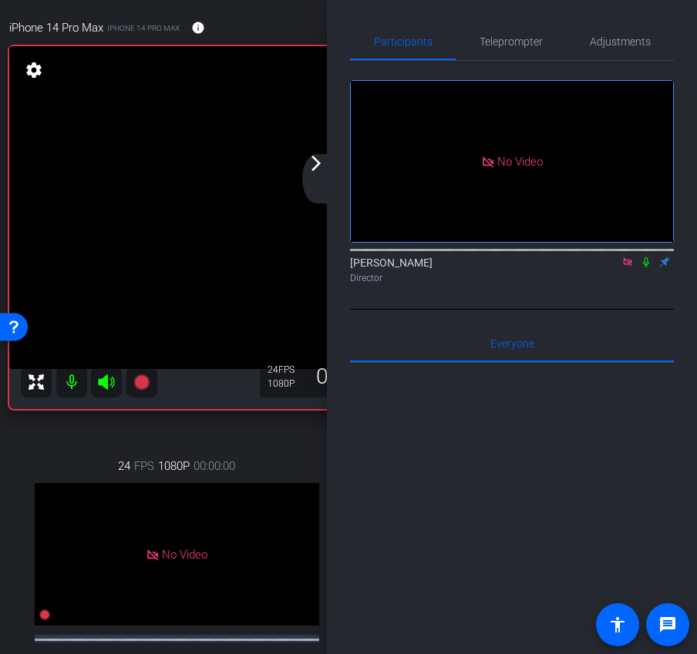
click at [644, 269] on mat-icon at bounding box center [646, 262] width 18 height 14
click at [647, 267] on icon at bounding box center [646, 262] width 12 height 11
click at [319, 160] on mat-icon "arrow_forward_ios" at bounding box center [316, 163] width 18 height 18
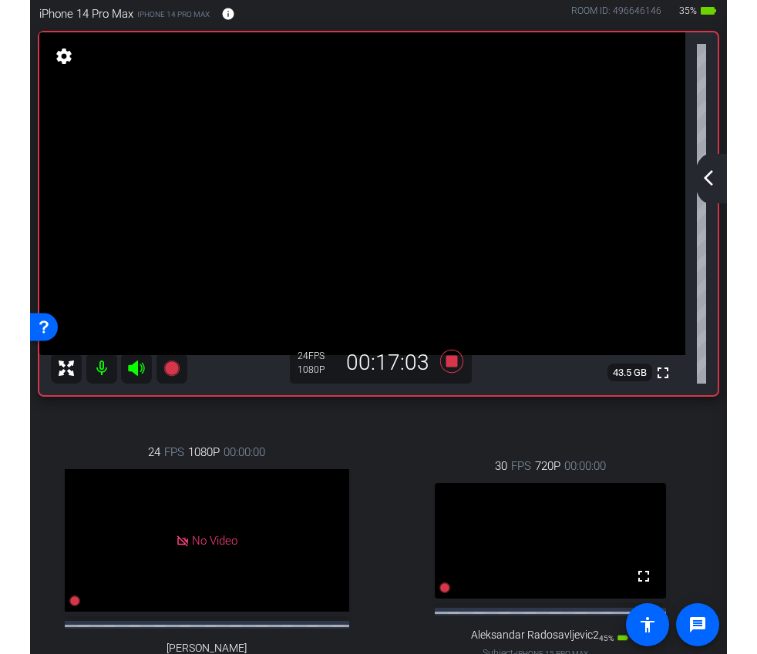
scroll to position [86, 0]
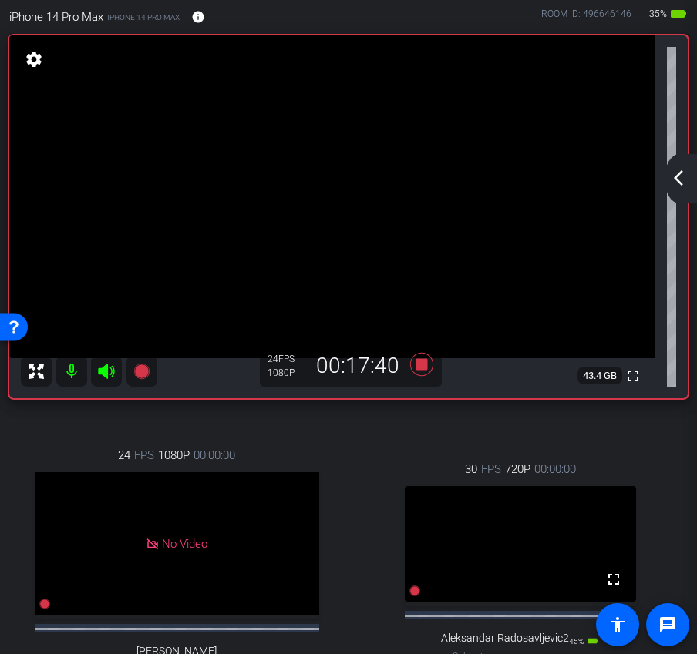
click at [677, 176] on mat-icon "arrow_back_ios_new" at bounding box center [678, 178] width 18 height 18
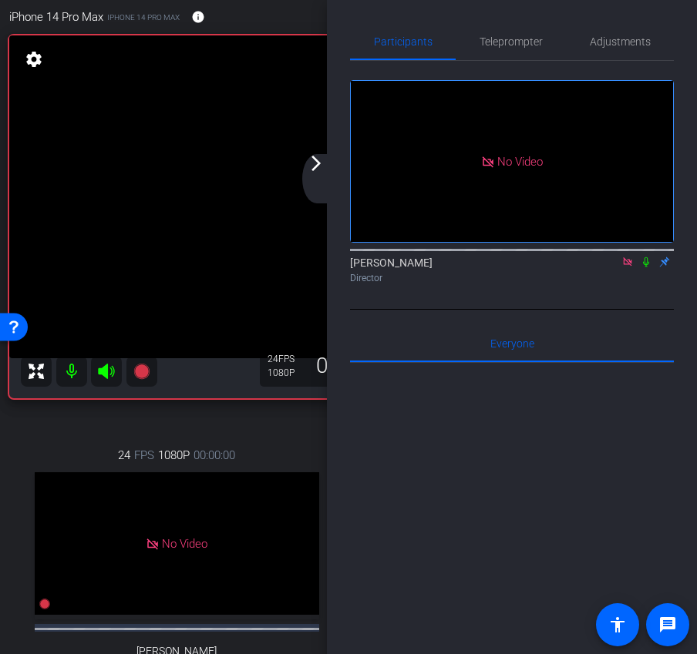
click at [313, 173] on div "arrow_back_ios_new arrow_forward_ios" at bounding box center [318, 178] width 32 height 49
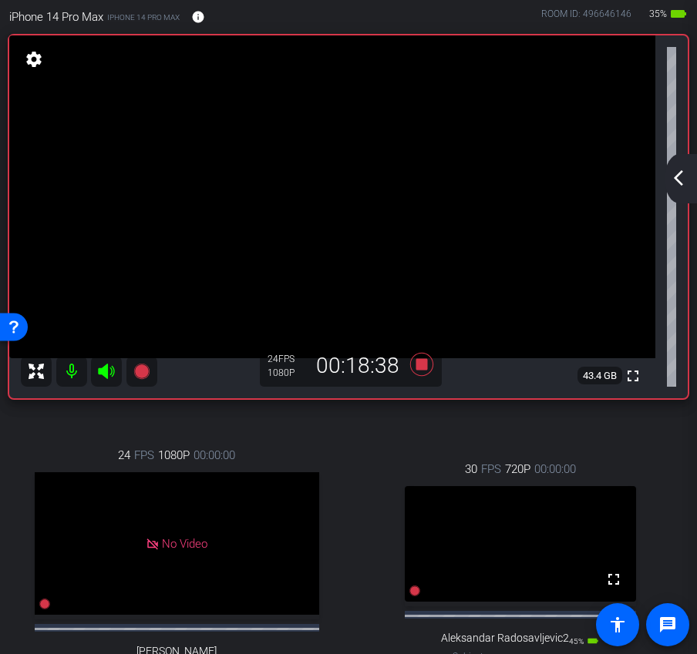
click at [684, 183] on mat-icon "arrow_back_ios_new" at bounding box center [678, 178] width 18 height 18
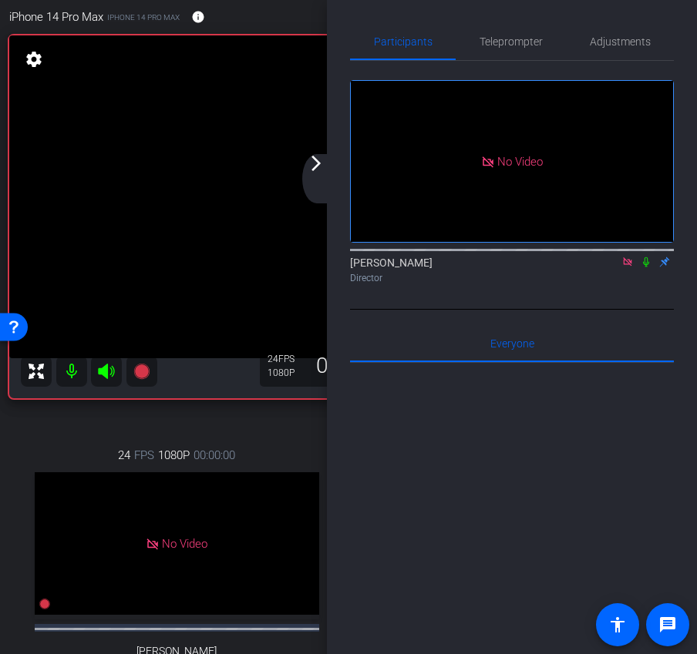
click at [319, 166] on mat-icon "arrow_forward_ios" at bounding box center [316, 163] width 18 height 18
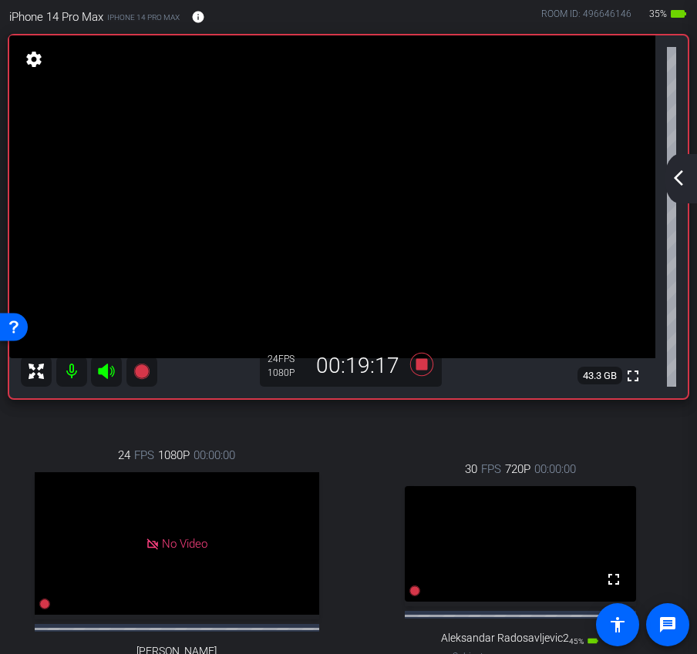
click at [671, 174] on mat-icon "arrow_back_ios_new" at bounding box center [678, 178] width 18 height 18
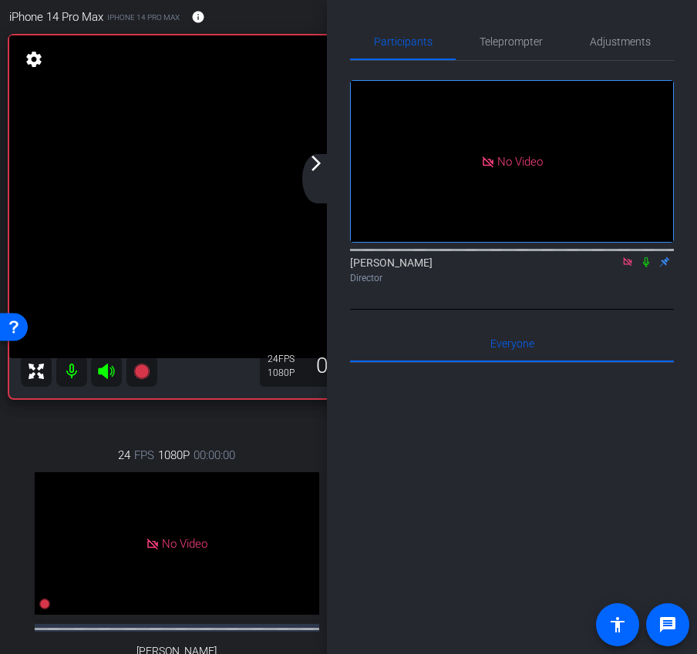
click at [630, 266] on icon at bounding box center [627, 261] width 8 height 8
click at [609, 267] on icon at bounding box center [609, 262] width 12 height 11
click at [315, 168] on mat-icon "arrow_forward_ios" at bounding box center [316, 163] width 18 height 18
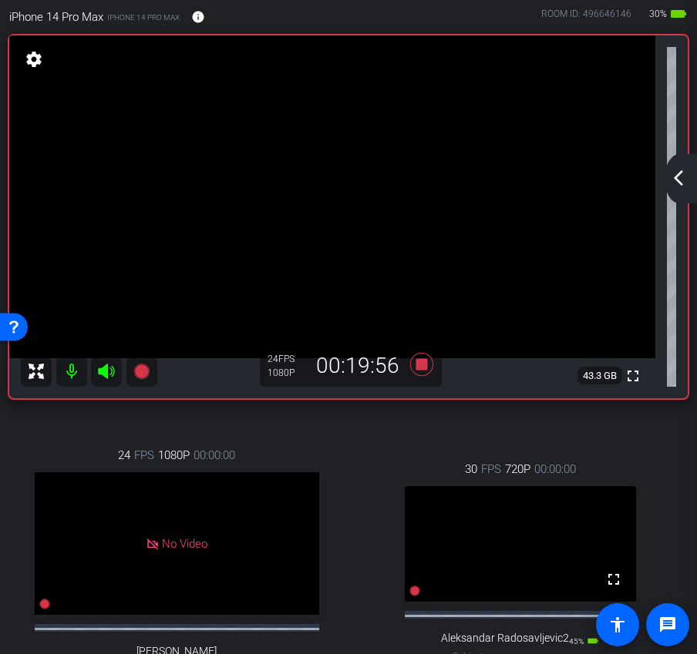
click at [675, 183] on mat-icon "arrow_back_ios_new" at bounding box center [678, 178] width 18 height 18
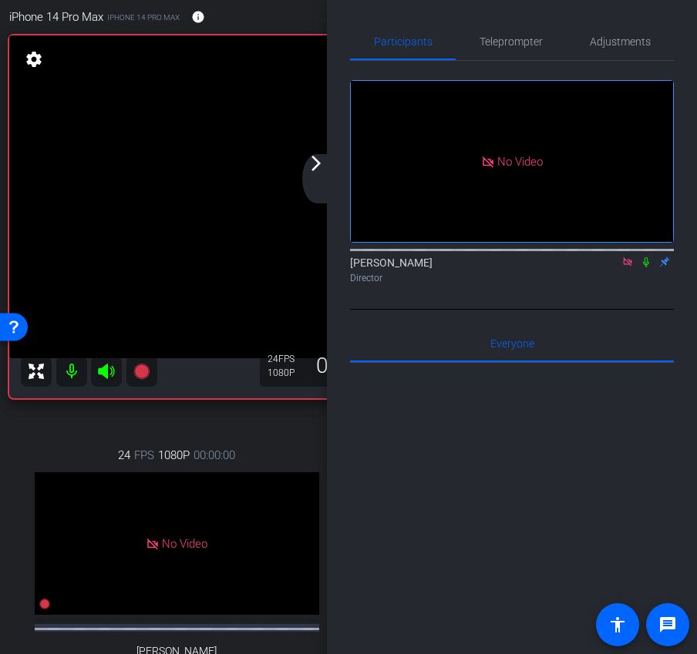
click at [309, 166] on mat-icon "arrow_forward_ios" at bounding box center [316, 163] width 18 height 18
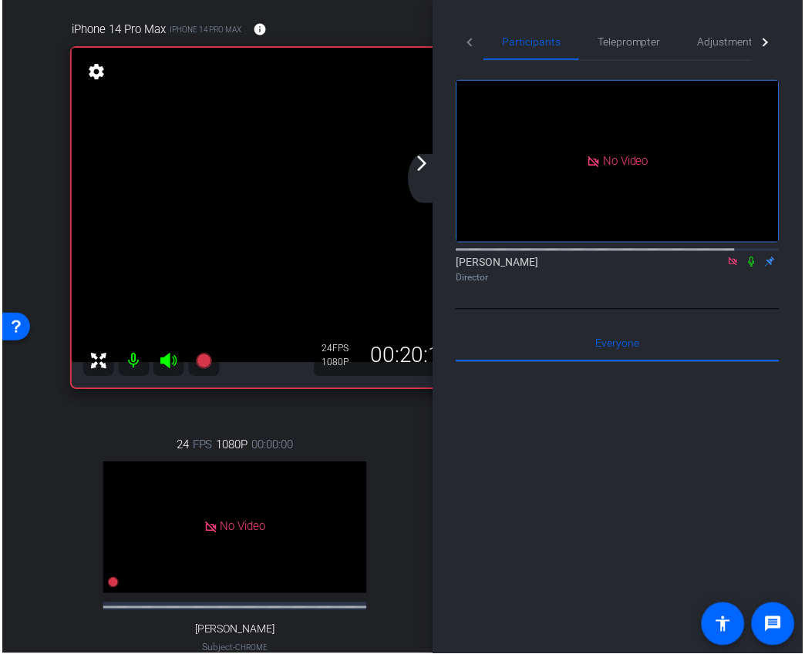
scroll to position [113, 0]
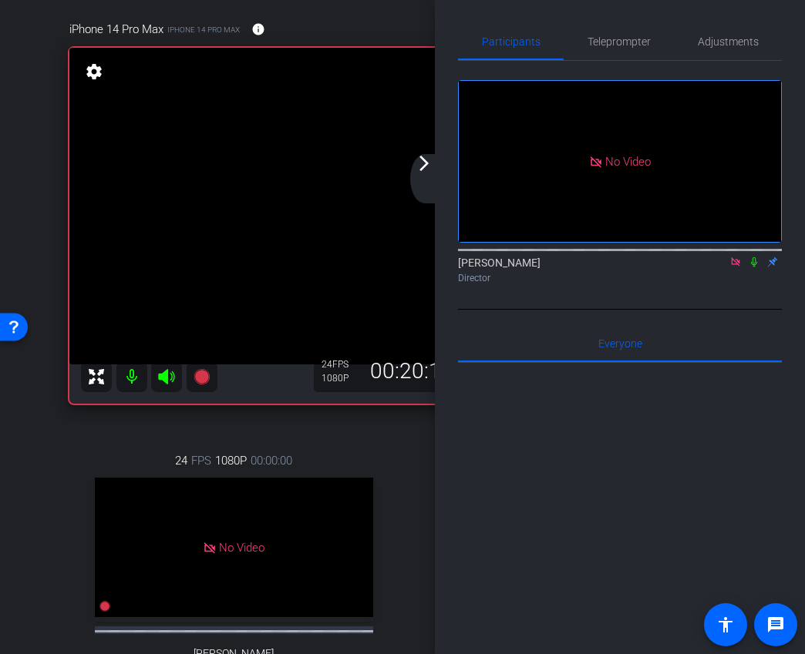
click at [420, 170] on mat-icon "arrow_forward_ios" at bounding box center [424, 163] width 18 height 18
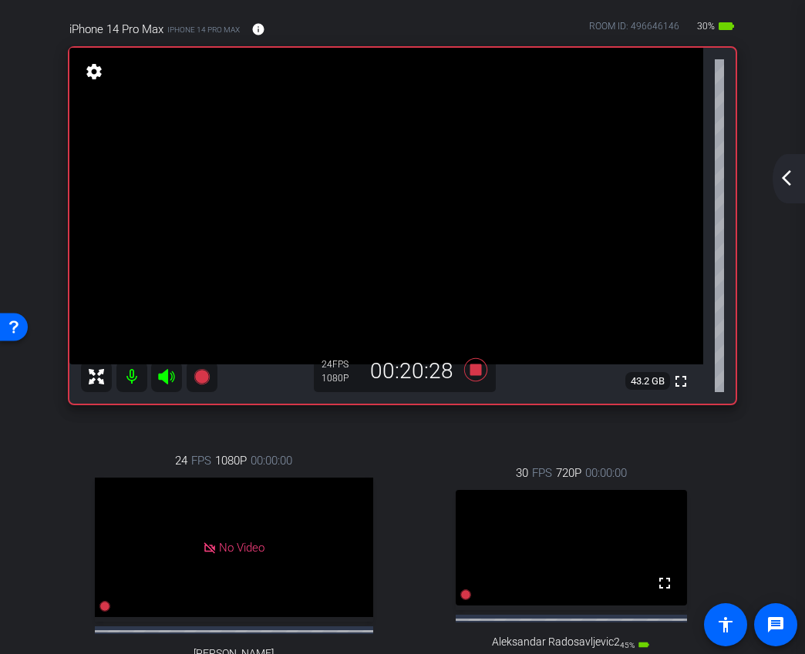
click at [778, 180] on mat-icon "arrow_back_ios_new" at bounding box center [786, 178] width 18 height 18
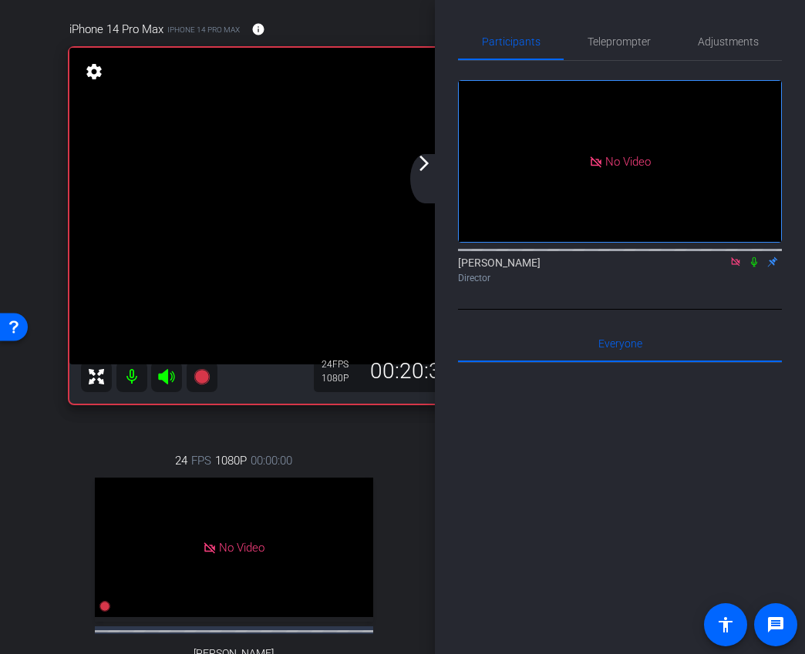
click at [430, 165] on mat-icon "arrow_forward_ios" at bounding box center [424, 163] width 18 height 18
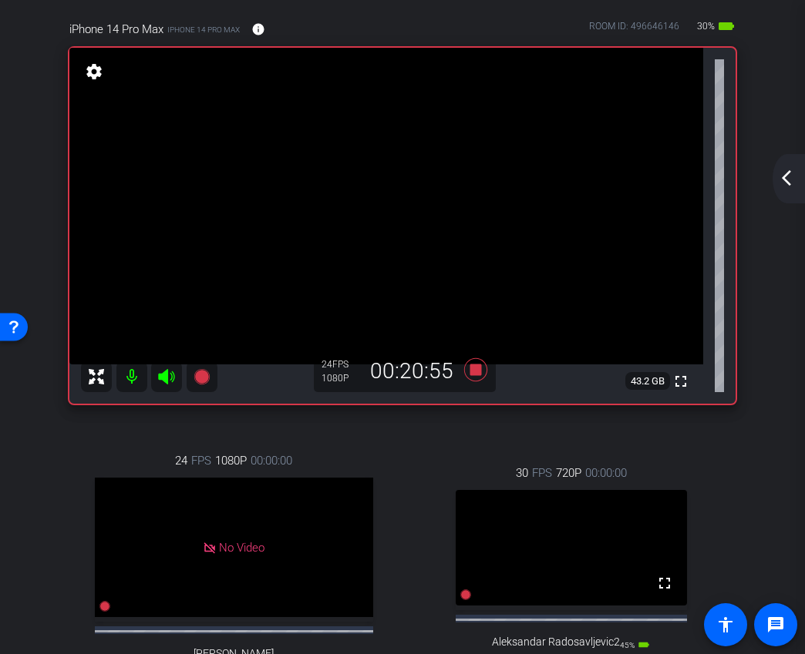
click at [795, 176] on mat-icon "arrow_back_ios_new" at bounding box center [786, 178] width 18 height 18
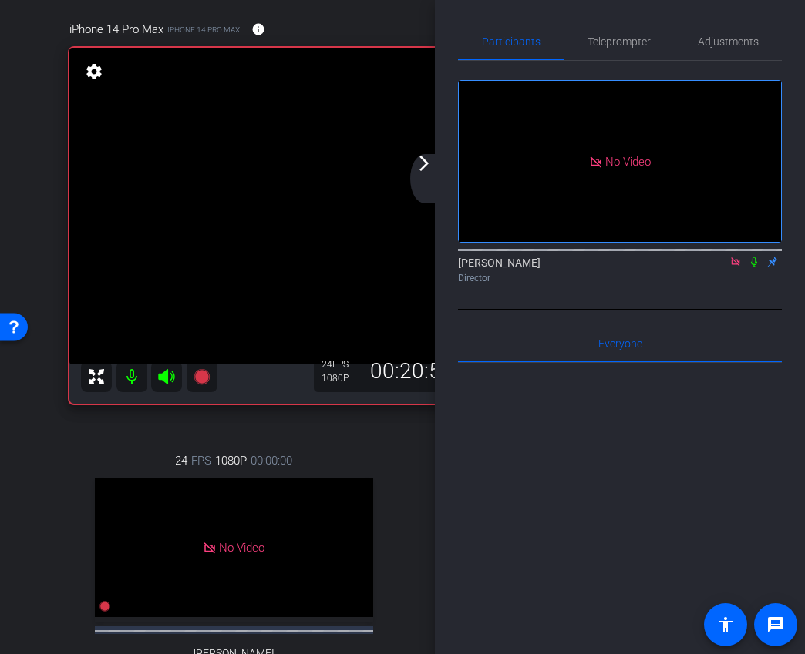
click at [420, 169] on mat-icon "arrow_forward_ios" at bounding box center [424, 163] width 18 height 18
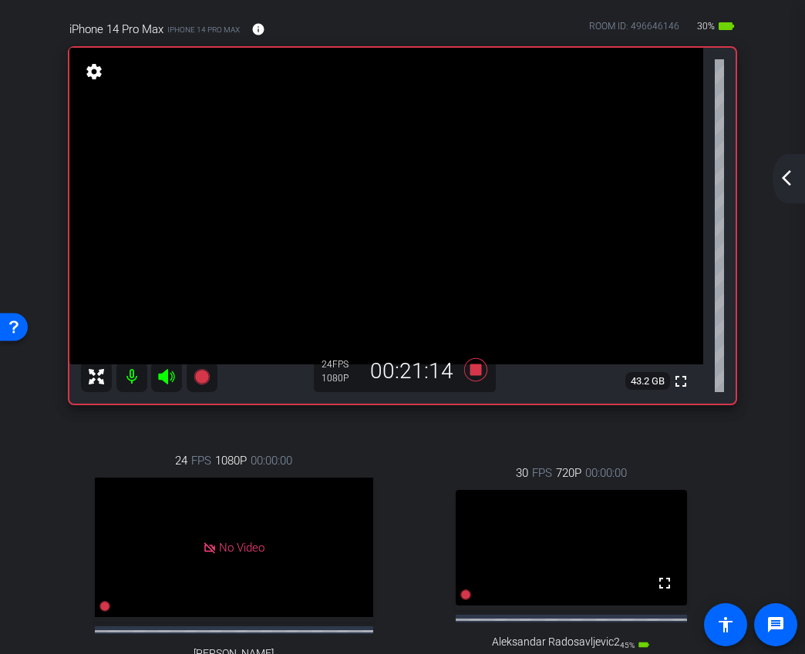
click at [788, 183] on mat-icon "arrow_back_ios_new" at bounding box center [786, 178] width 18 height 18
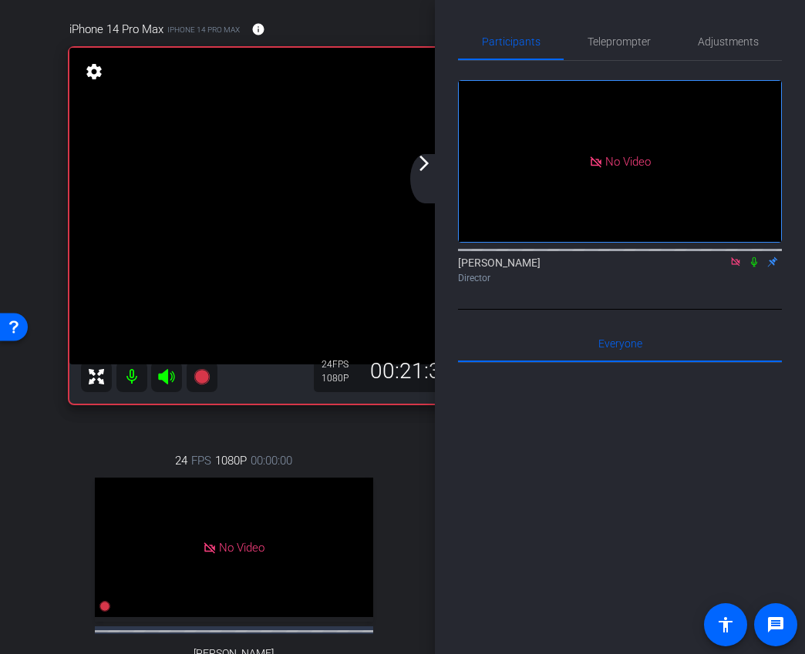
click at [422, 166] on mat-icon "arrow_forward_ios" at bounding box center [424, 163] width 18 height 18
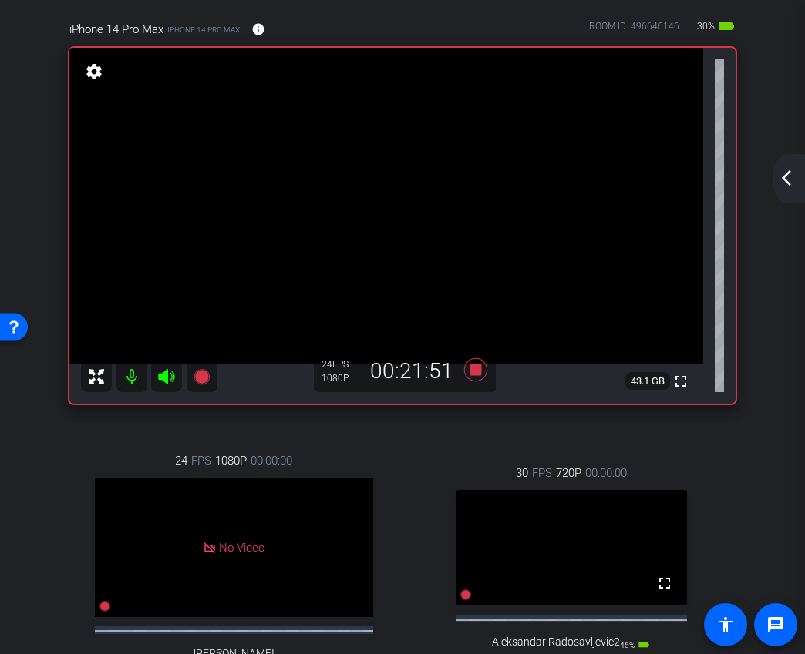
click at [790, 180] on mat-icon "arrow_back_ios_new" at bounding box center [786, 178] width 18 height 18
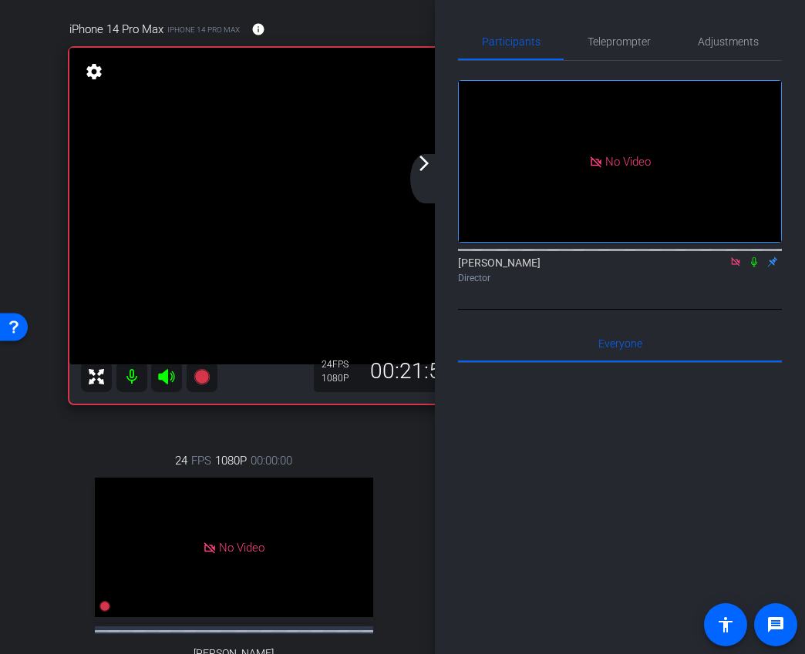
click at [753, 267] on icon at bounding box center [753, 262] width 12 height 11
click at [432, 170] on mat-icon "arrow_forward_ios" at bounding box center [424, 163] width 18 height 18
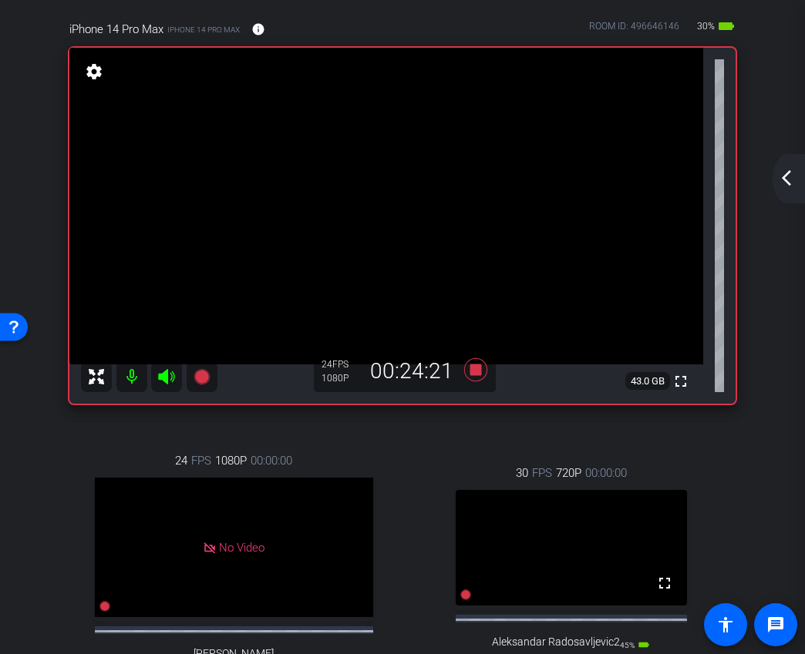
click at [787, 181] on mat-icon "arrow_back_ios_new" at bounding box center [786, 178] width 18 height 18
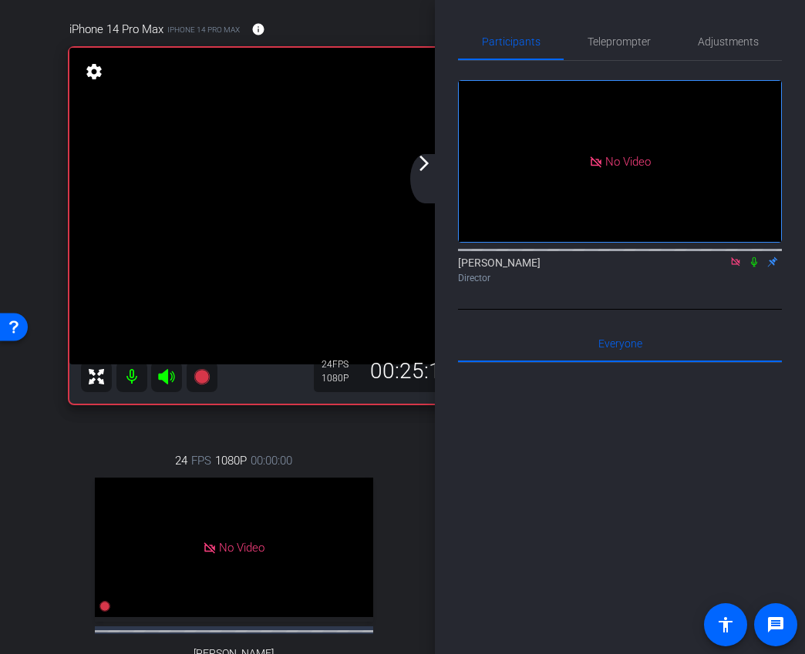
click at [423, 163] on mat-icon "arrow_forward_ios" at bounding box center [424, 163] width 18 height 18
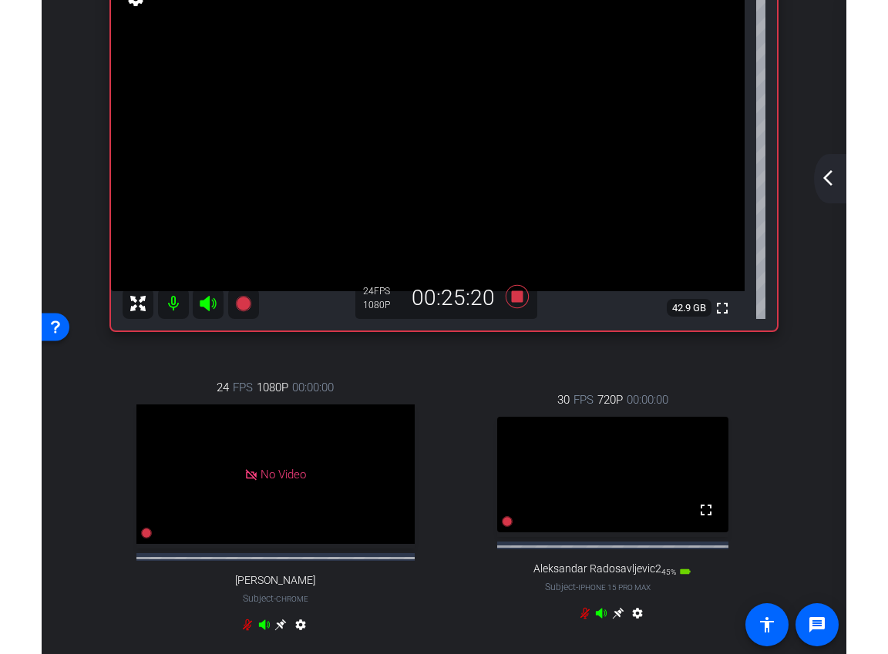
scroll to position [146, 0]
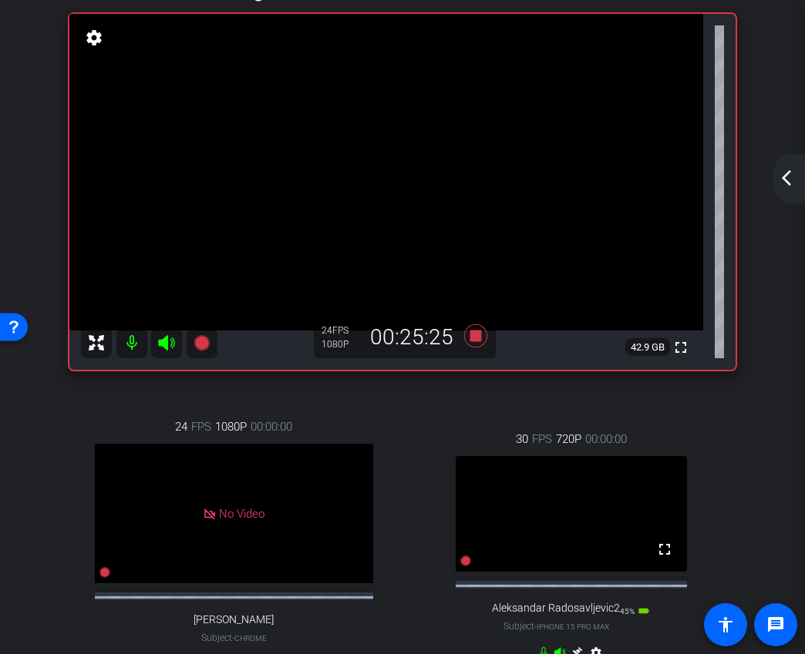
click at [783, 182] on mat-icon "arrow_back_ios_new" at bounding box center [786, 178] width 18 height 18
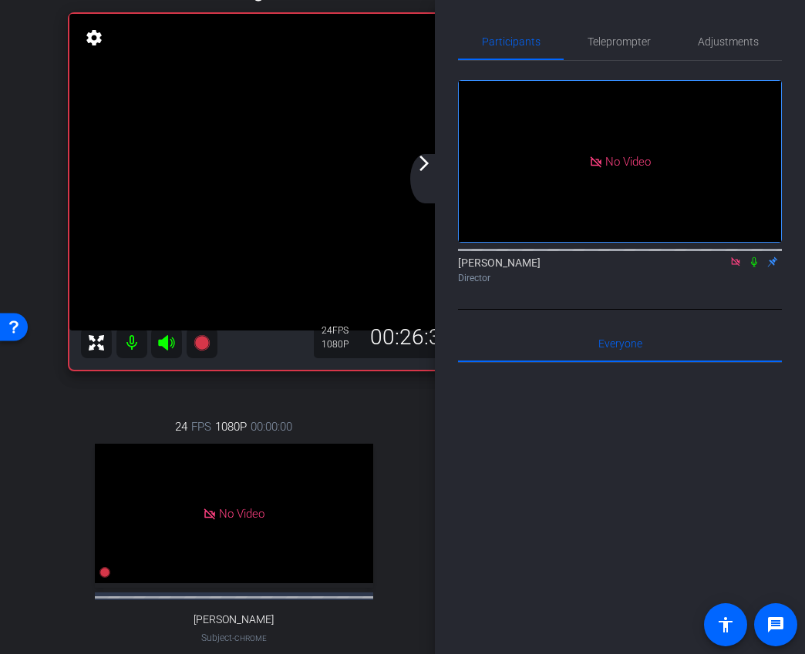
click at [421, 170] on mat-icon "arrow_forward_ios" at bounding box center [424, 163] width 18 height 18
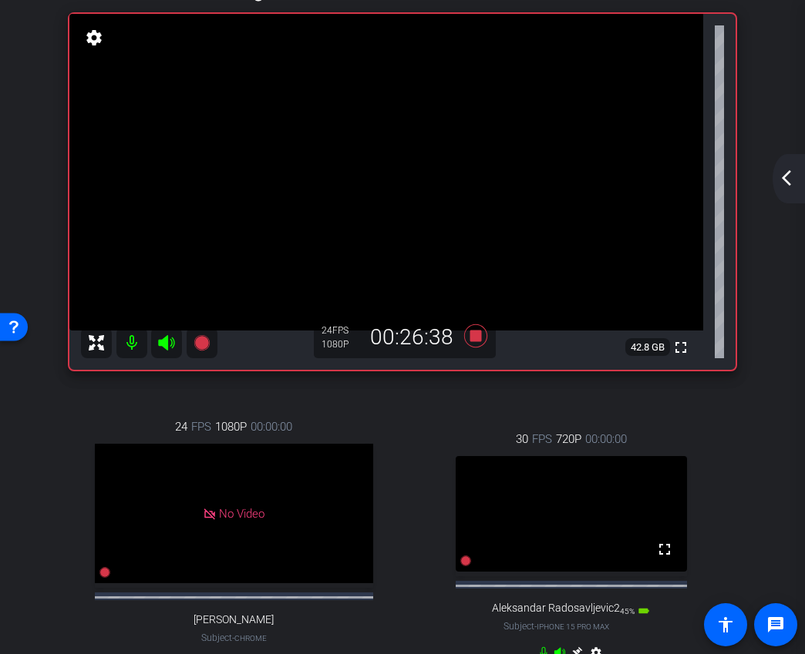
click at [784, 175] on mat-icon "arrow_back_ios_new" at bounding box center [786, 178] width 18 height 18
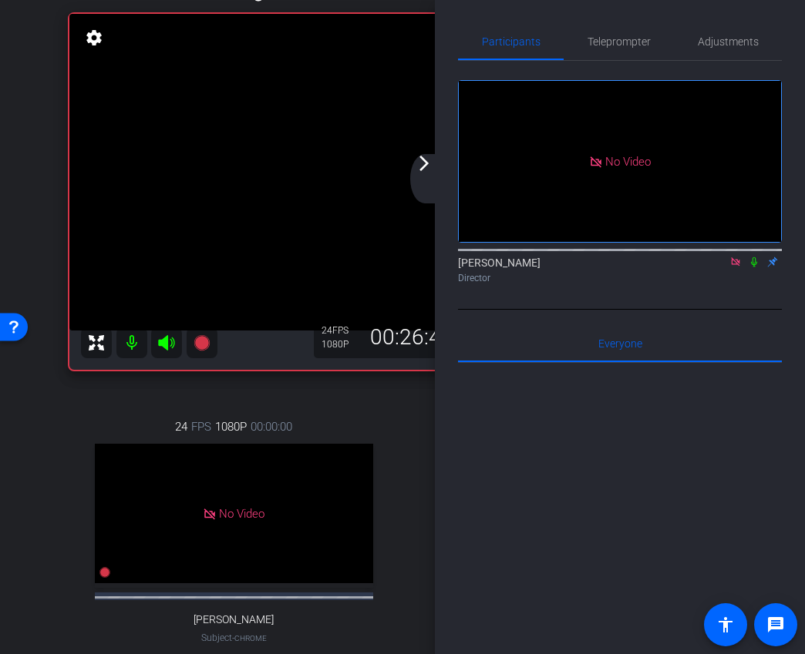
click at [736, 266] on icon at bounding box center [735, 261] width 8 height 8
click at [716, 267] on icon at bounding box center [717, 262] width 12 height 11
click at [430, 174] on div "arrow_back_ios_new arrow_forward_ios" at bounding box center [426, 178] width 32 height 49
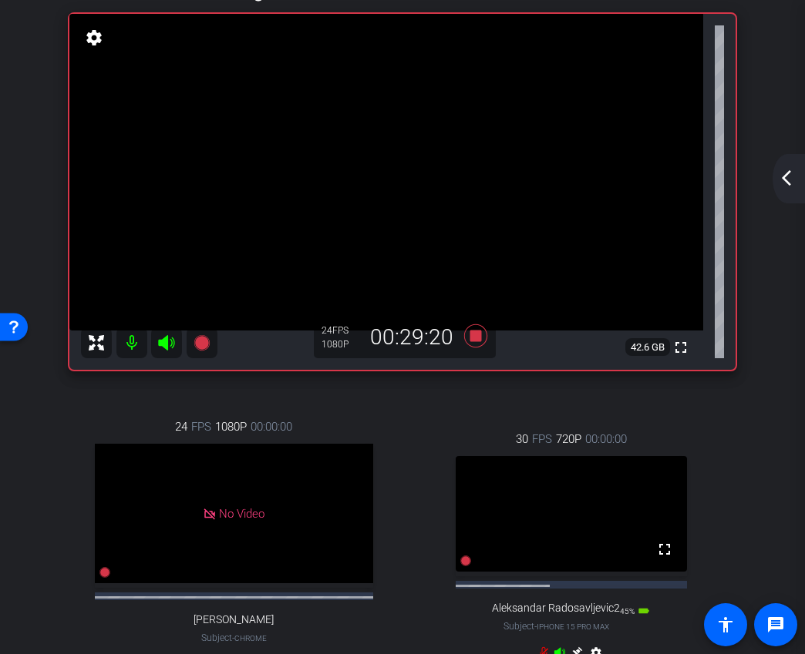
click at [784, 186] on mat-icon "arrow_back_ios_new" at bounding box center [786, 178] width 18 height 18
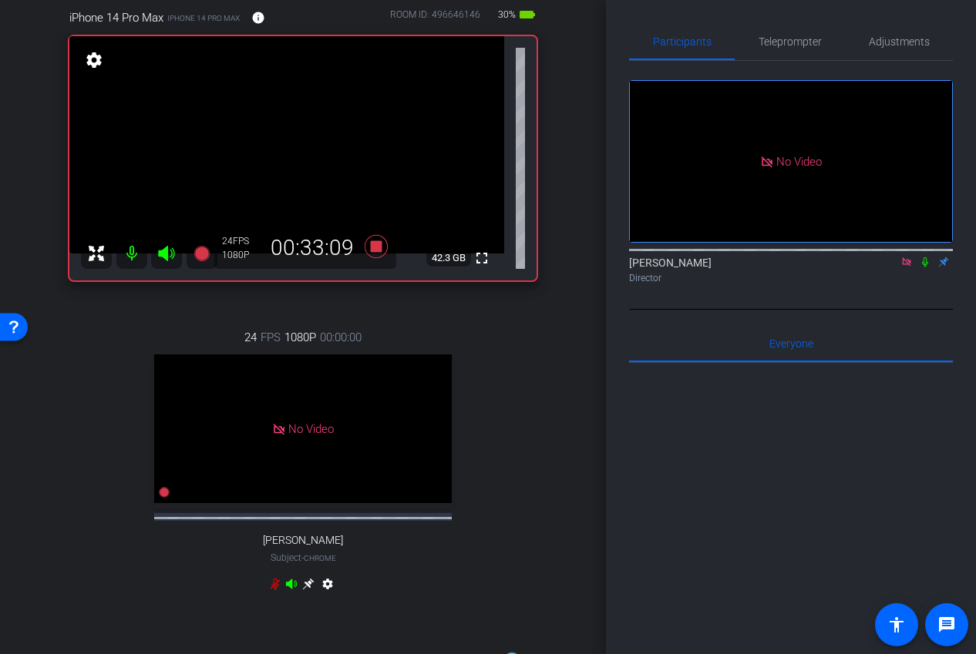
scroll to position [97, 0]
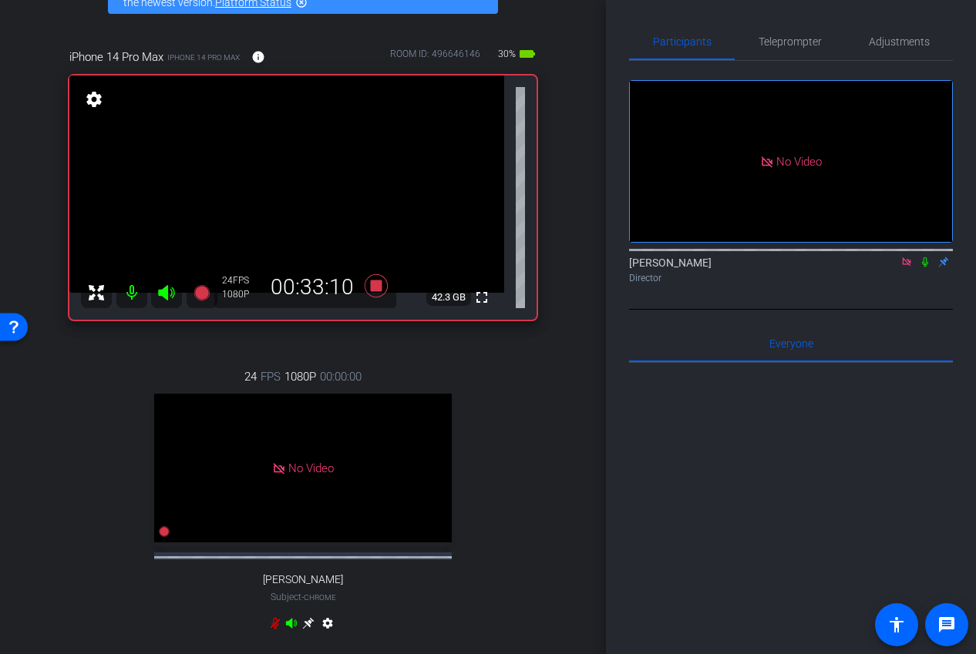
click at [905, 267] on icon at bounding box center [906, 262] width 12 height 11
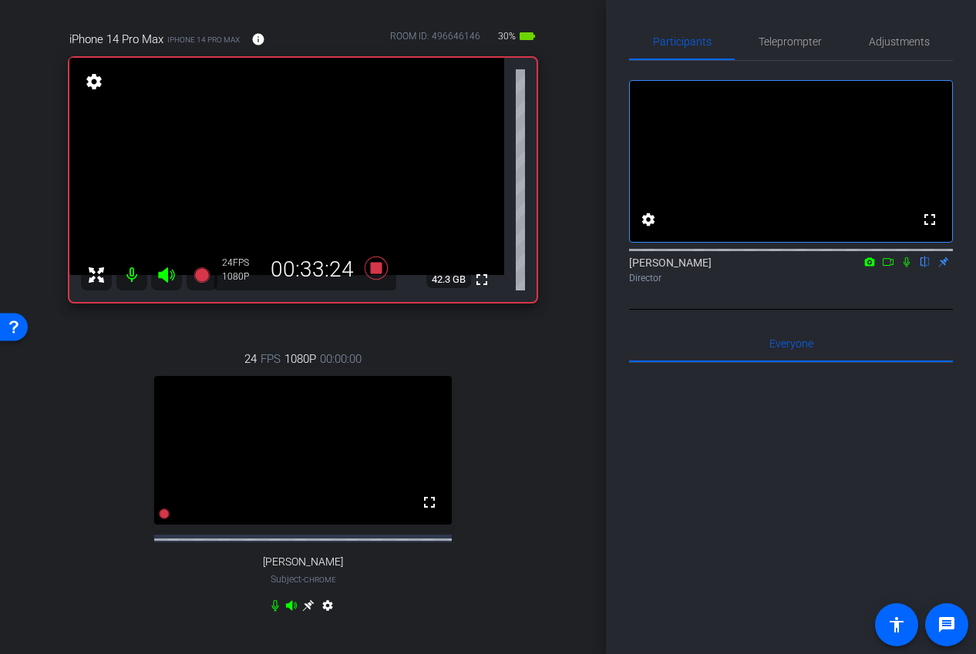
scroll to position [82, 0]
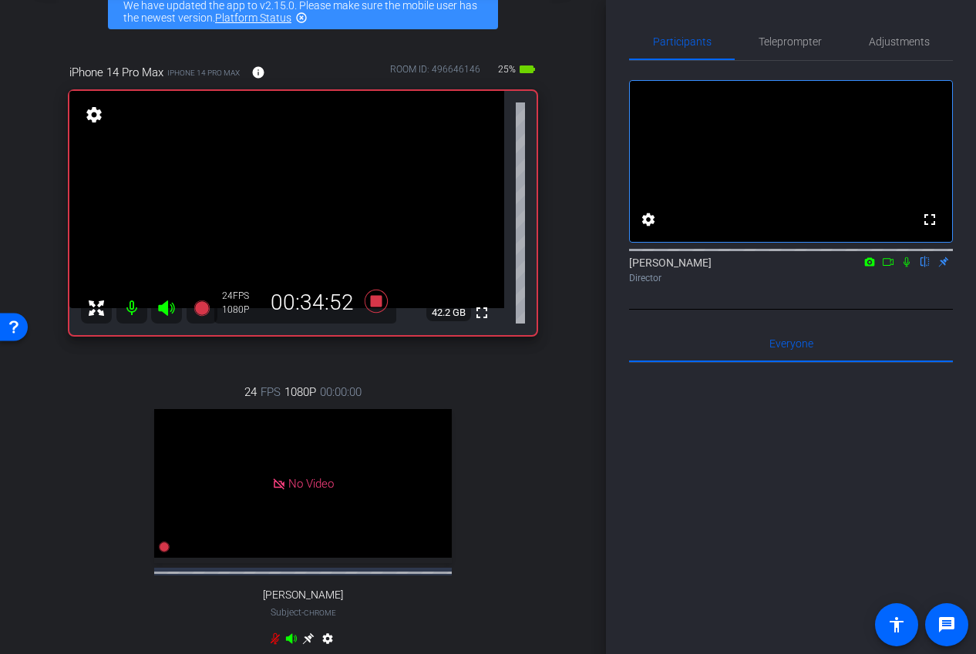
click at [888, 267] on icon at bounding box center [888, 262] width 12 height 11
click at [915, 269] on mat-icon at bounding box center [906, 262] width 18 height 14
click at [385, 298] on icon at bounding box center [376, 301] width 37 height 28
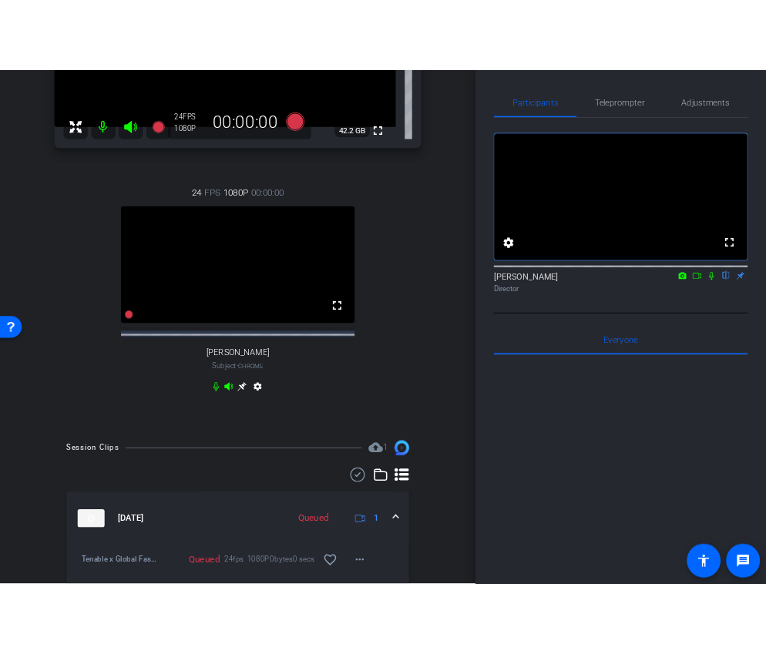
scroll to position [0, 0]
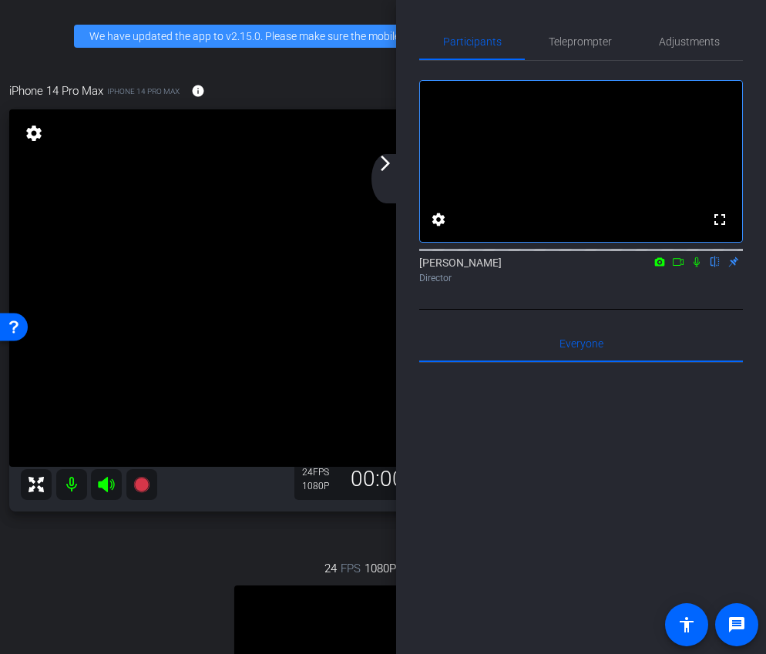
click at [383, 193] on div "arrow_back_ios_new arrow_forward_ios" at bounding box center [387, 178] width 32 height 49
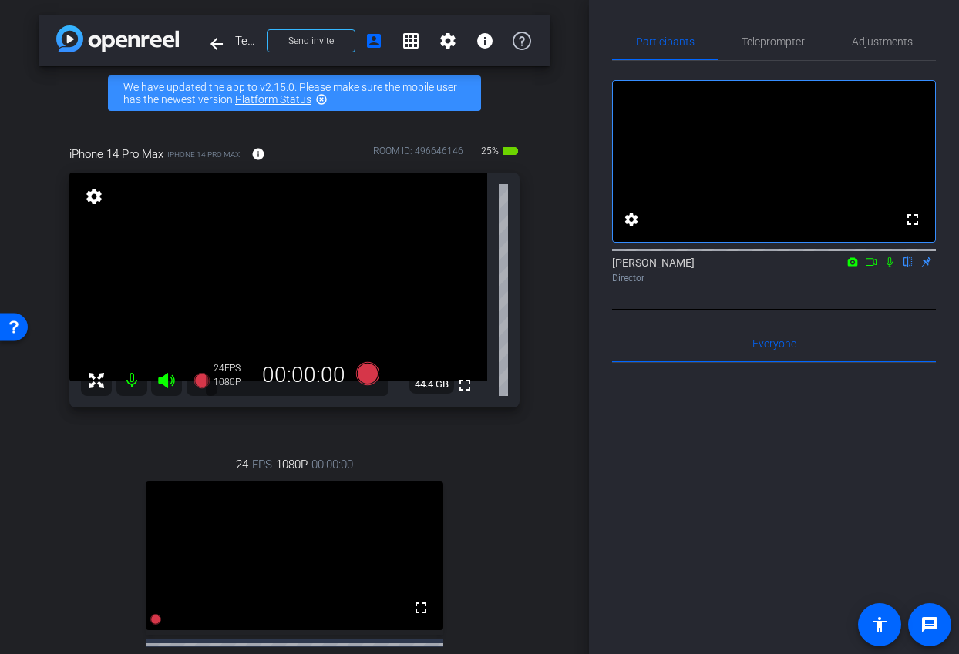
click at [869, 267] on icon at bounding box center [871, 262] width 12 height 11
click at [909, 267] on icon at bounding box center [908, 262] width 12 height 11
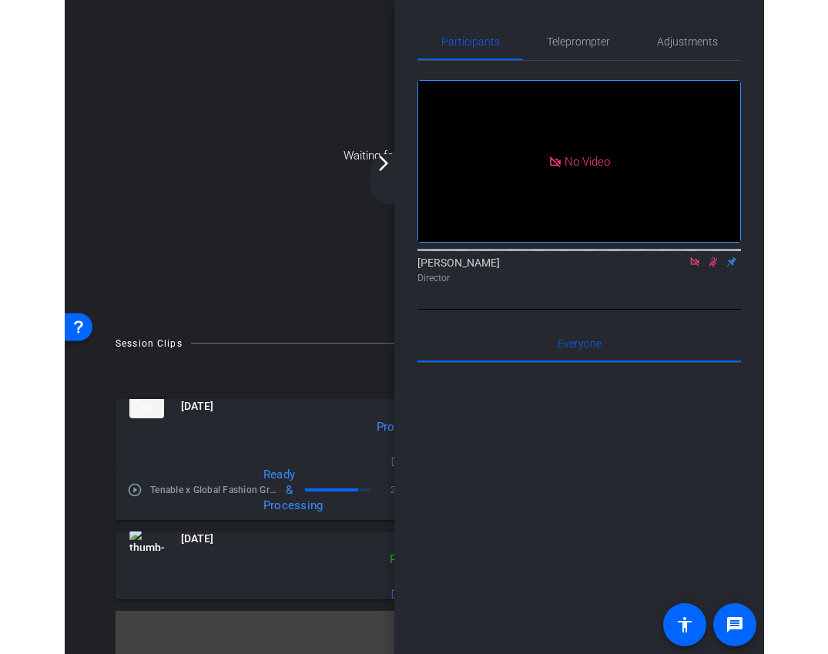
scroll to position [76, 0]
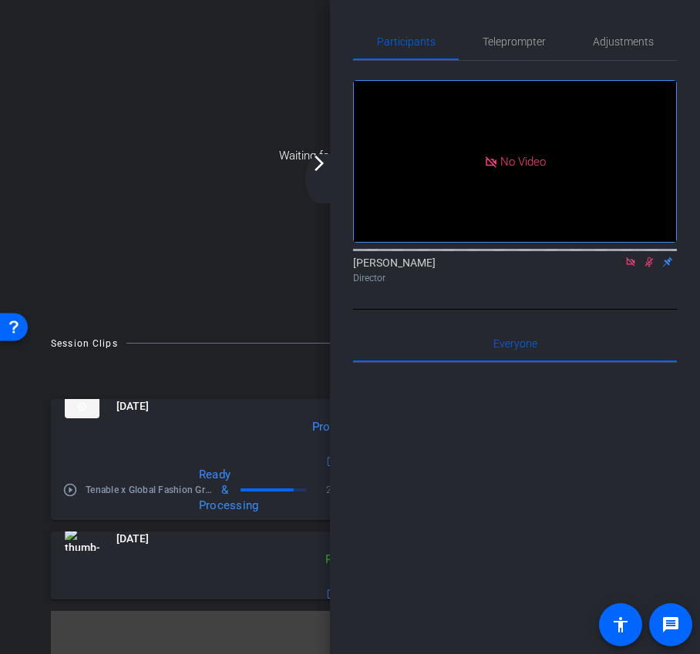
click at [314, 176] on div "arrow_back_ios_new arrow_forward_ios" at bounding box center [321, 178] width 32 height 49
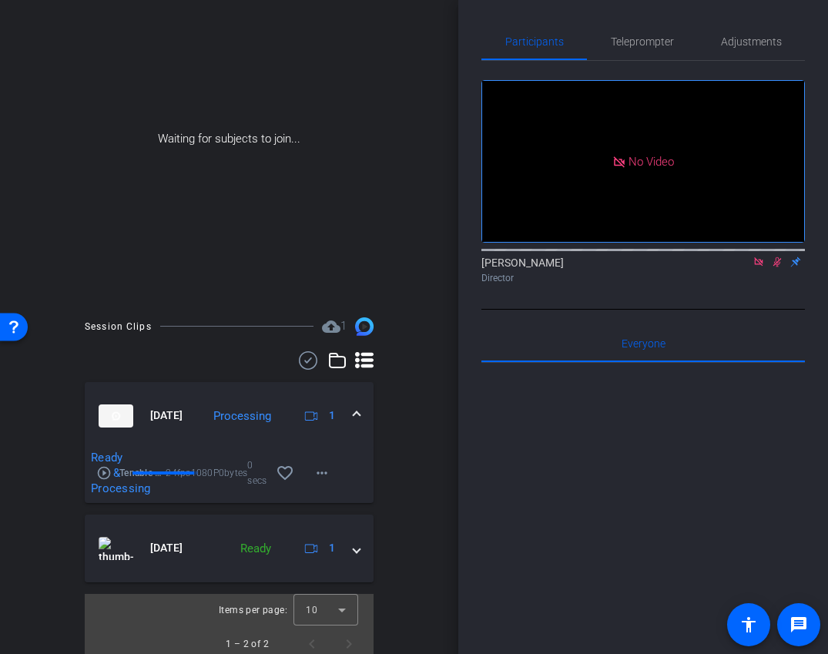
scroll to position [165, 0]
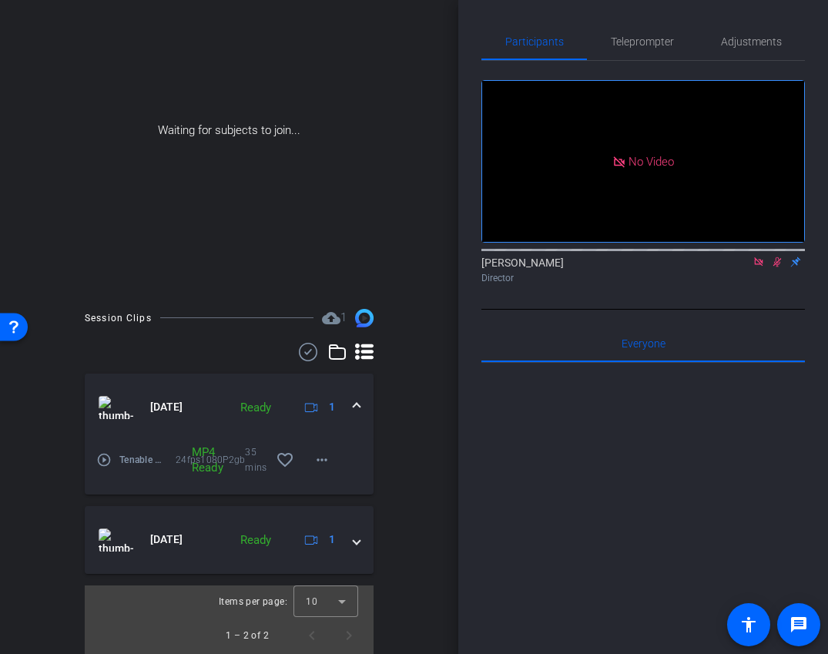
click at [324, 481] on div "play_circle_outline Tenable x Global Fashion Group - aleksandar.r-global-fashio…" at bounding box center [229, 468] width 289 height 53
click at [315, 463] on mat-icon "more_horiz" at bounding box center [322, 460] width 18 height 18
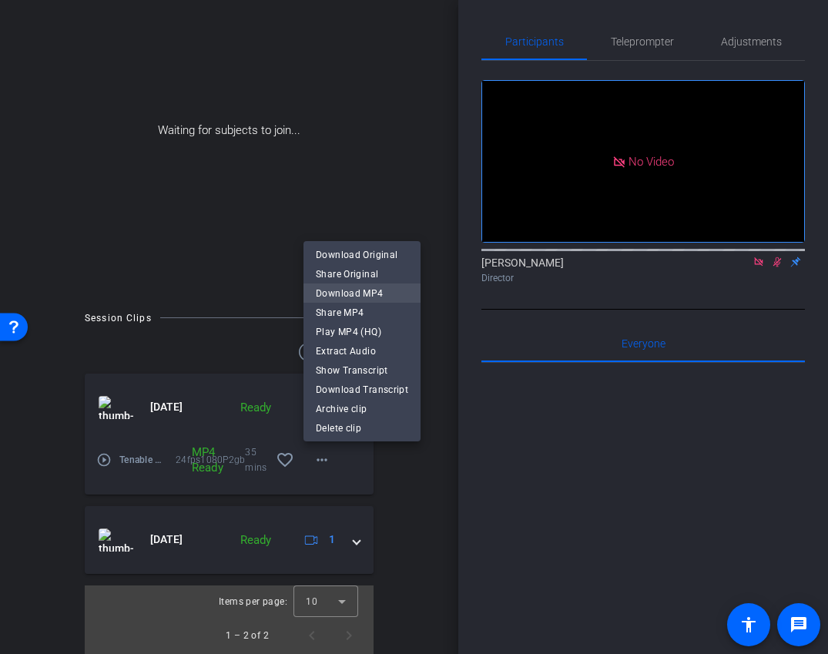
click at [376, 287] on div "Download Original Share Original Download MP4 Share MP4 Play MP4 (HQ) Extract A…" at bounding box center [362, 322] width 117 height 154
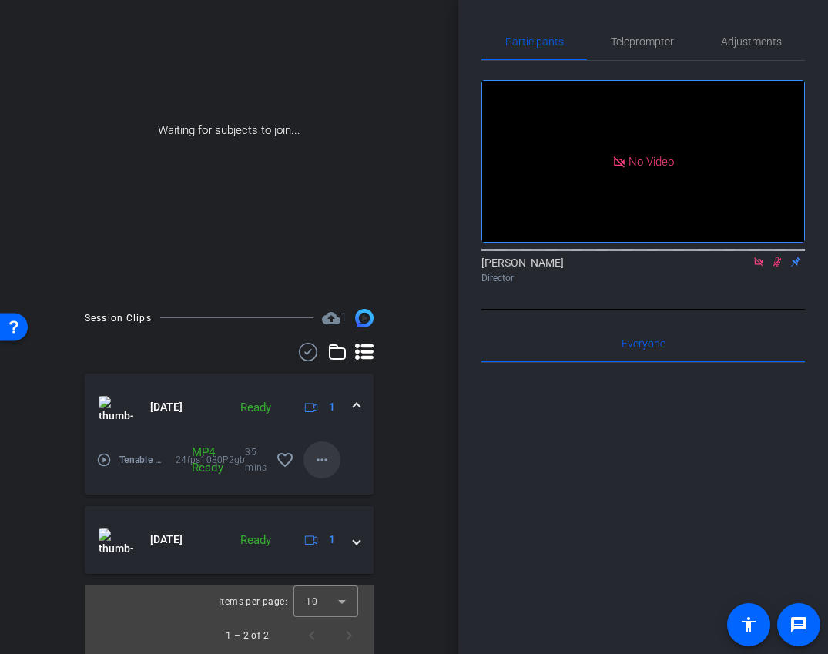
click at [312, 464] on span at bounding box center [322, 460] width 37 height 37
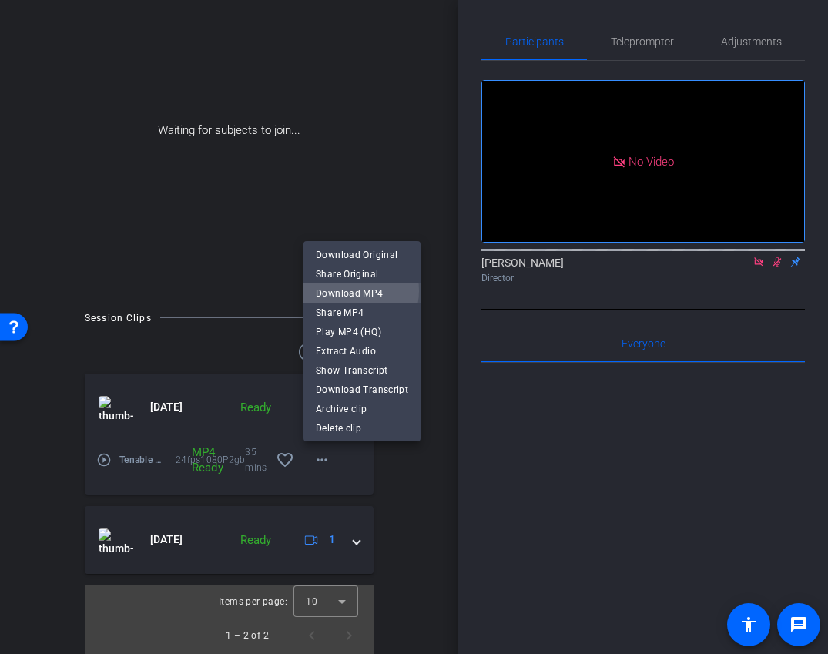
click at [349, 291] on span "Download MP4" at bounding box center [362, 293] width 92 height 18
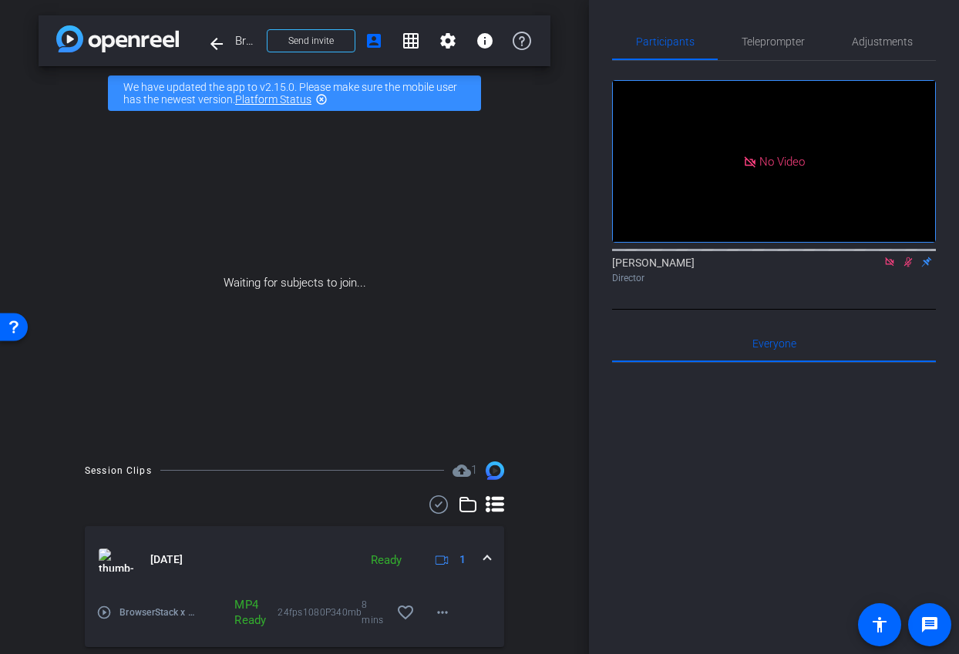
scroll to position [207, 0]
